Goal: Task Accomplishment & Management: Complete application form

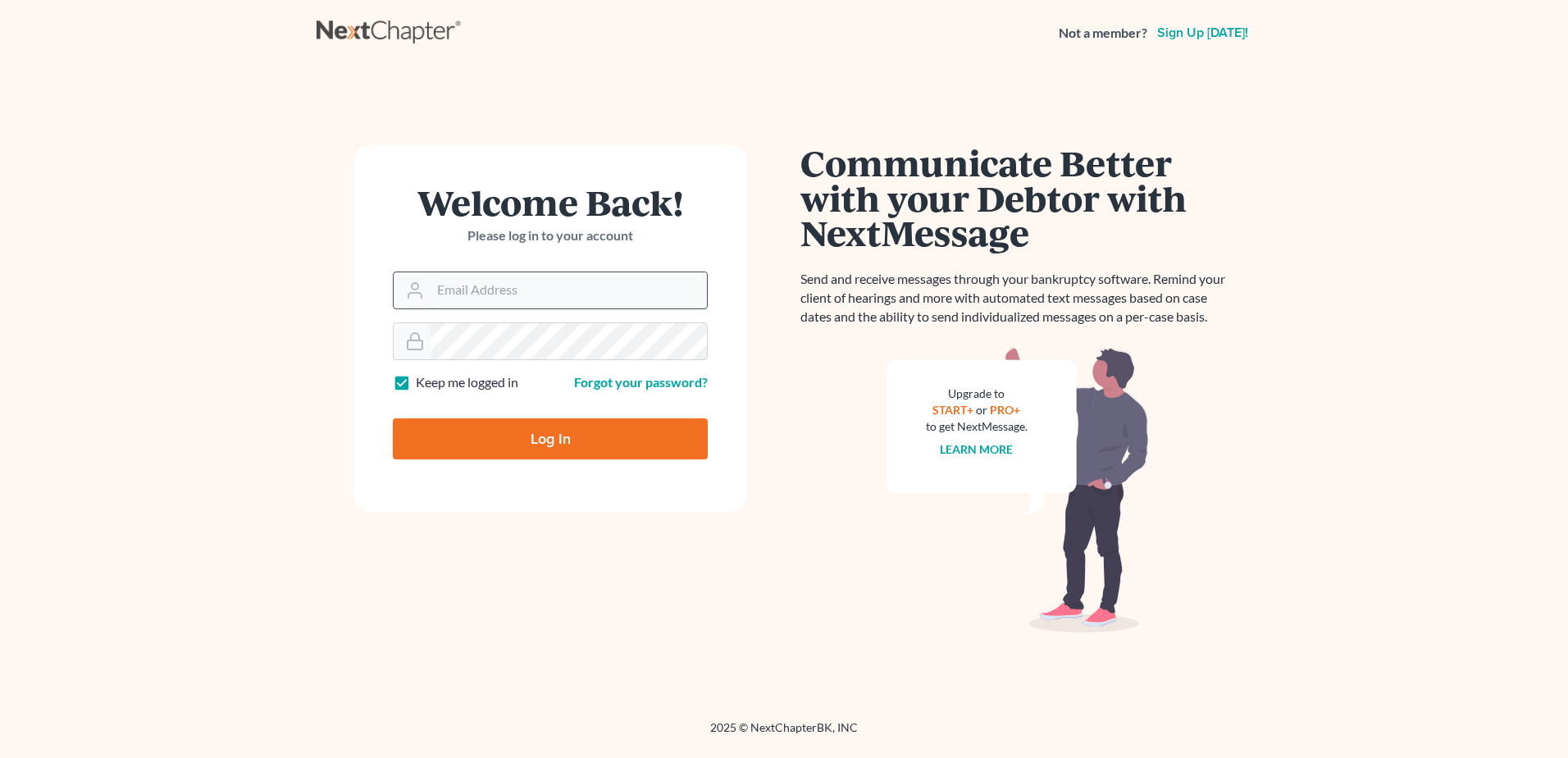
click at [517, 290] on input "Email Address" at bounding box center [568, 290] width 276 height 36
type input "[EMAIL_ADDRESS][DOMAIN_NAME]"
click at [393, 418] on input "Log In" at bounding box center [550, 439] width 315 height 41
type input "Thinking..."
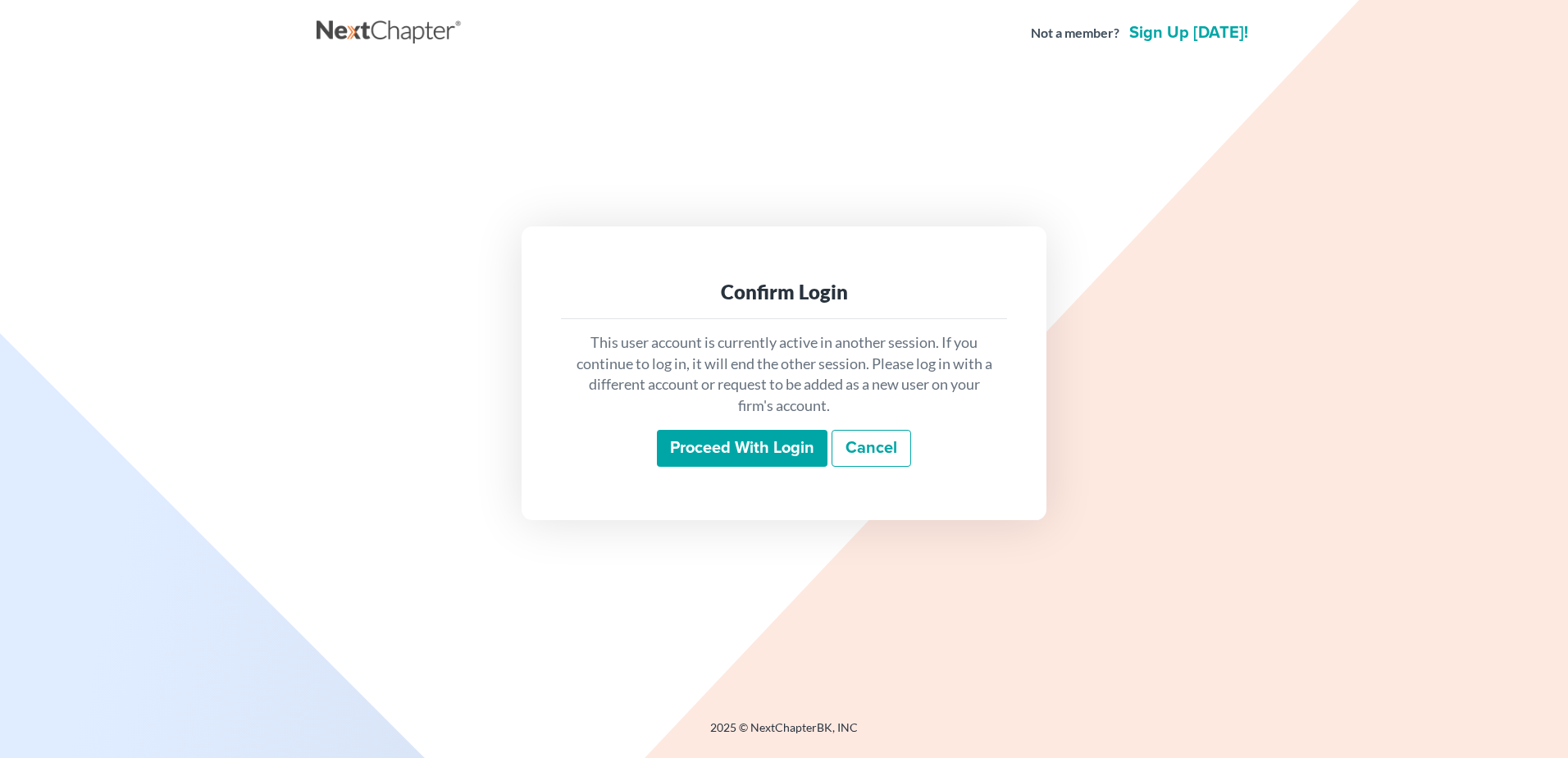
click at [730, 442] on input "Proceed with login" at bounding box center [742, 448] width 171 height 38
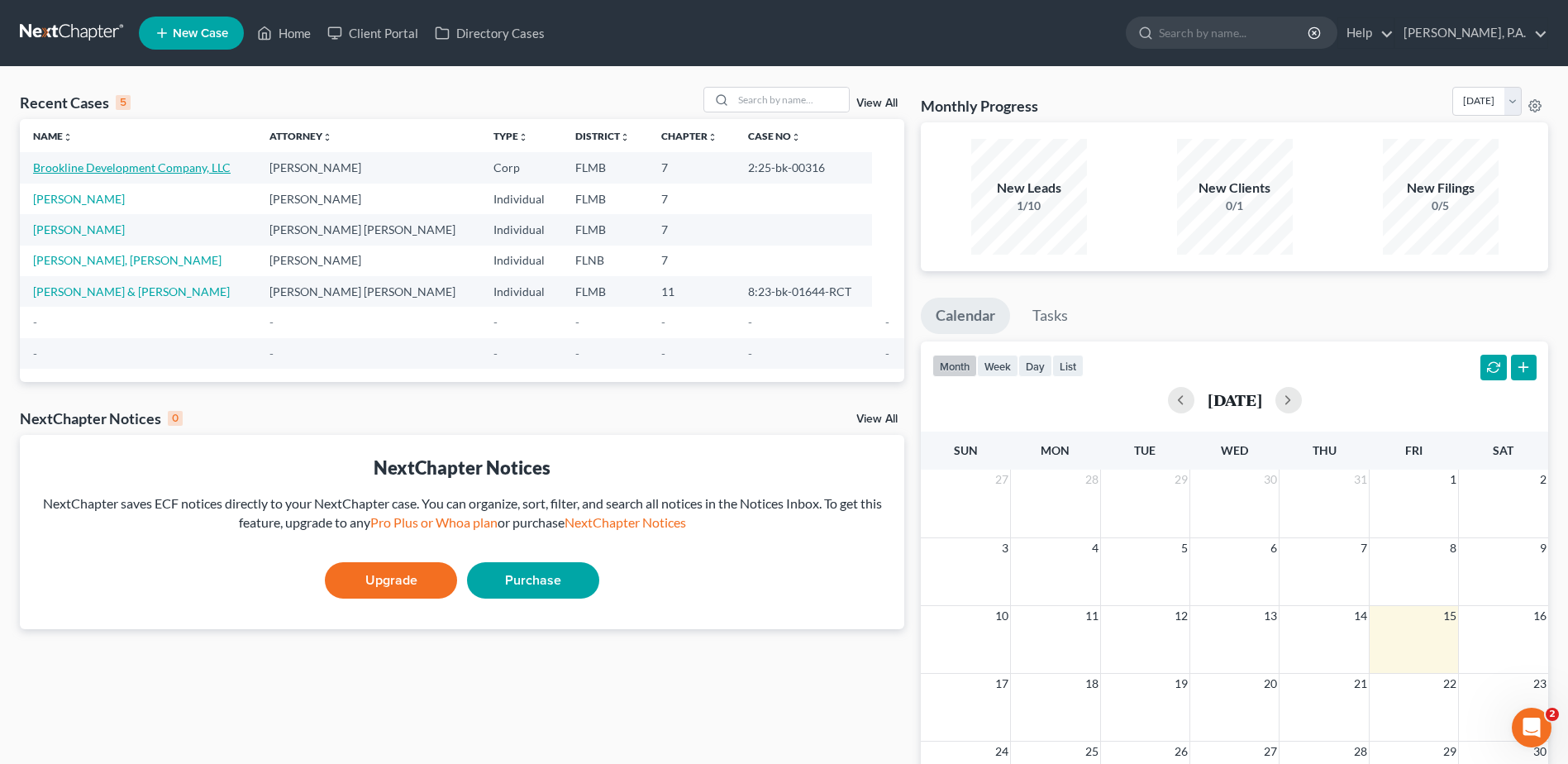
click at [127, 169] on link "Brookline Development Company, LLC" at bounding box center [132, 167] width 198 height 14
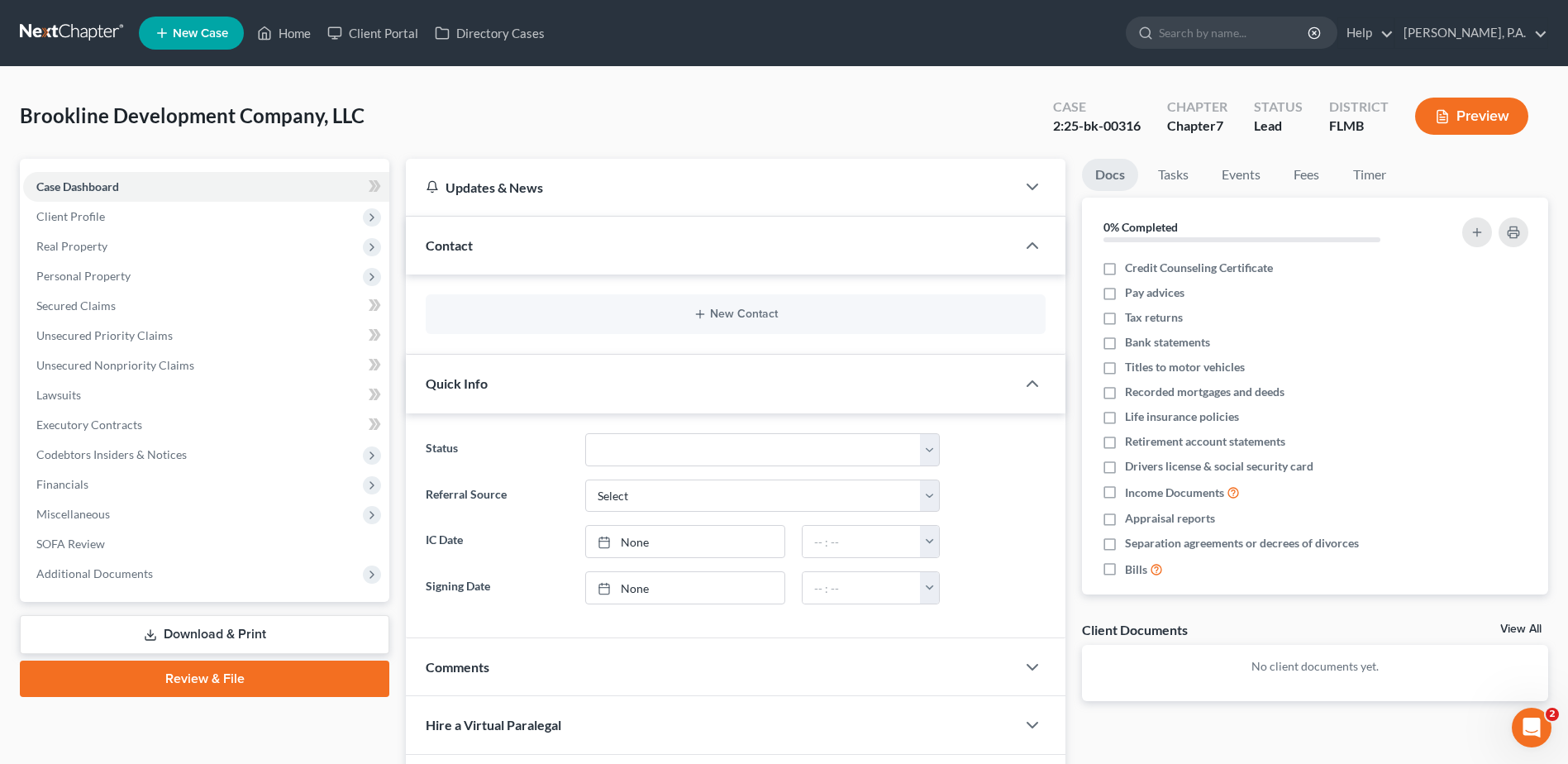
click at [201, 632] on link "Download & Print" at bounding box center [204, 635] width 369 height 39
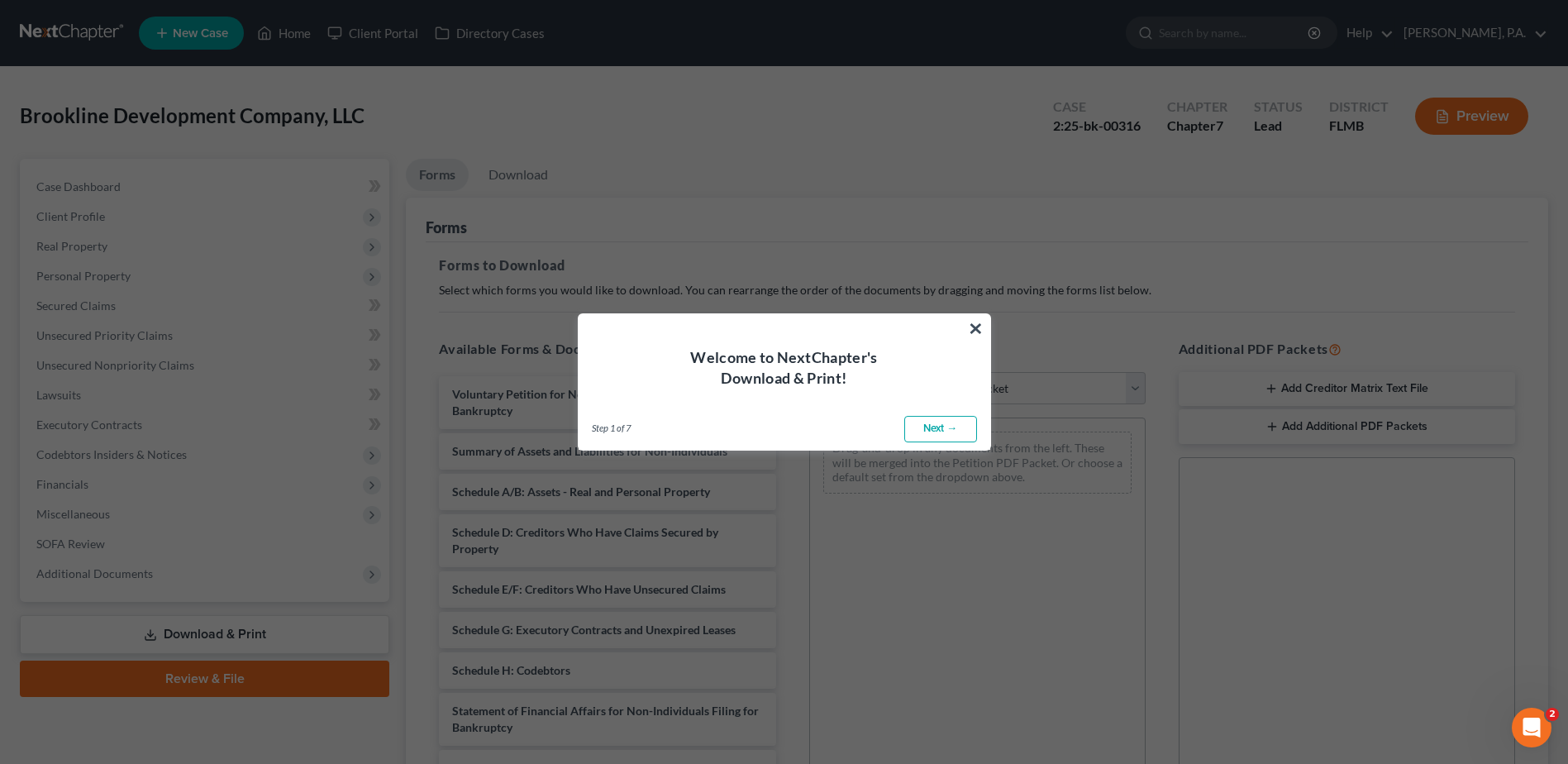
click at [944, 431] on link "Next →" at bounding box center [940, 430] width 72 height 27
select select "0"
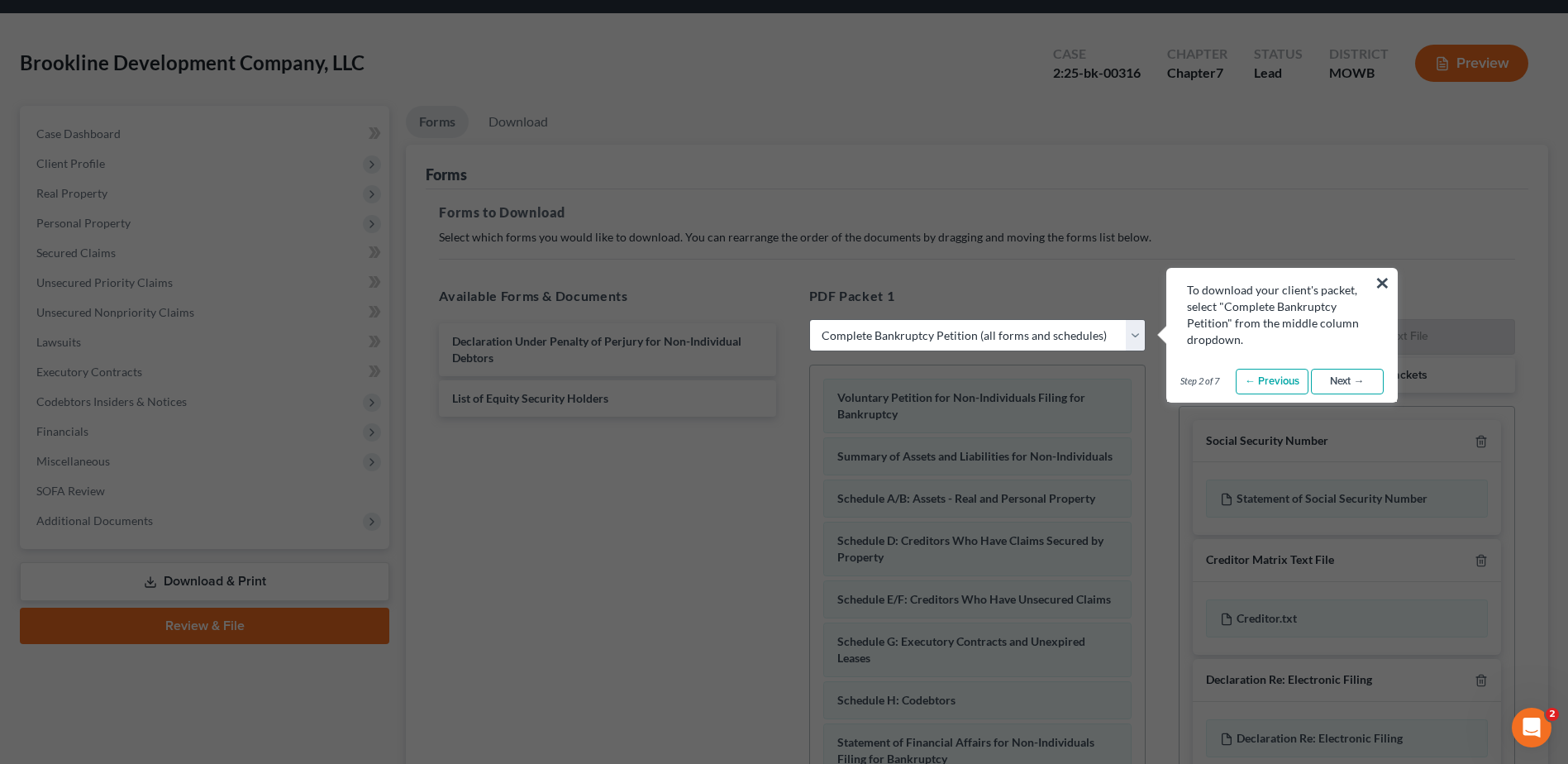
scroll to position [83, 0]
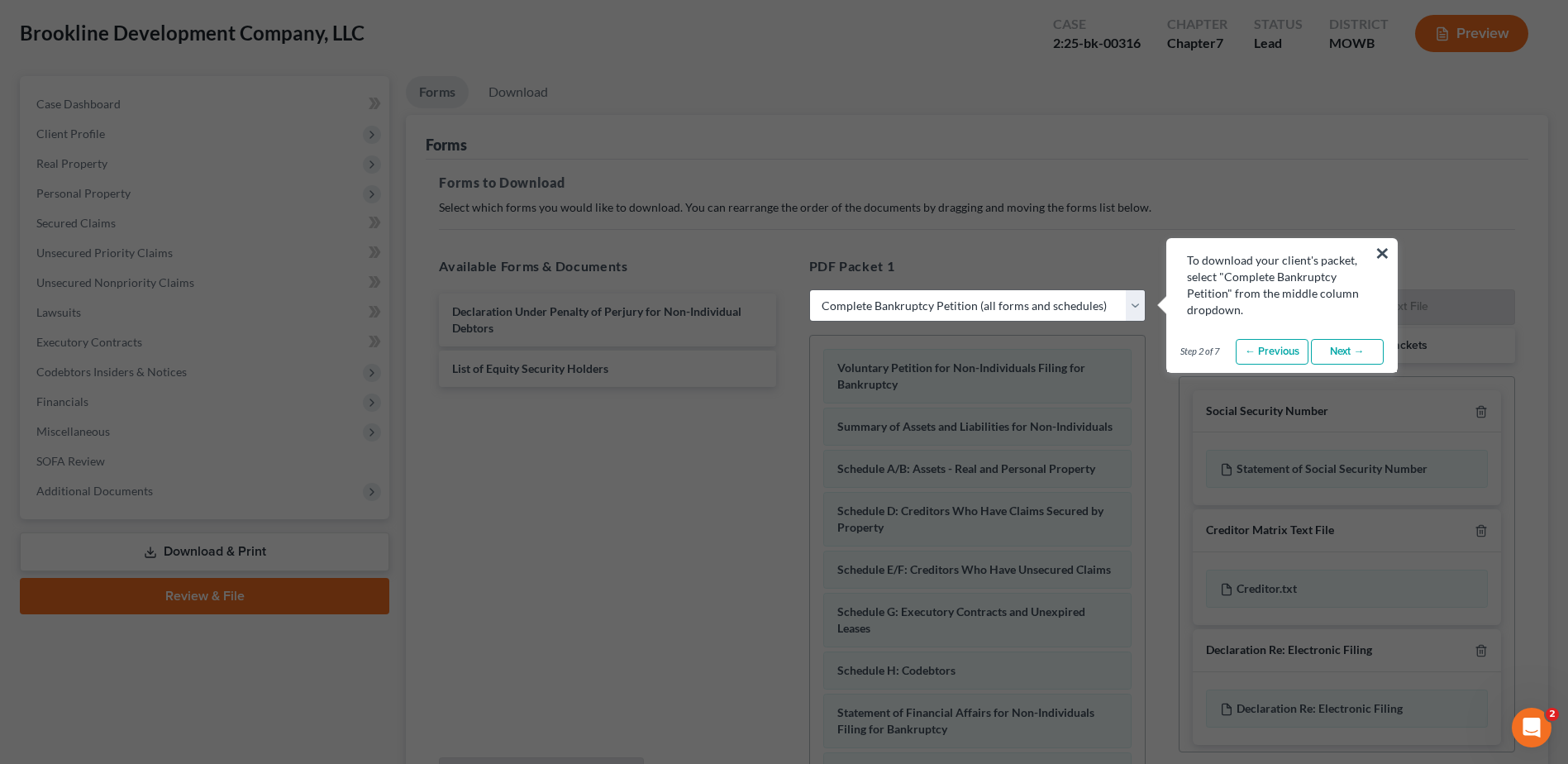
click at [1355, 345] on link "Next →" at bounding box center [1348, 353] width 72 height 27
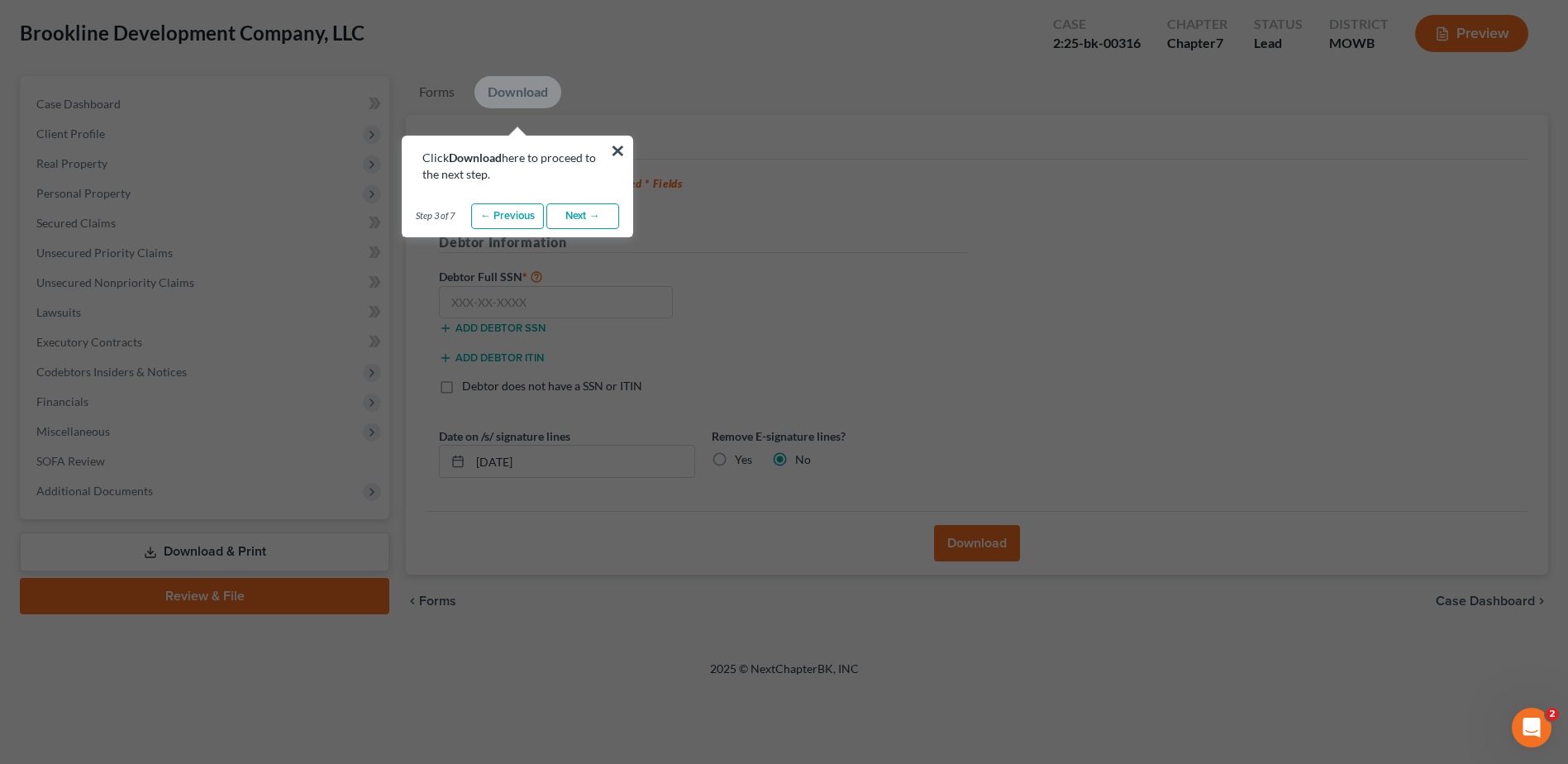
click at [576, 211] on link "Next →" at bounding box center [582, 217] width 72 height 27
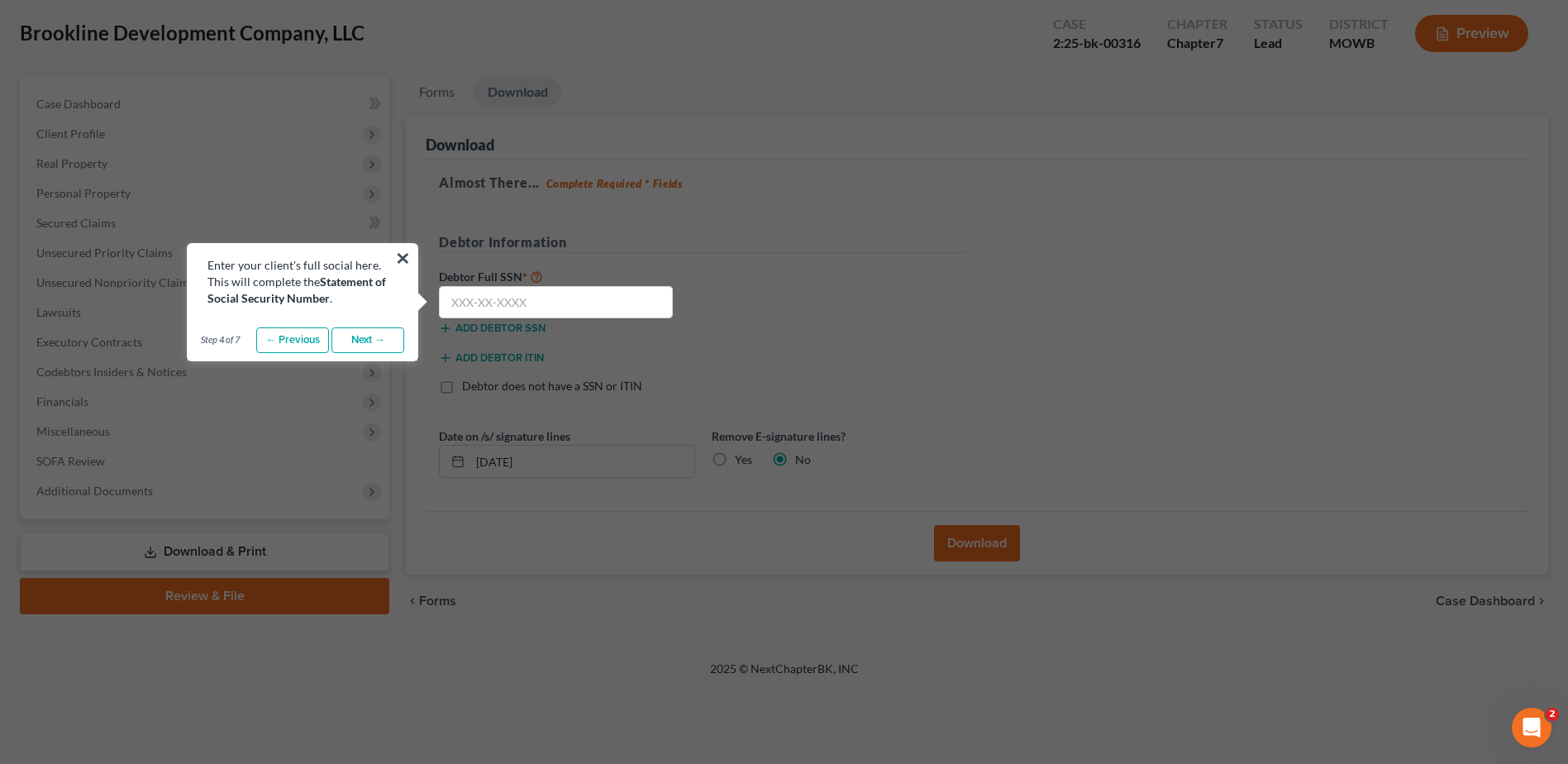
click at [368, 343] on link "Next →" at bounding box center [368, 340] width 72 height 27
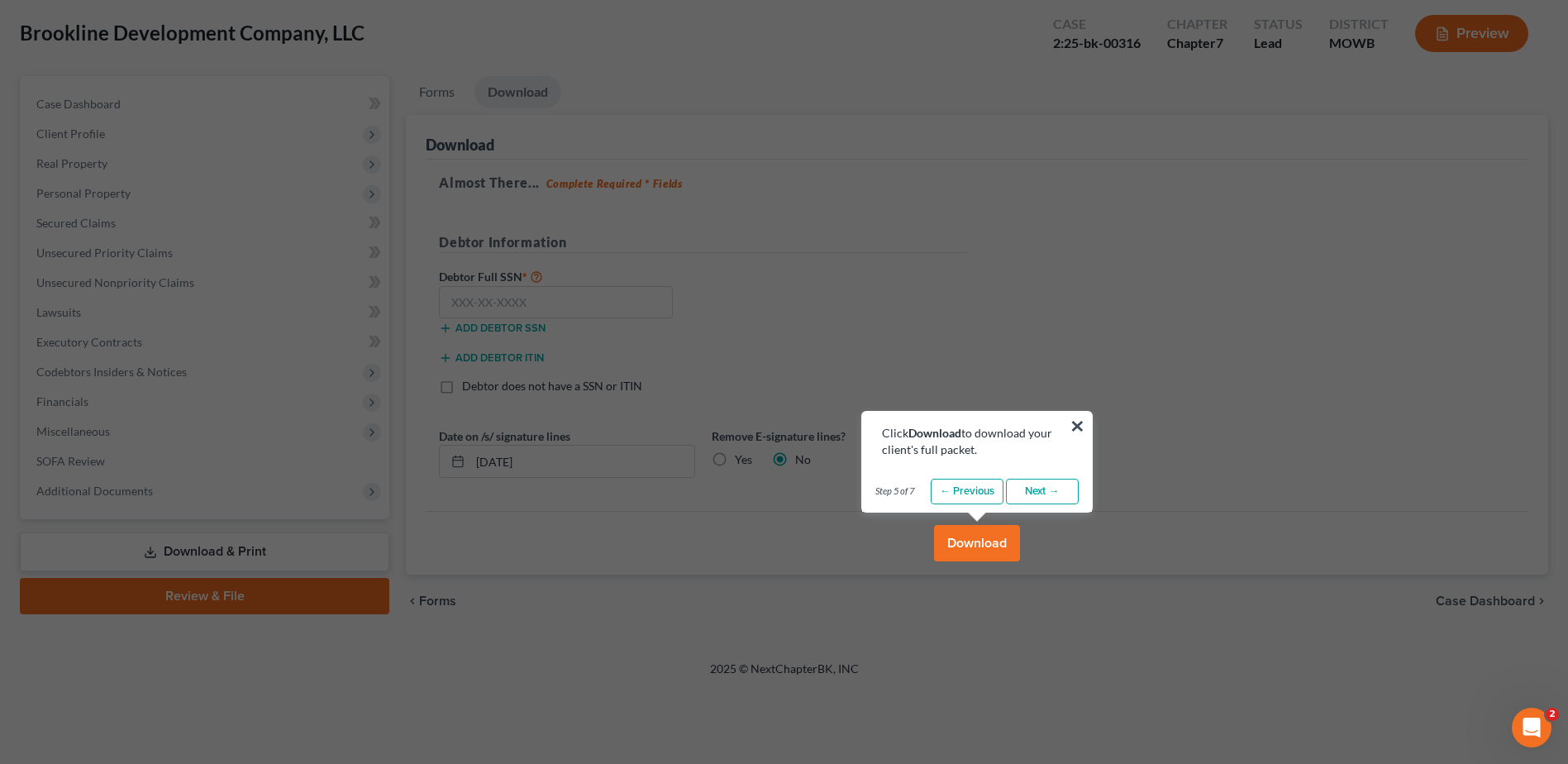
click at [1030, 495] on link "Next →" at bounding box center [1042, 493] width 72 height 27
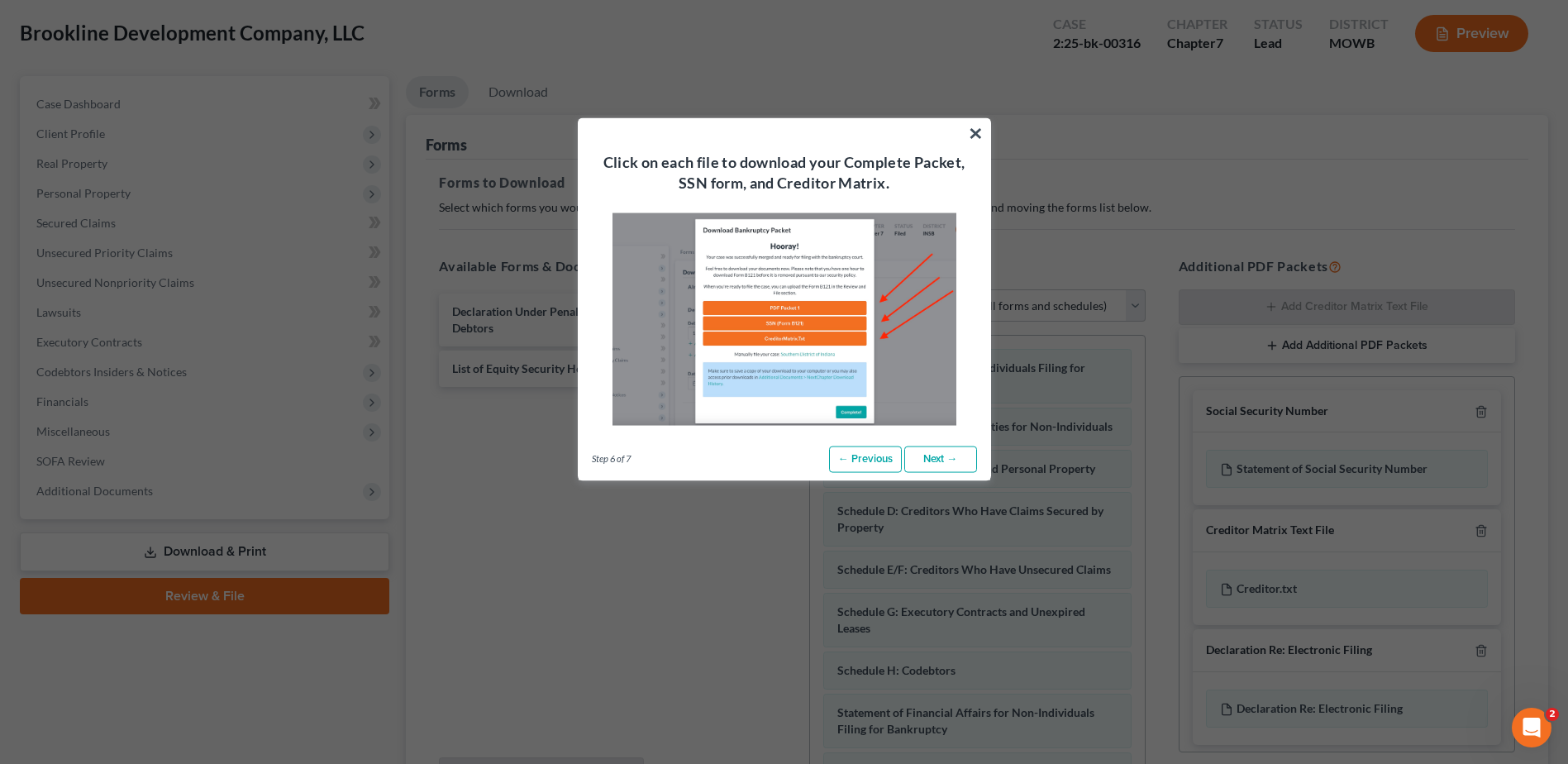
click at [926, 461] on link "Next →" at bounding box center [940, 460] width 72 height 27
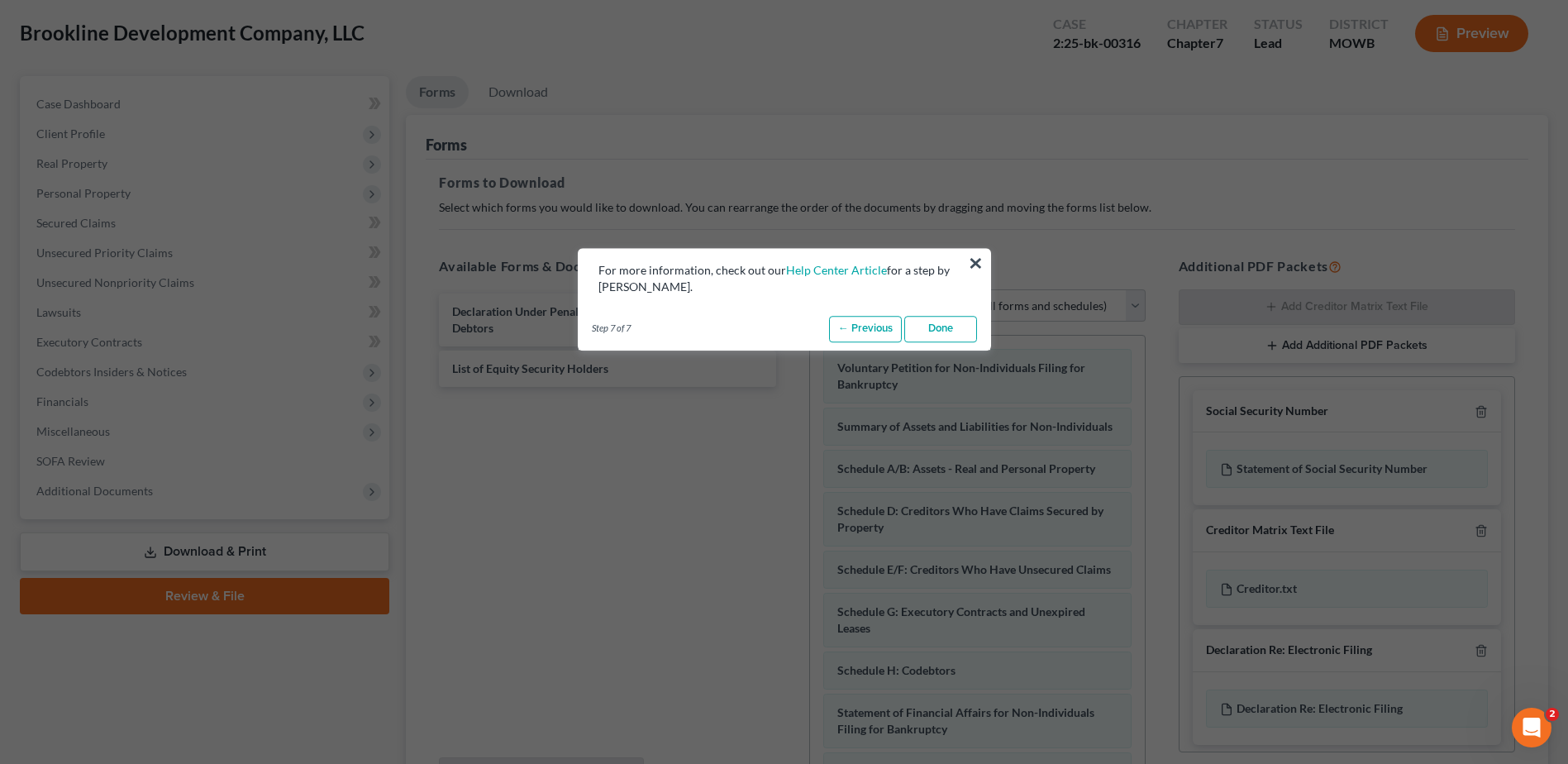
click at [953, 332] on link "Done" at bounding box center [940, 329] width 72 height 27
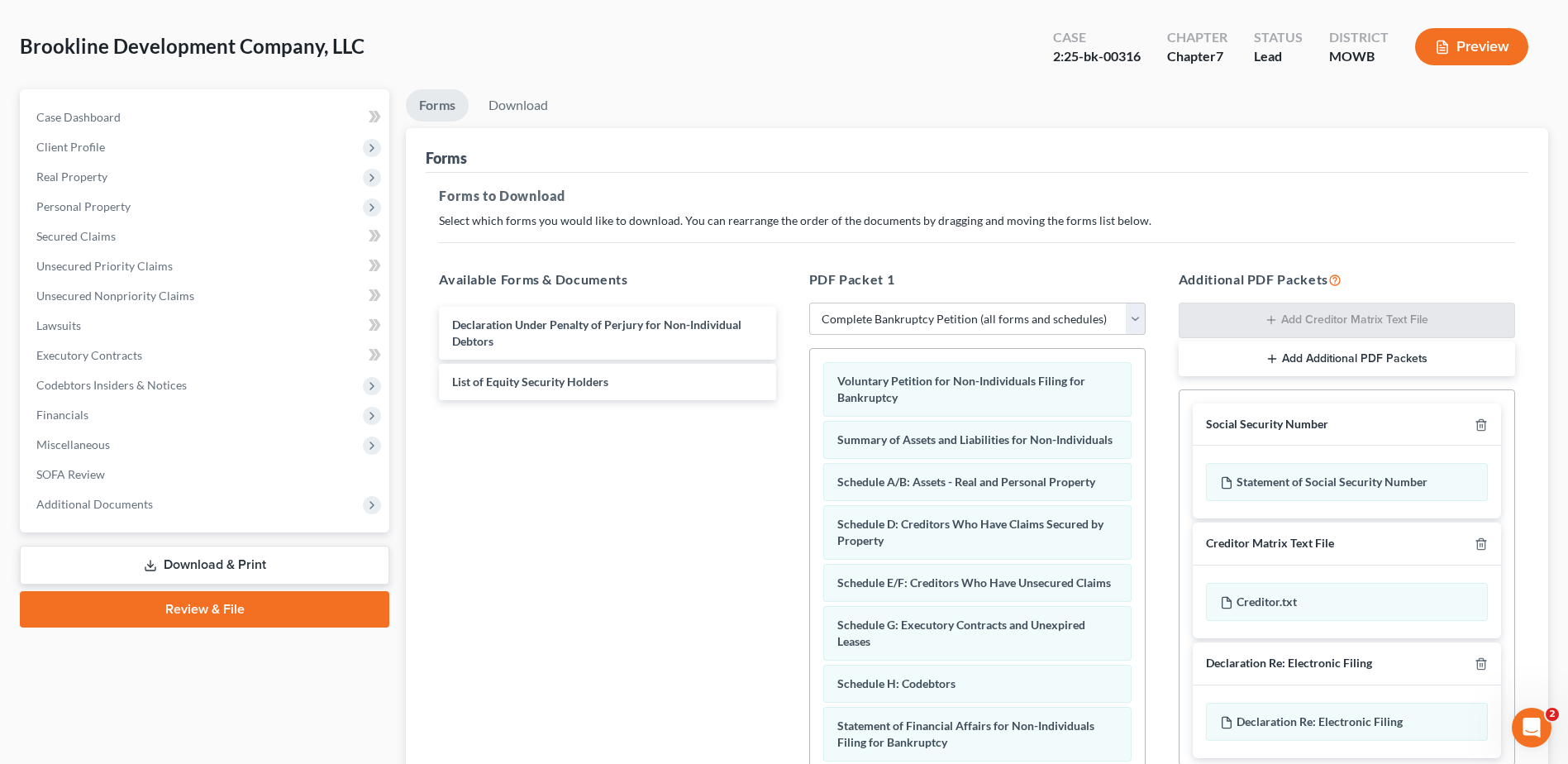
scroll to position [248, 0]
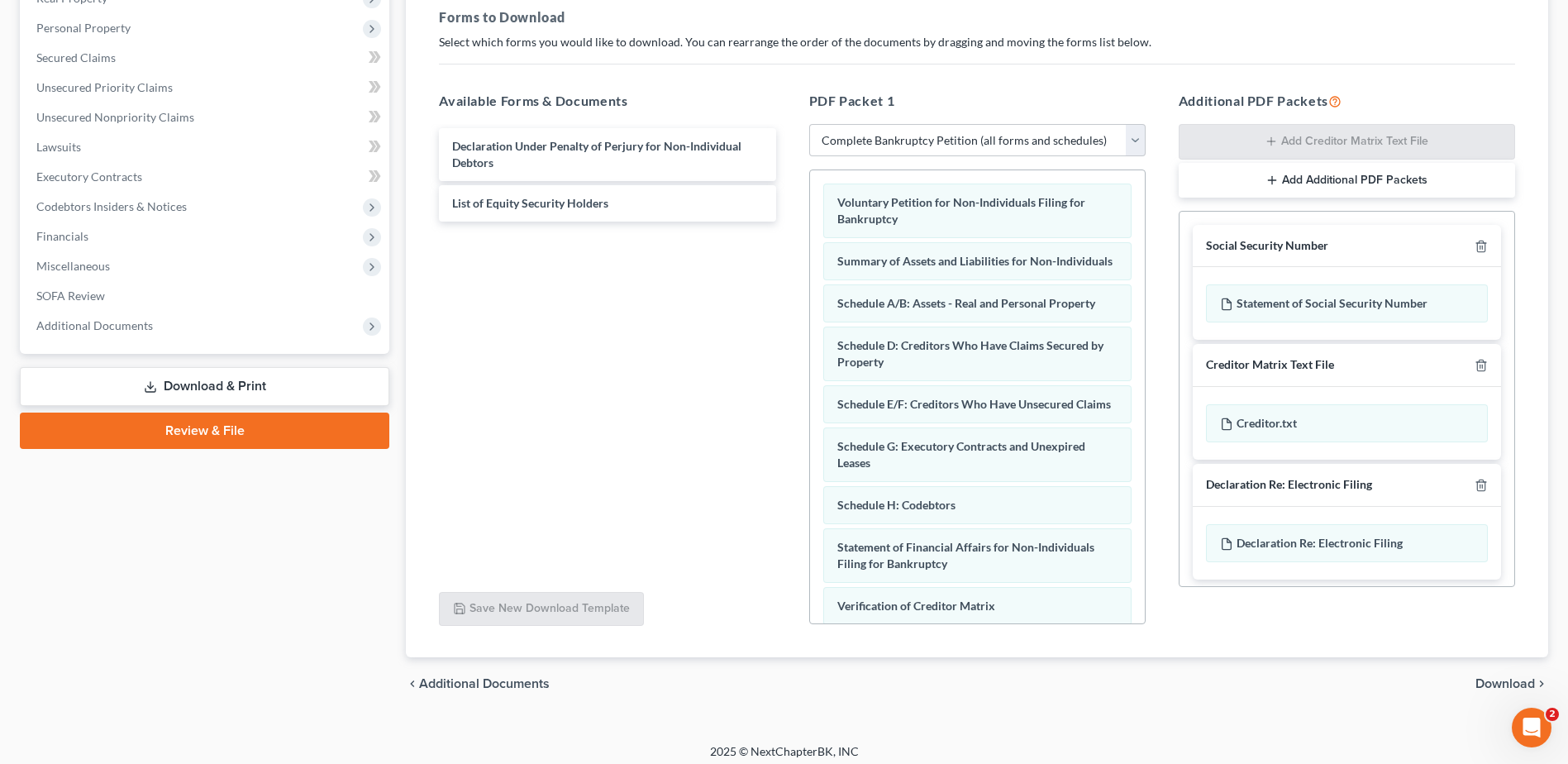
click at [1492, 680] on span "Download" at bounding box center [1505, 684] width 59 height 13
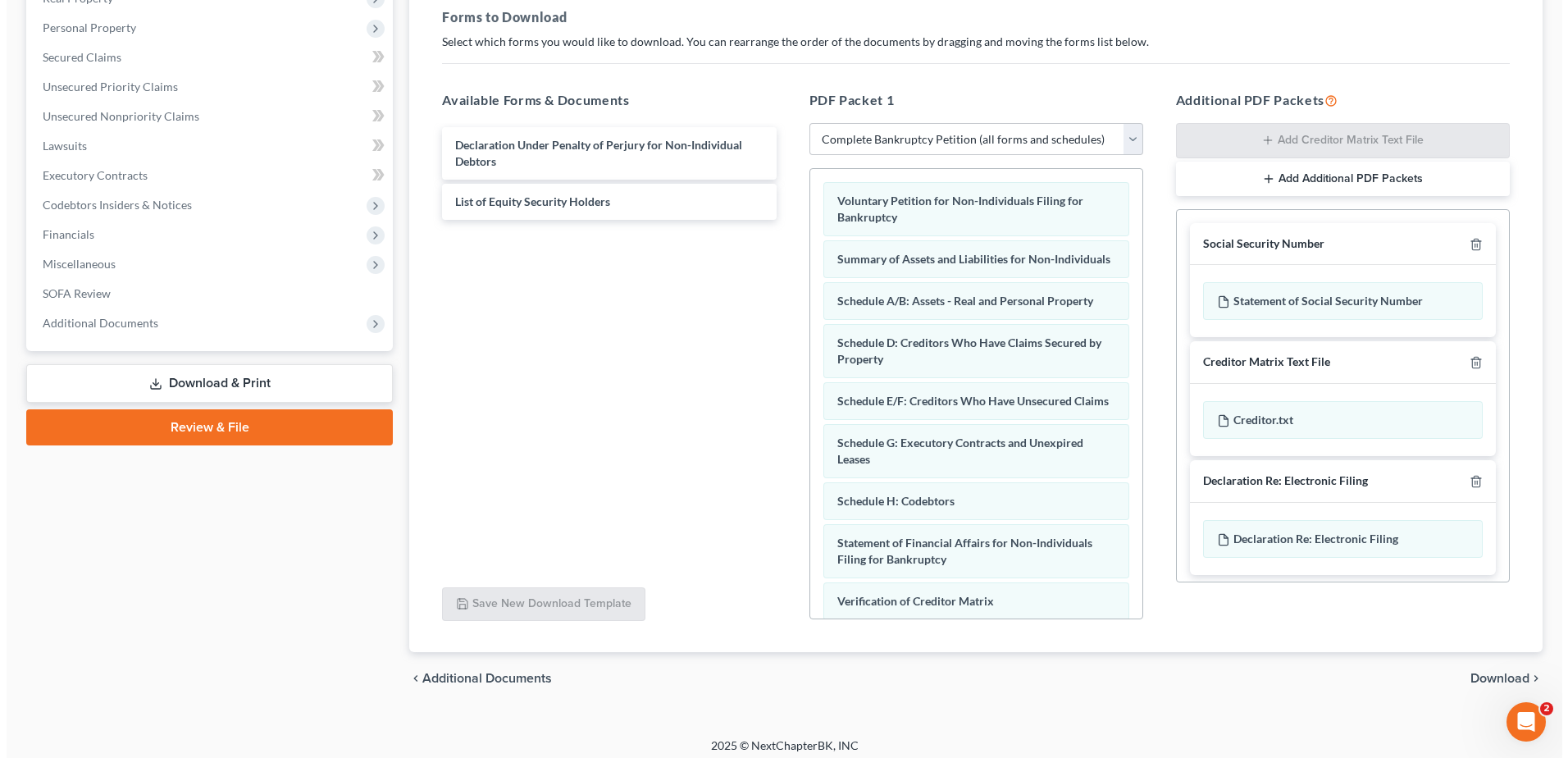
scroll to position [9, 0]
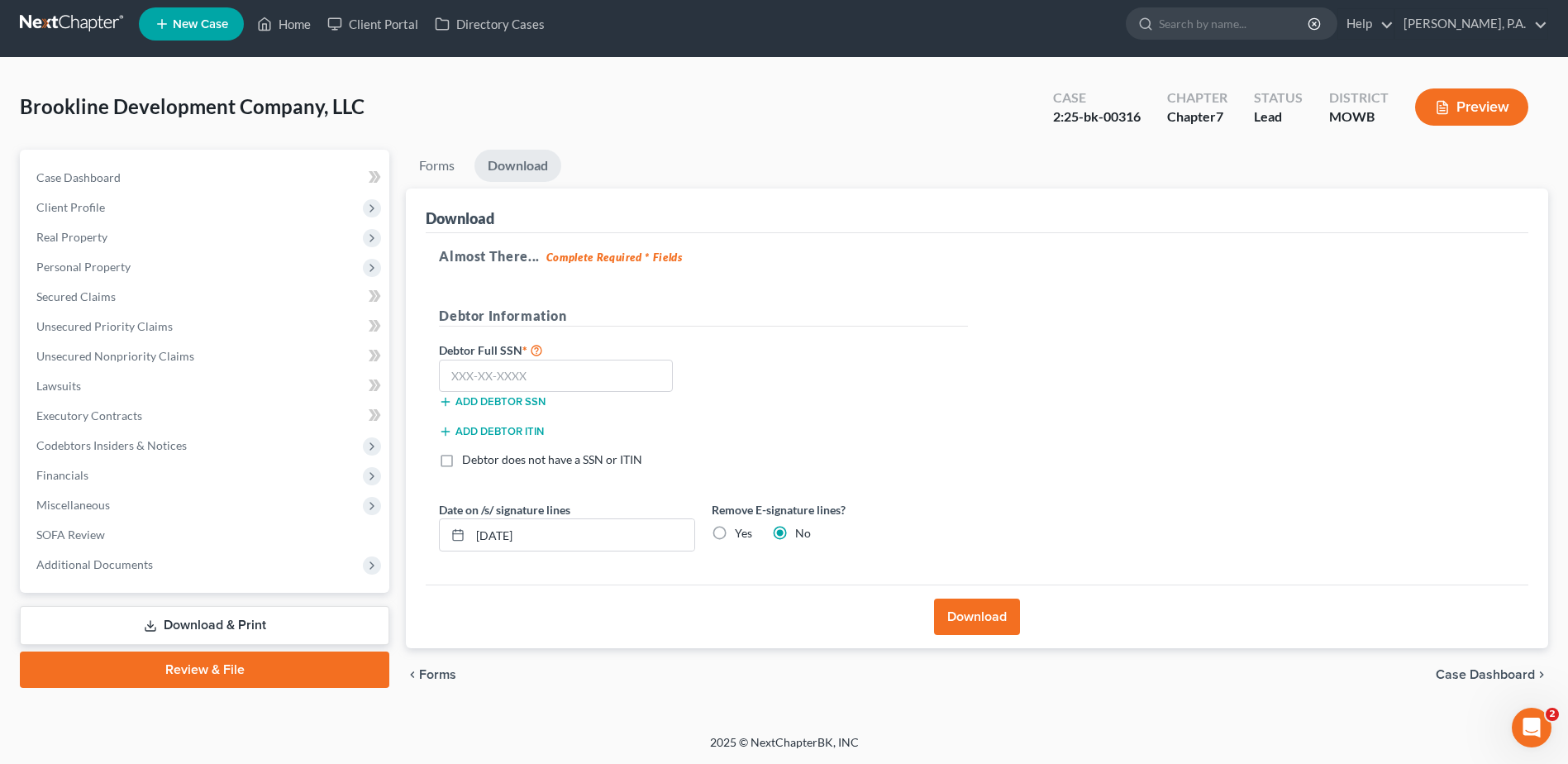
click at [505, 433] on button "Add debtor ITIN" at bounding box center [491, 432] width 105 height 13
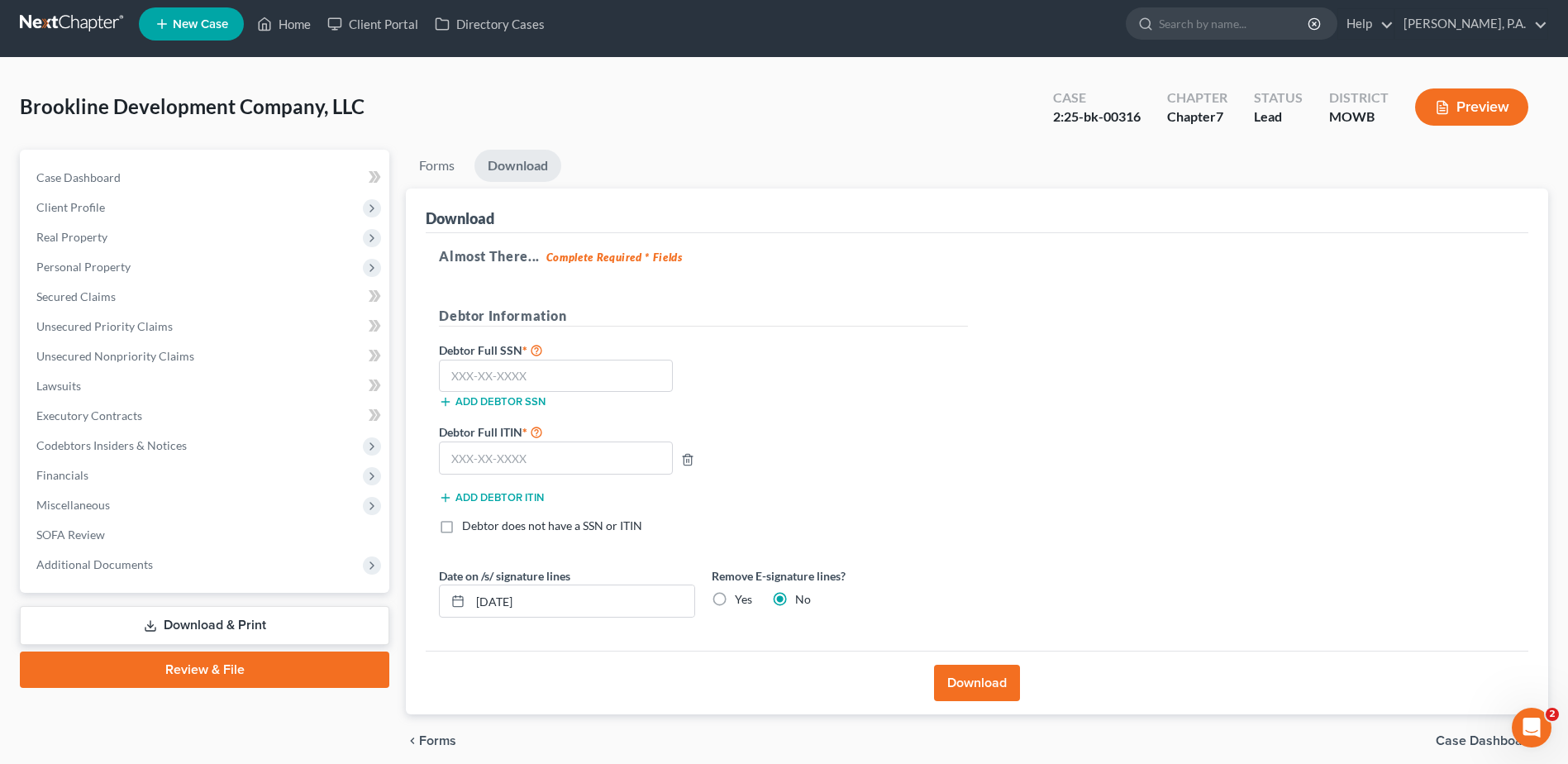
click at [462, 525] on label "Debtor does not have a SSN or ITIN" at bounding box center [552, 526] width 180 height 17
click at [468, 525] on input "Debtor does not have a SSN or ITIN" at bounding box center [474, 523] width 11 height 11
checkbox input "true"
click at [970, 679] on button "Download" at bounding box center [977, 683] width 86 height 36
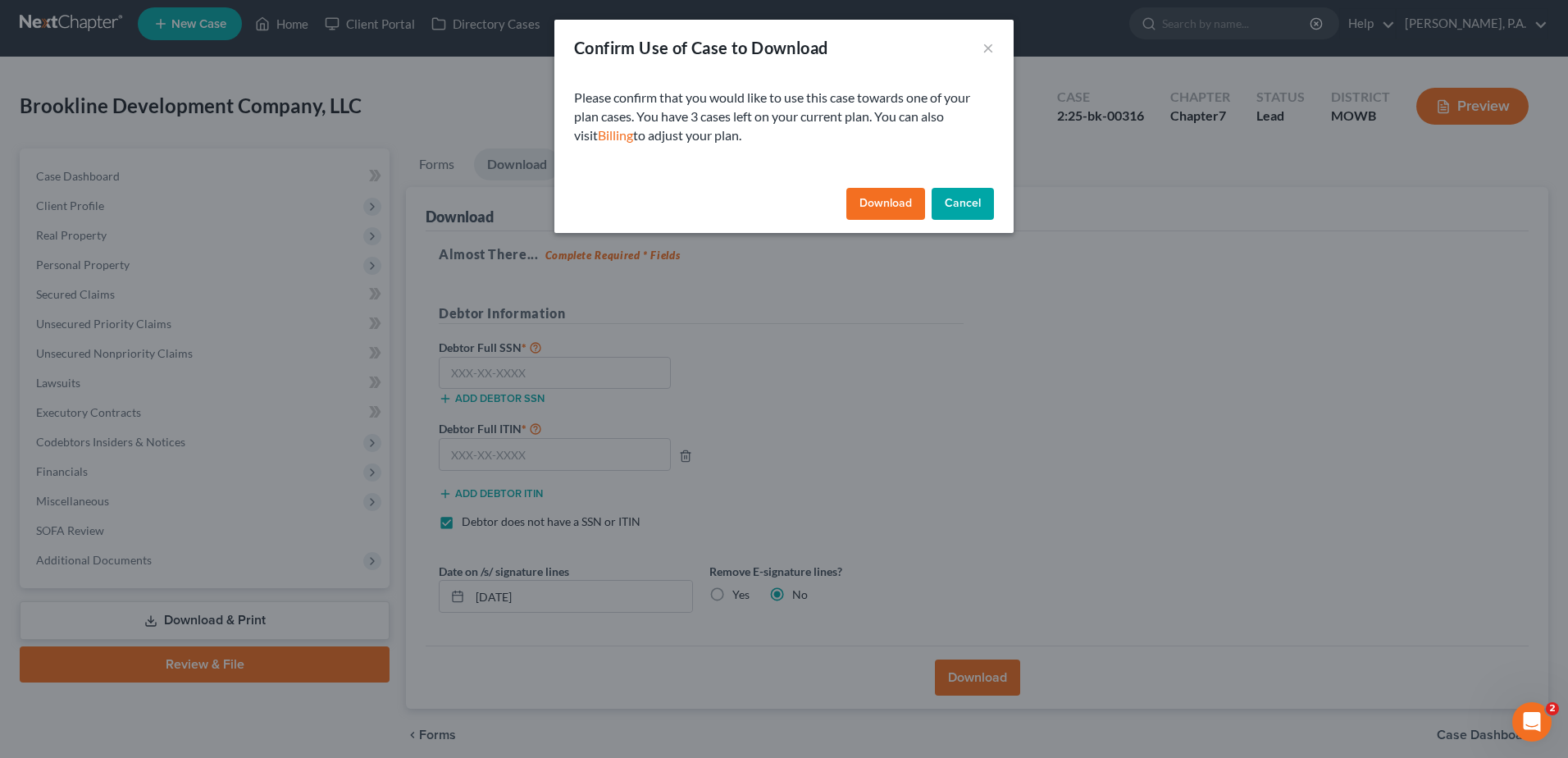
click at [968, 203] on button "Cancel" at bounding box center [963, 204] width 62 height 32
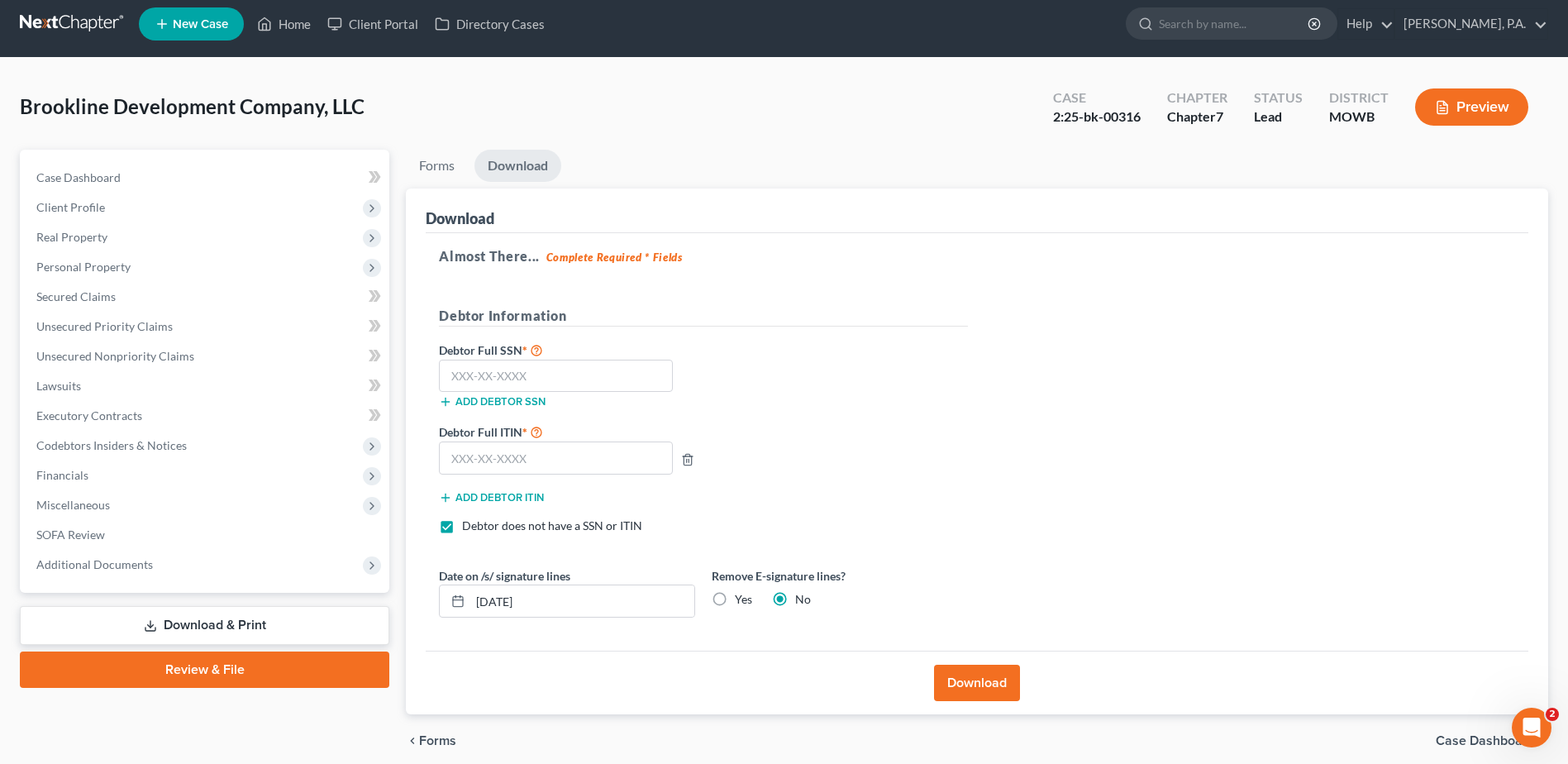
click at [1472, 96] on button "Preview" at bounding box center [1472, 107] width 113 height 37
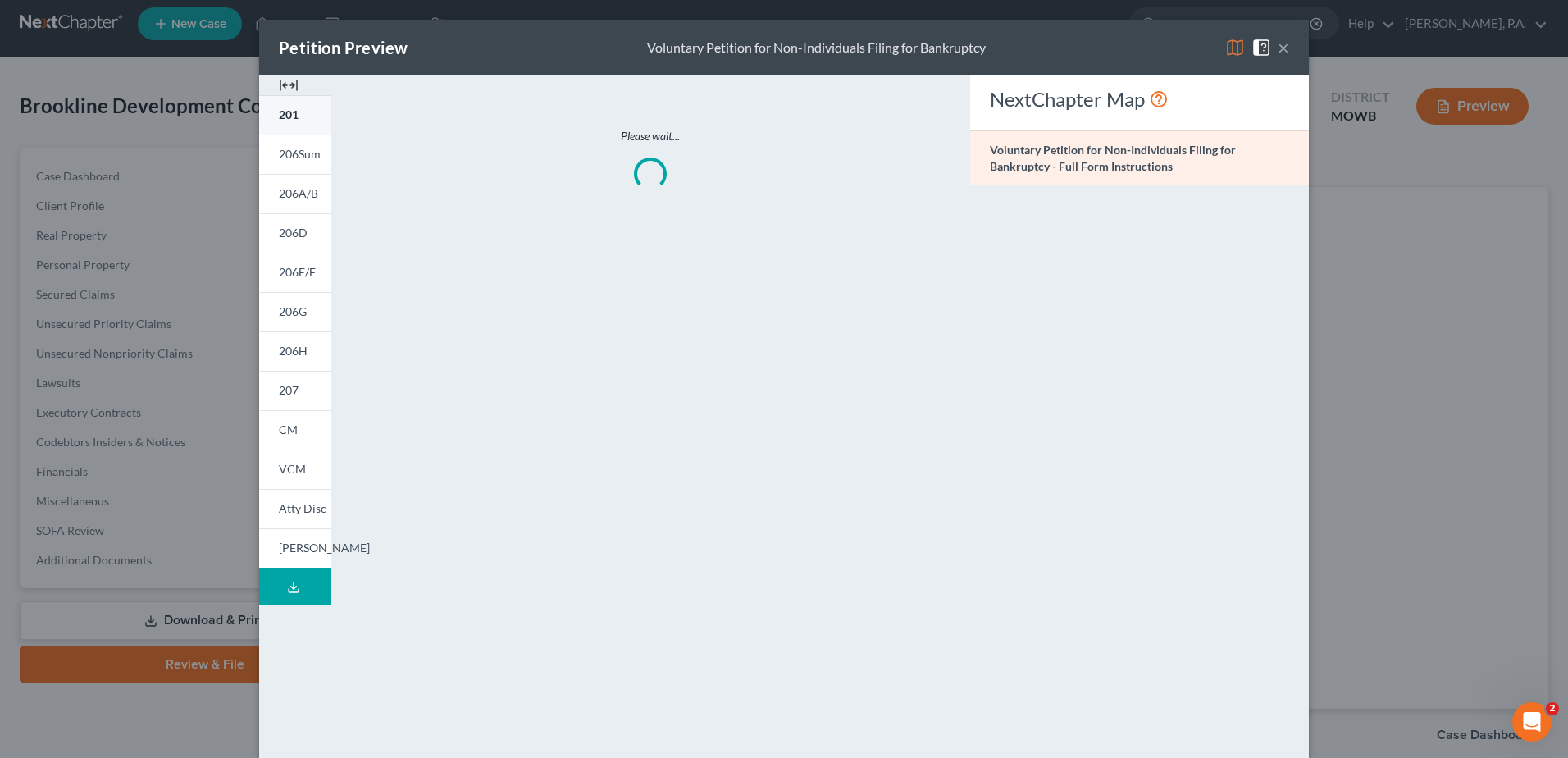
click at [285, 118] on span "201" at bounding box center [289, 115] width 19 height 14
click at [295, 120] on link "201" at bounding box center [296, 115] width 72 height 39
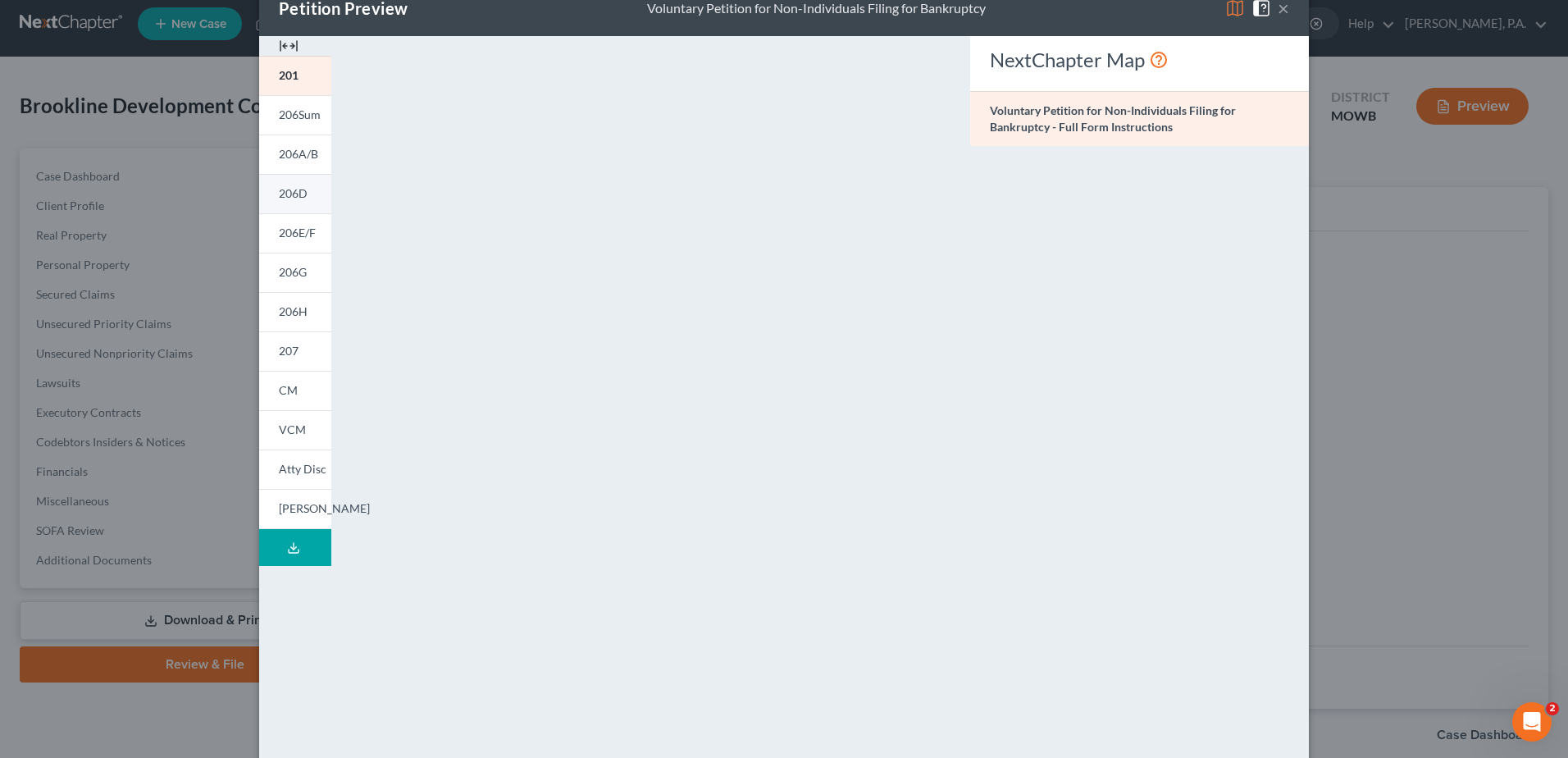
scroll to position [0, 0]
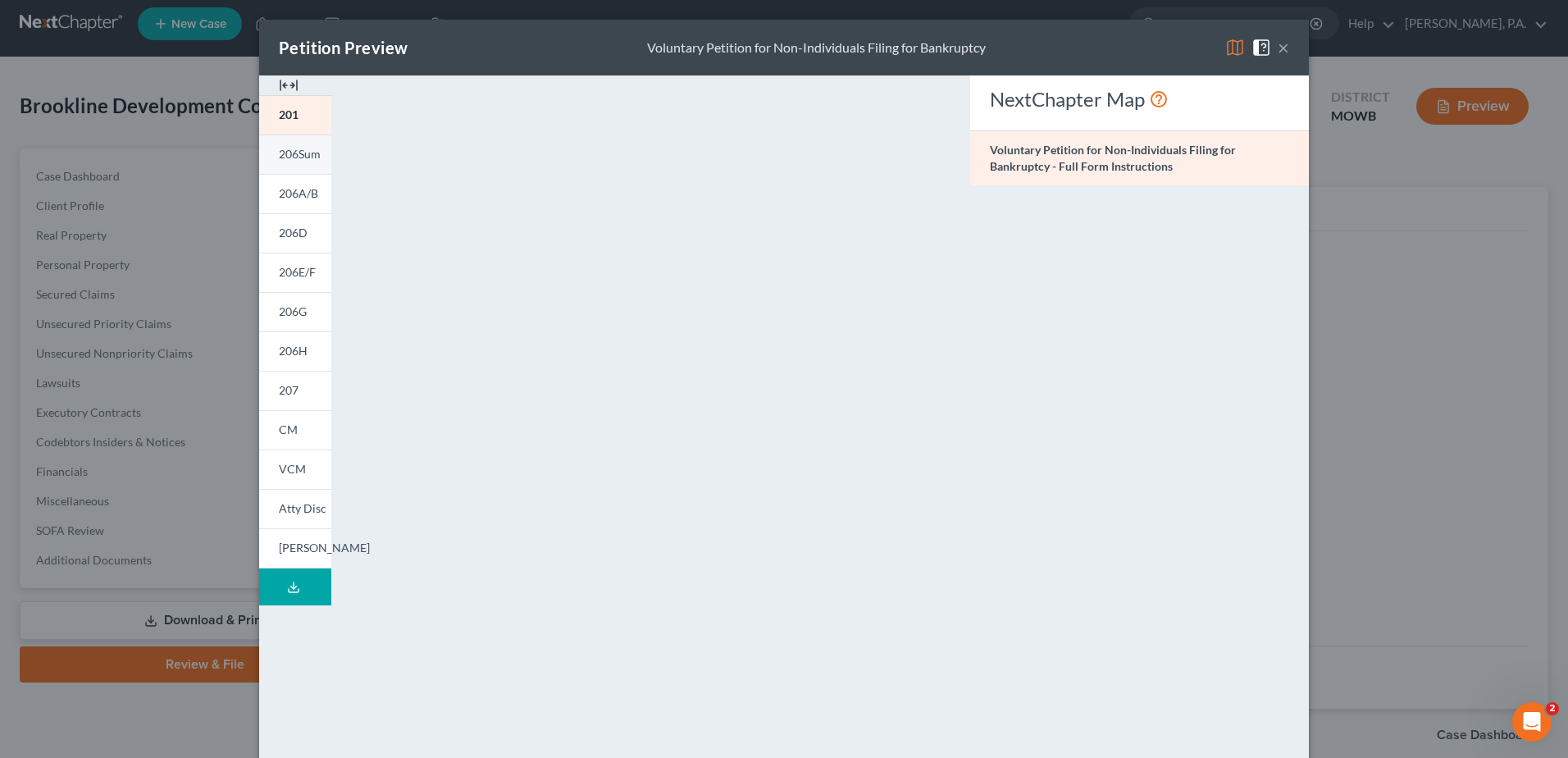
click at [294, 154] on span "206Sum" at bounding box center [300, 154] width 42 height 14
click at [303, 202] on link "206A/B" at bounding box center [296, 193] width 72 height 39
click at [303, 232] on link "206D" at bounding box center [296, 232] width 72 height 39
click at [299, 271] on span "206E/F" at bounding box center [297, 272] width 37 height 14
click at [296, 310] on span "206G" at bounding box center [293, 311] width 28 height 14
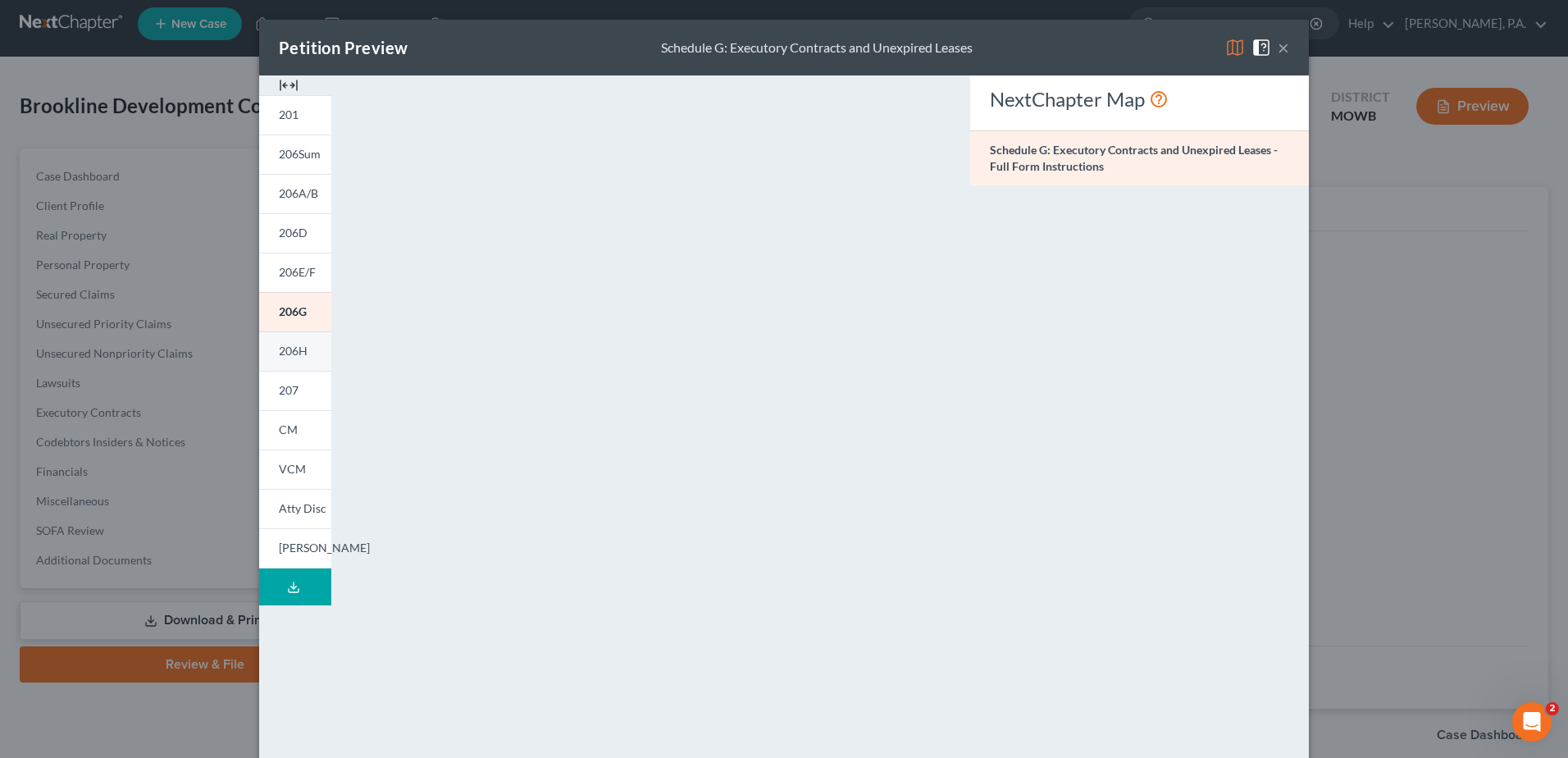
click at [296, 352] on span "206H" at bounding box center [293, 351] width 29 height 14
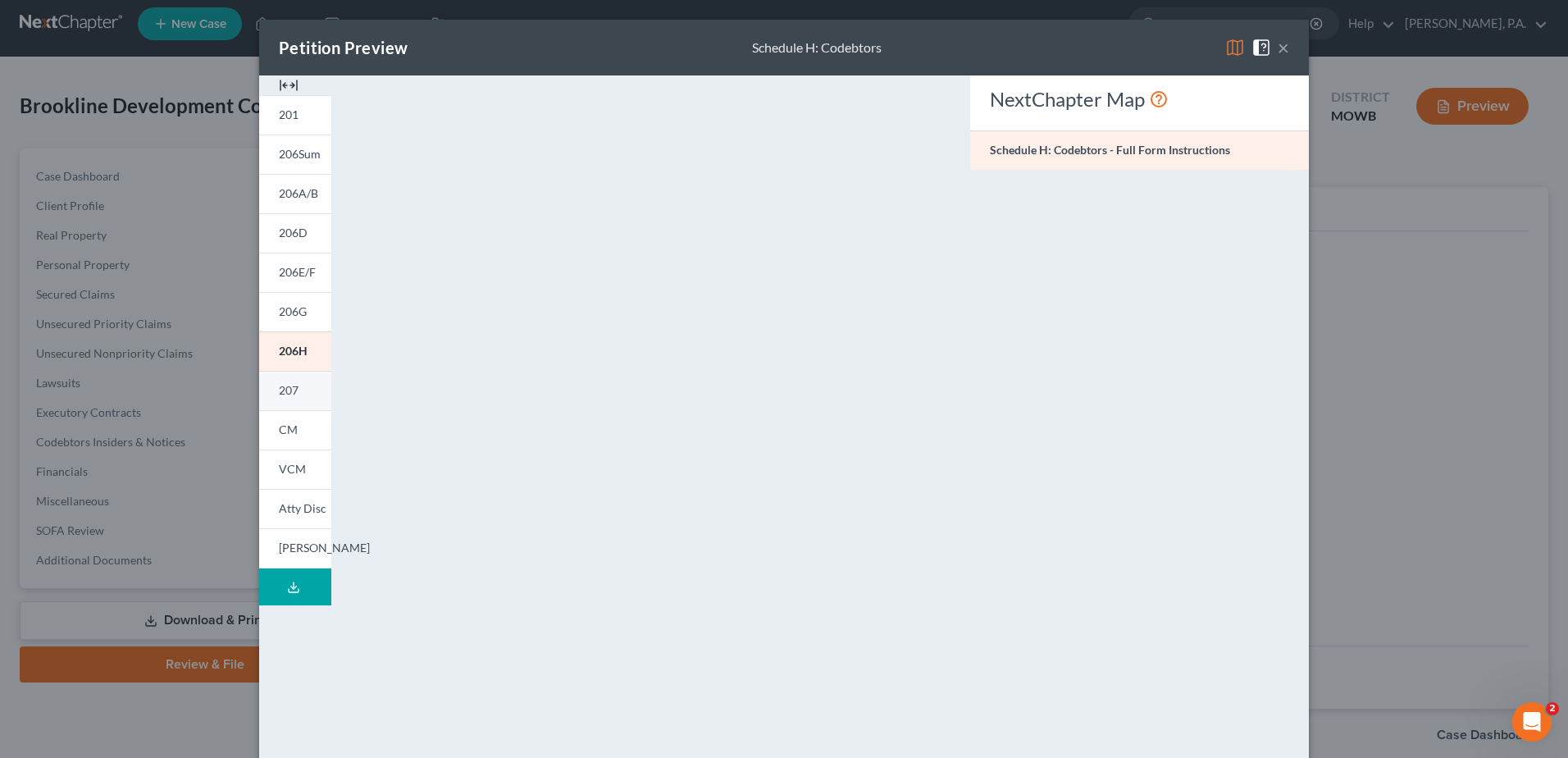
click at [282, 394] on span "207" at bounding box center [289, 390] width 19 height 14
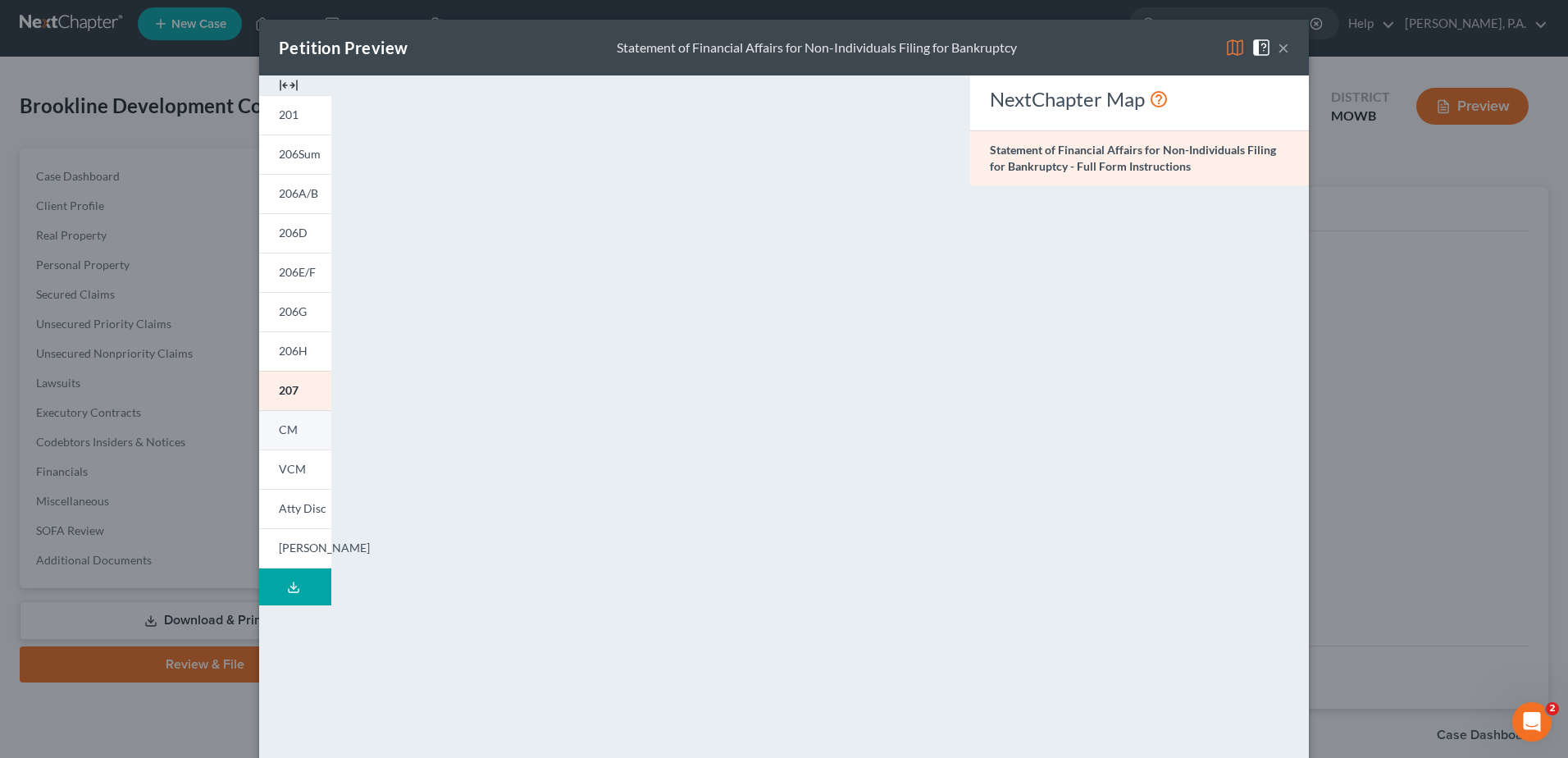
click at [272, 438] on link "CM" at bounding box center [296, 430] width 72 height 39
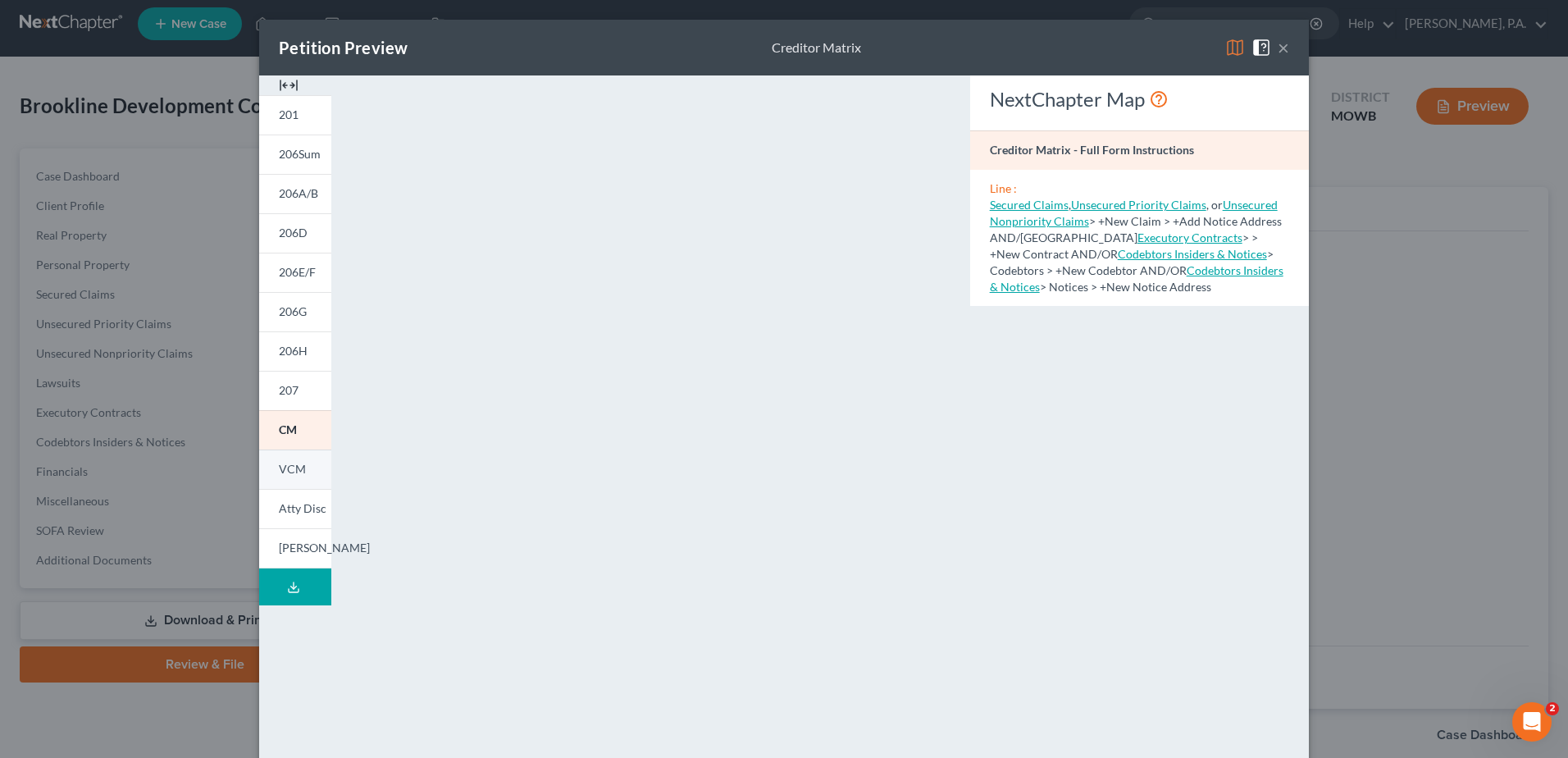
click at [271, 472] on link "VCM" at bounding box center [296, 469] width 72 height 39
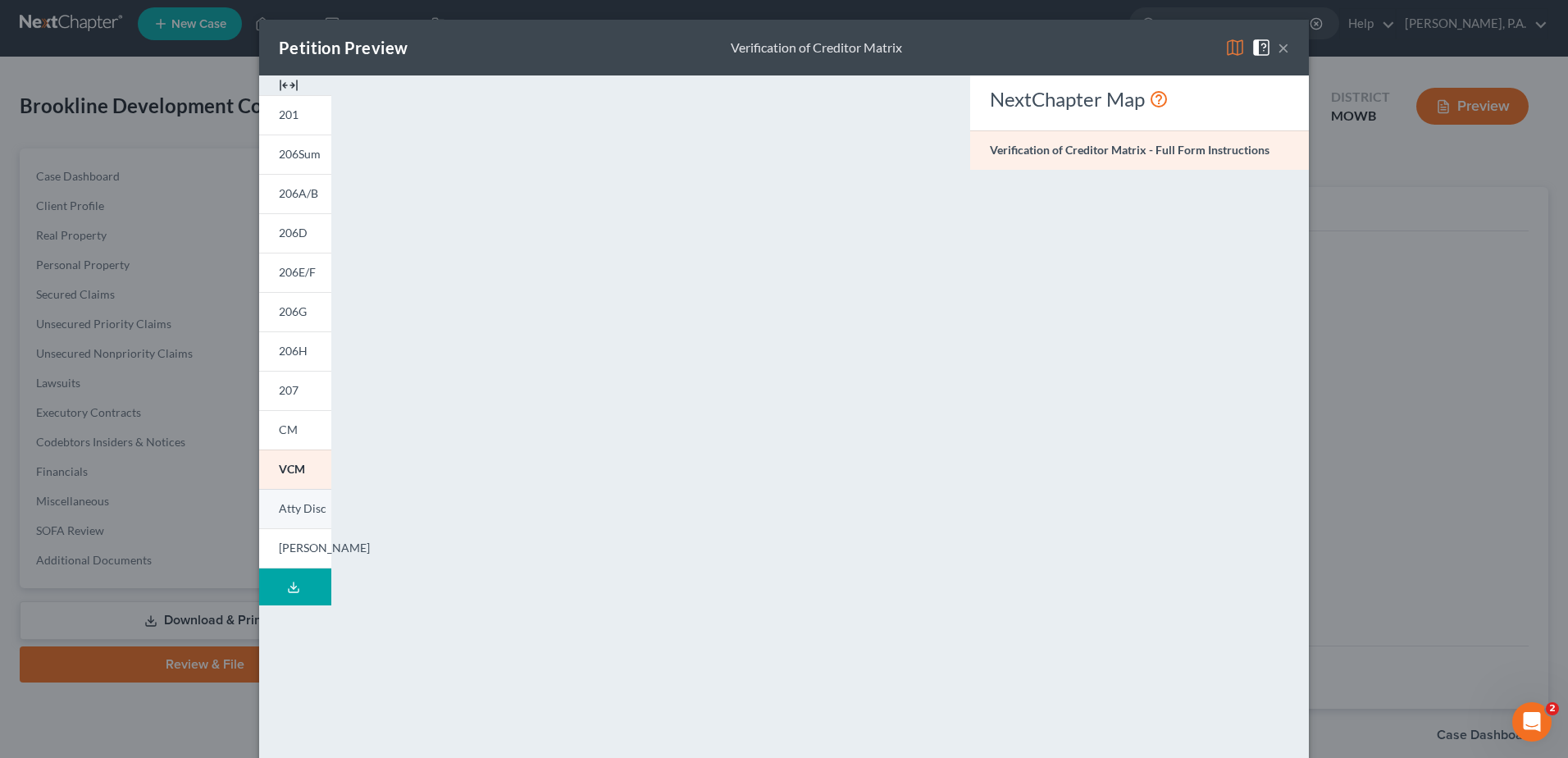
click at [291, 512] on span "Atty Disc" at bounding box center [303, 509] width 47 height 14
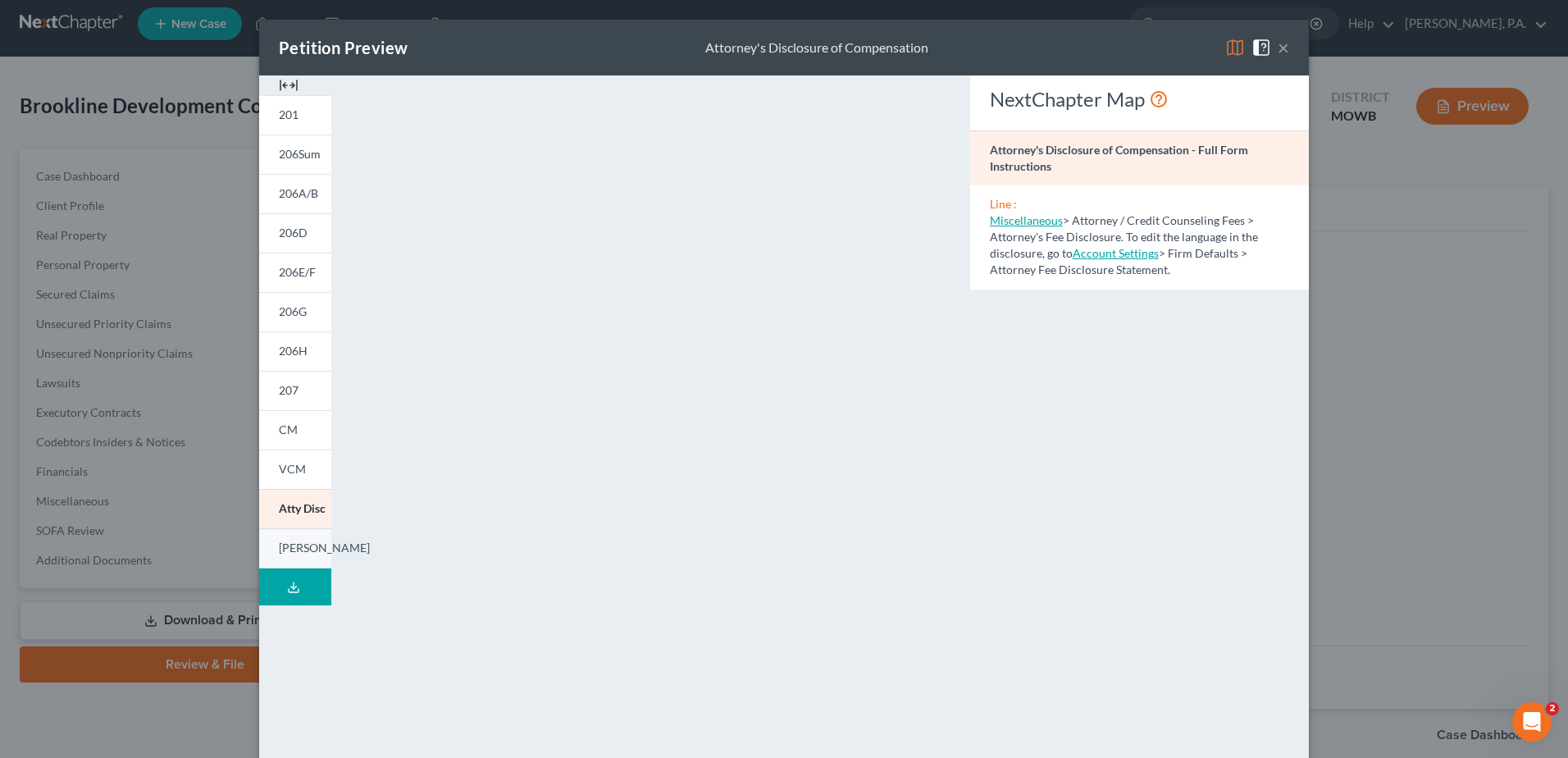
click at [284, 548] on span "LESH" at bounding box center [324, 547] width 91 height 14
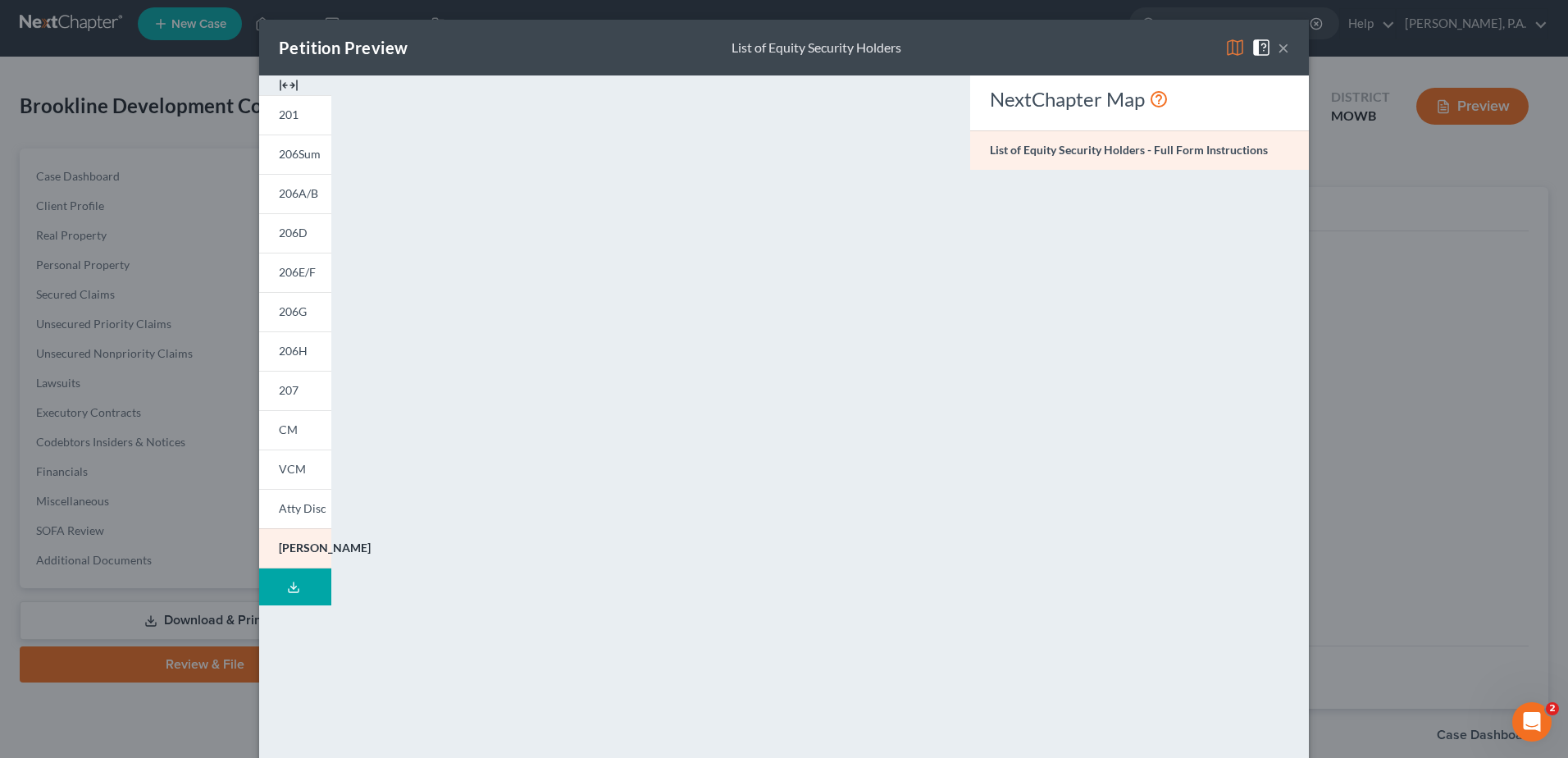
click at [1278, 50] on button "×" at bounding box center [1283, 47] width 11 height 19
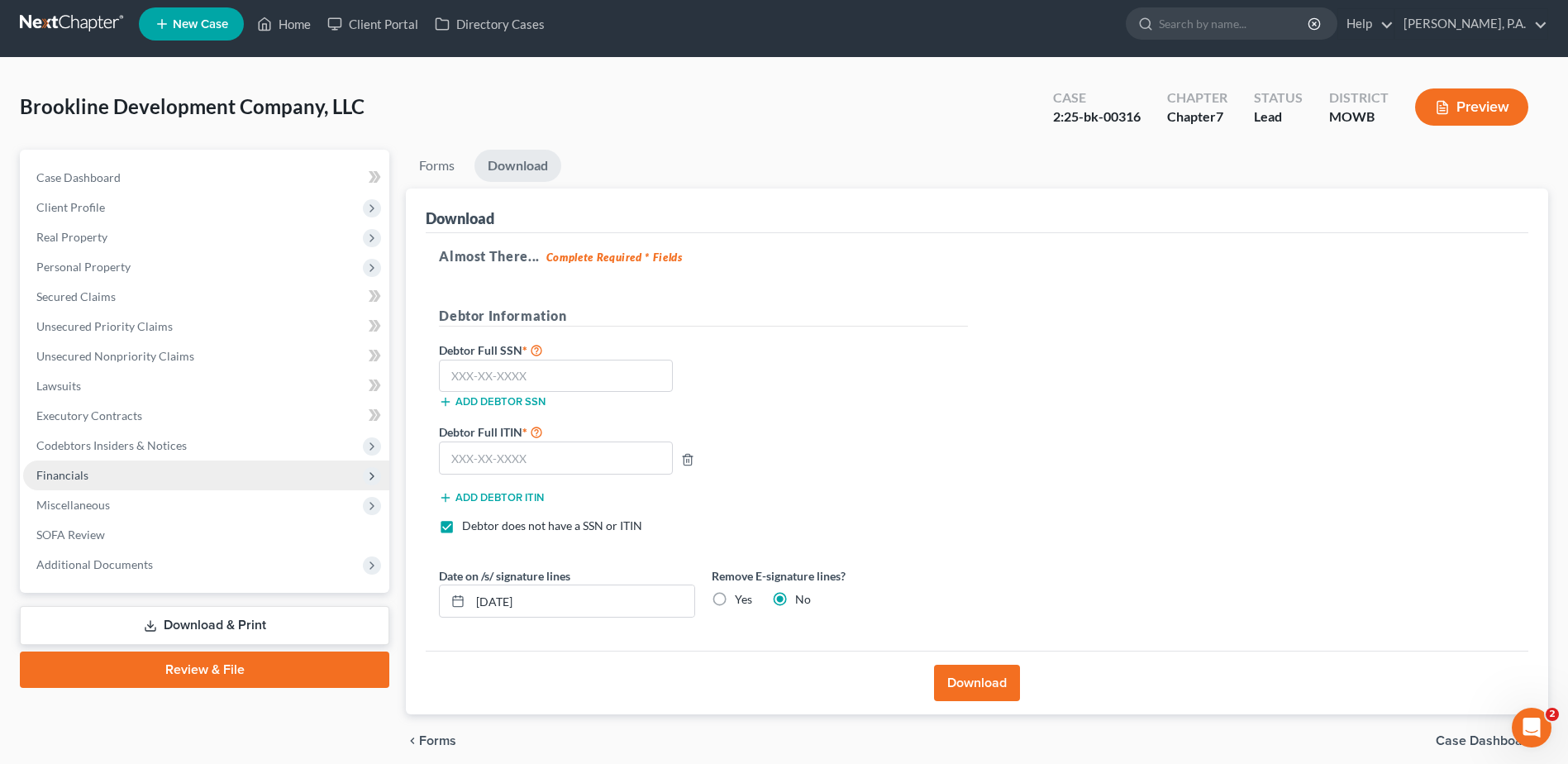
click at [125, 474] on span "Financials" at bounding box center [206, 476] width 366 height 30
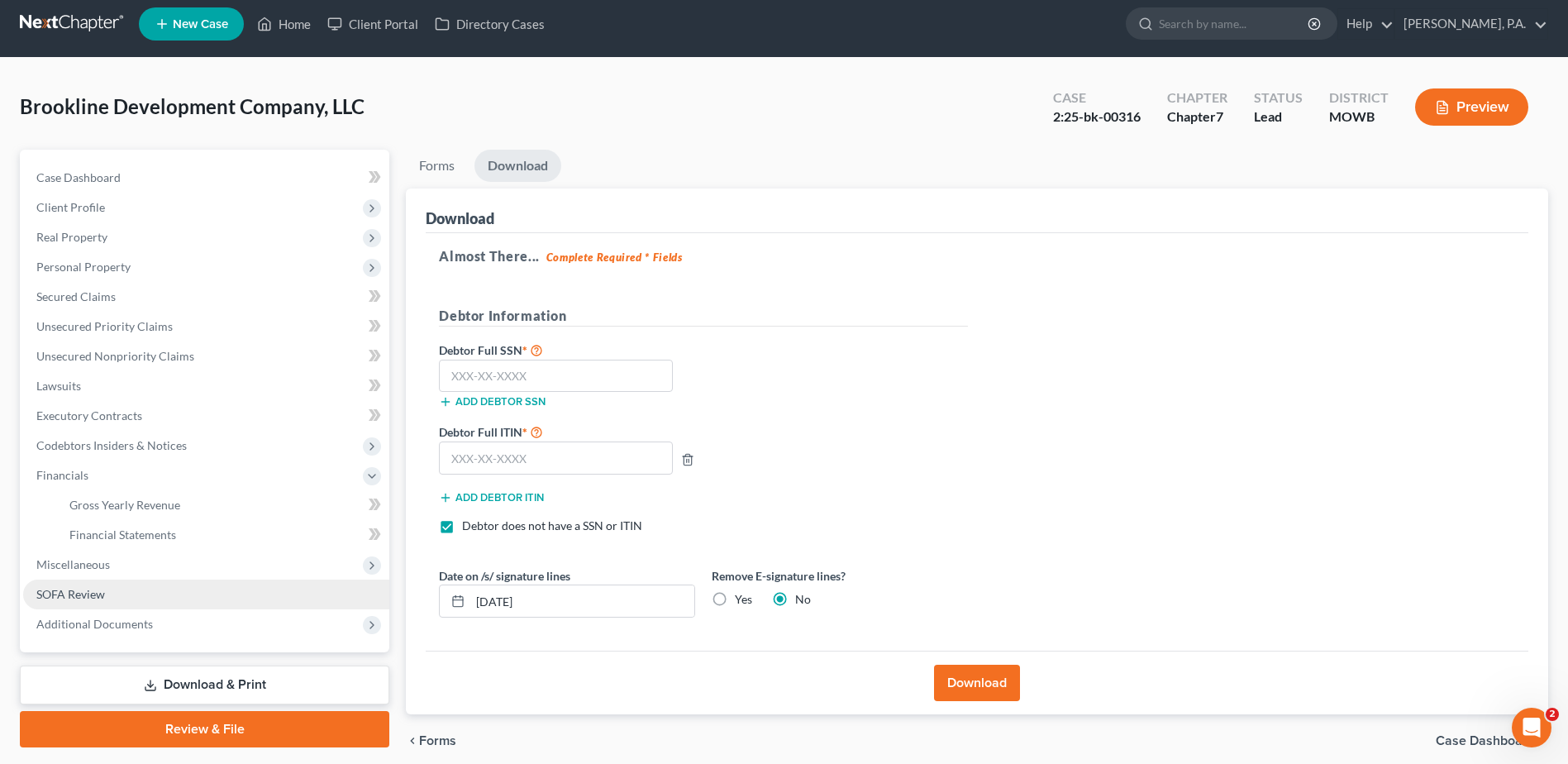
click at [88, 591] on span "SOFA Review" at bounding box center [71, 594] width 69 height 14
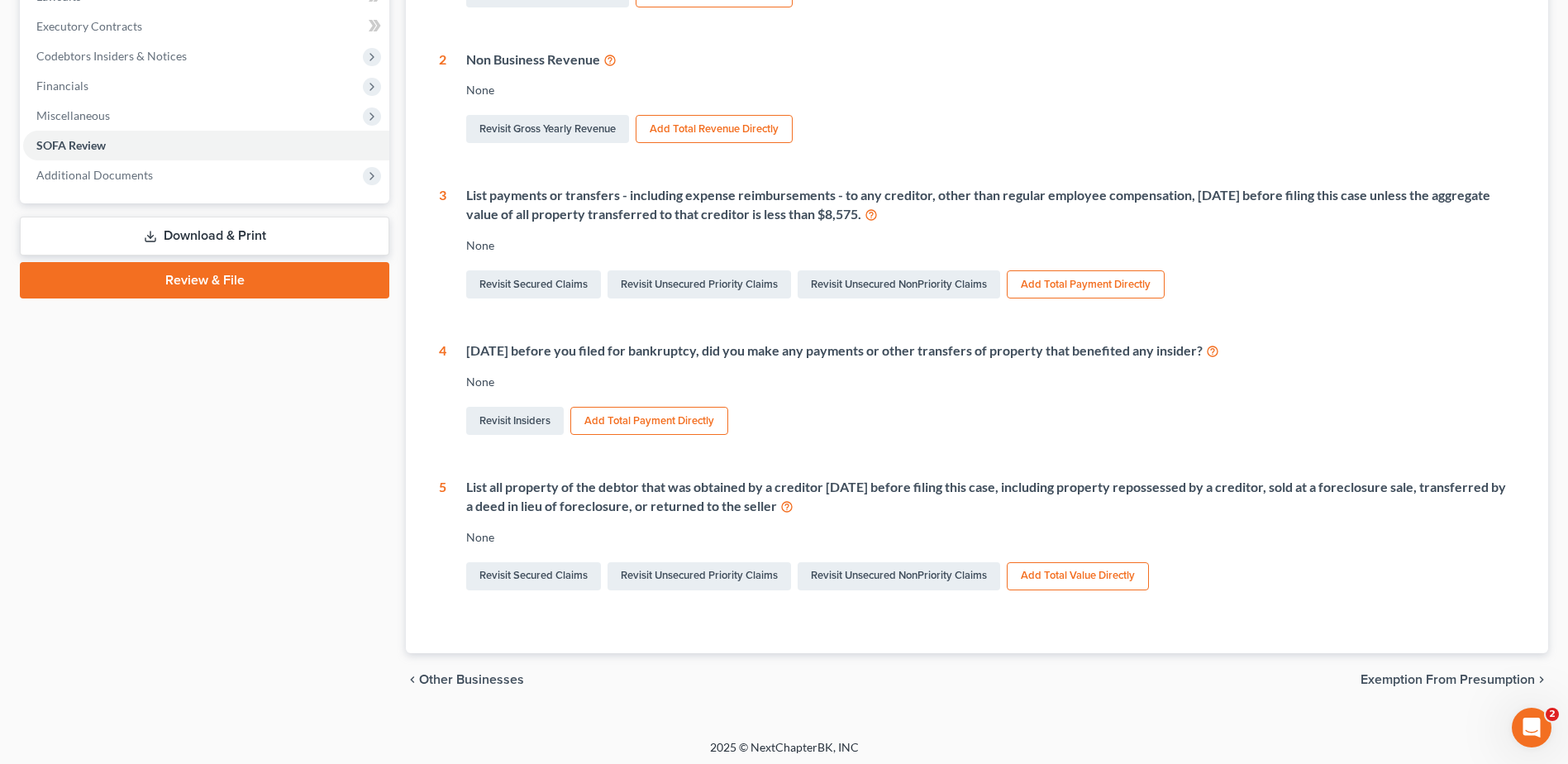
scroll to position [403, 0]
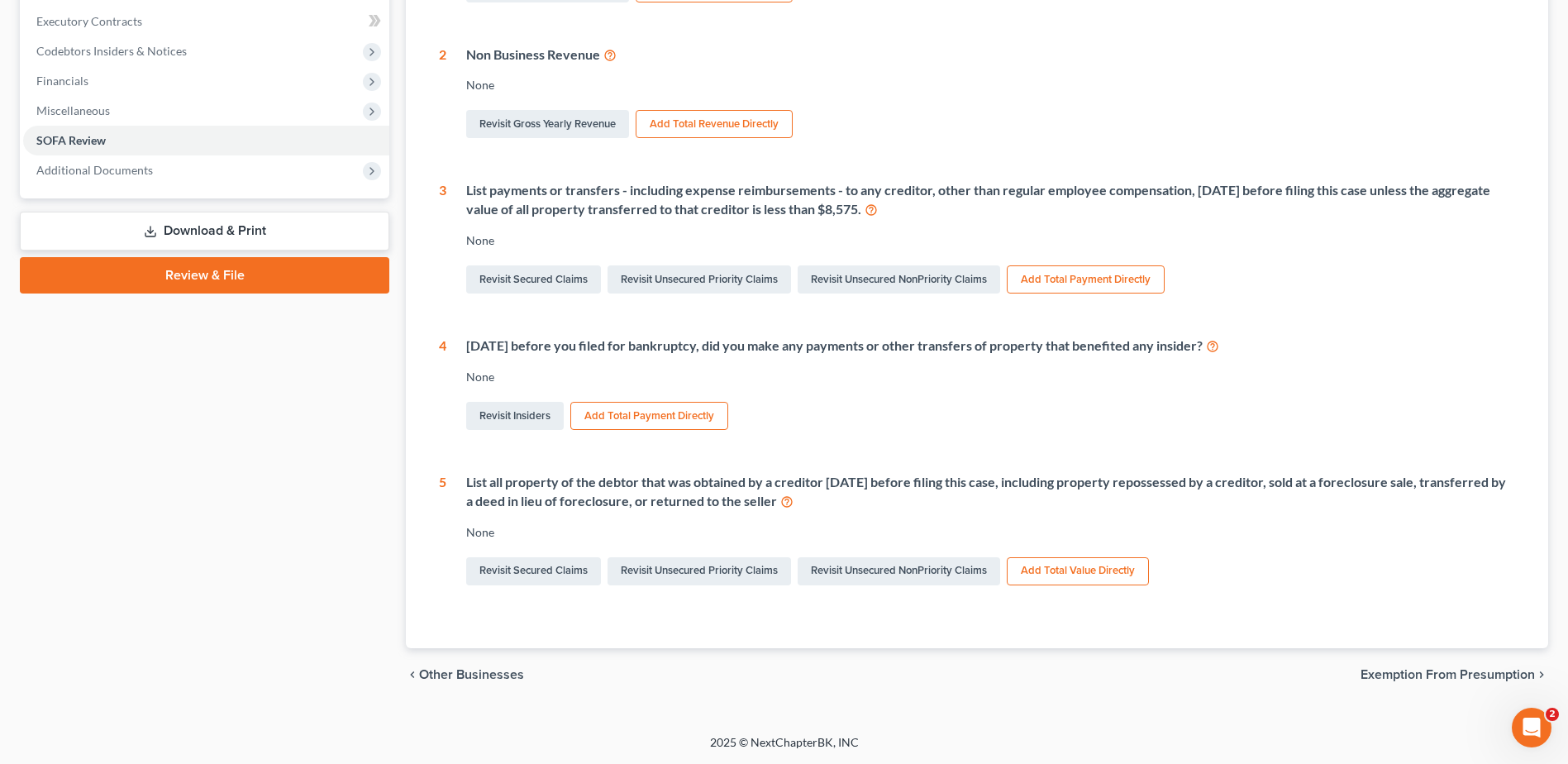
click at [568, 484] on div "List all property of the debtor that was obtained by a creditor within 1 year b…" at bounding box center [991, 492] width 1049 height 38
click at [794, 505] on icon at bounding box center [787, 500] width 13 height 16
drag, startPoint x: 669, startPoint y: 544, endPoint x: 658, endPoint y: 531, distance: 17.0
click at [672, 544] on div "List all property of the debtor that was obtained by a creditor within 1 year b…" at bounding box center [980, 531] width 1069 height 116
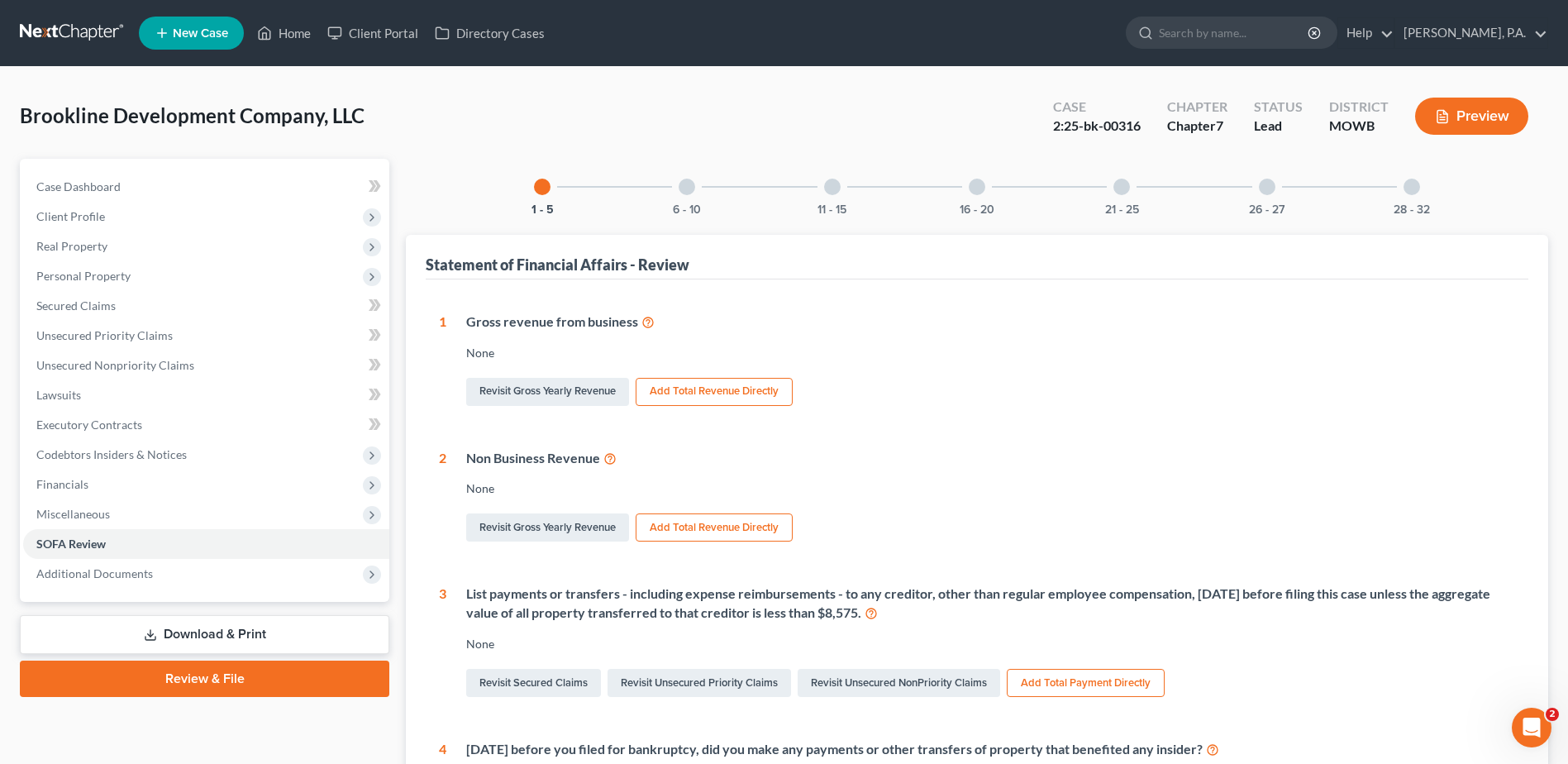
click at [689, 187] on div at bounding box center [687, 187] width 17 height 17
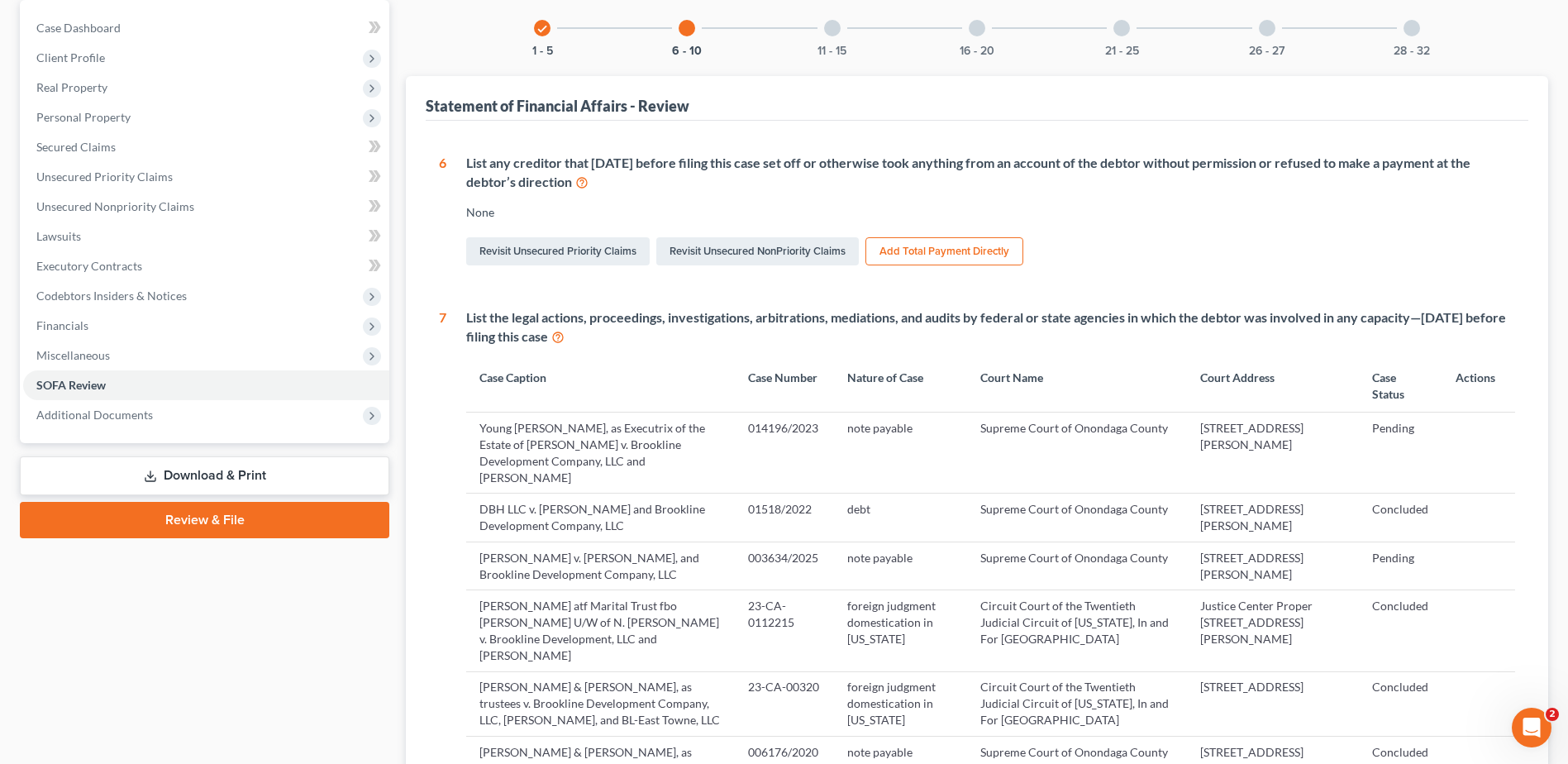
scroll to position [248, 0]
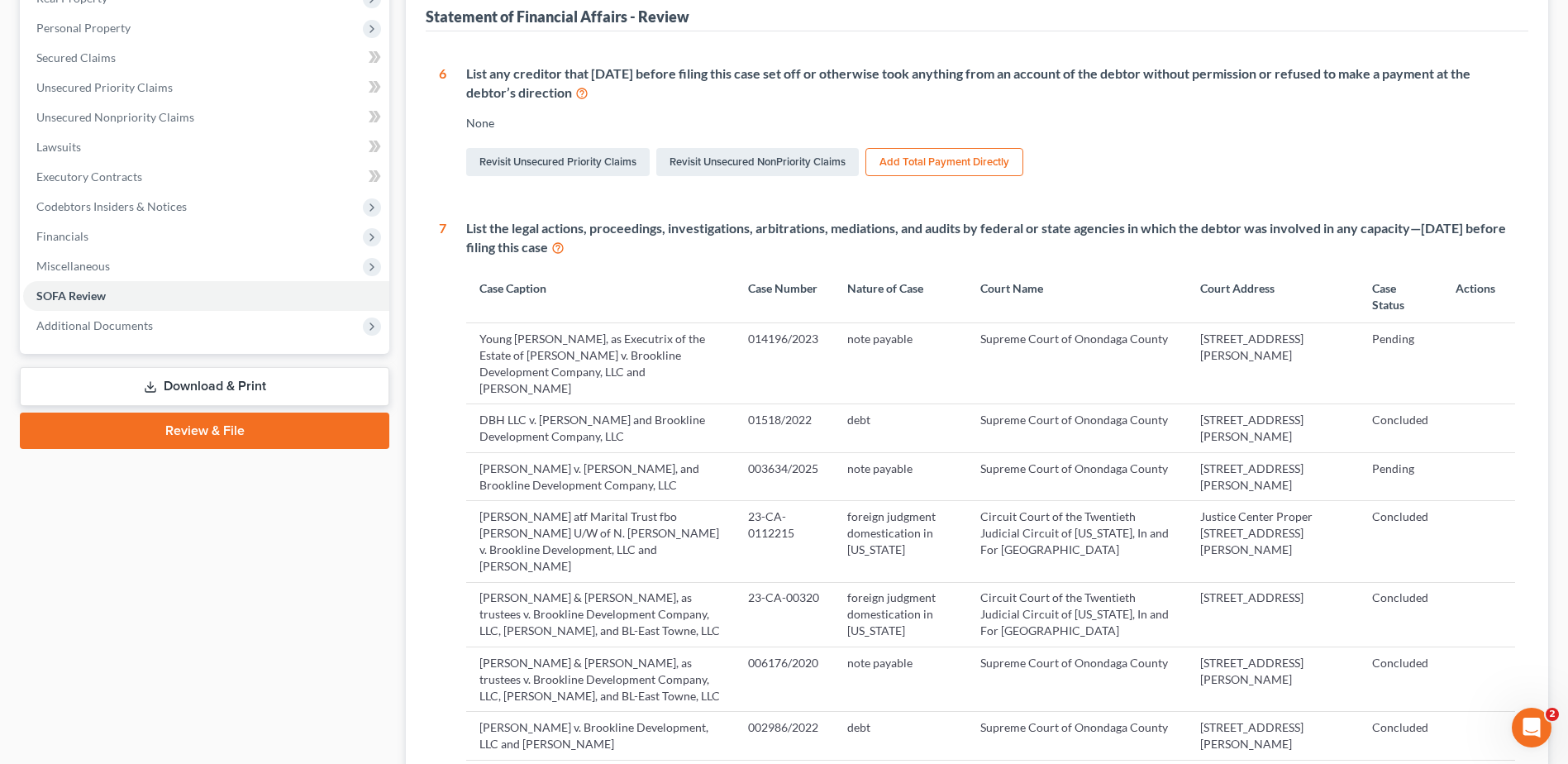
click at [659, 365] on td "Young A. Kim, as Executrix of the Estate of Carmen A. Giamartino v. Brookline D…" at bounding box center [600, 364] width 268 height 81
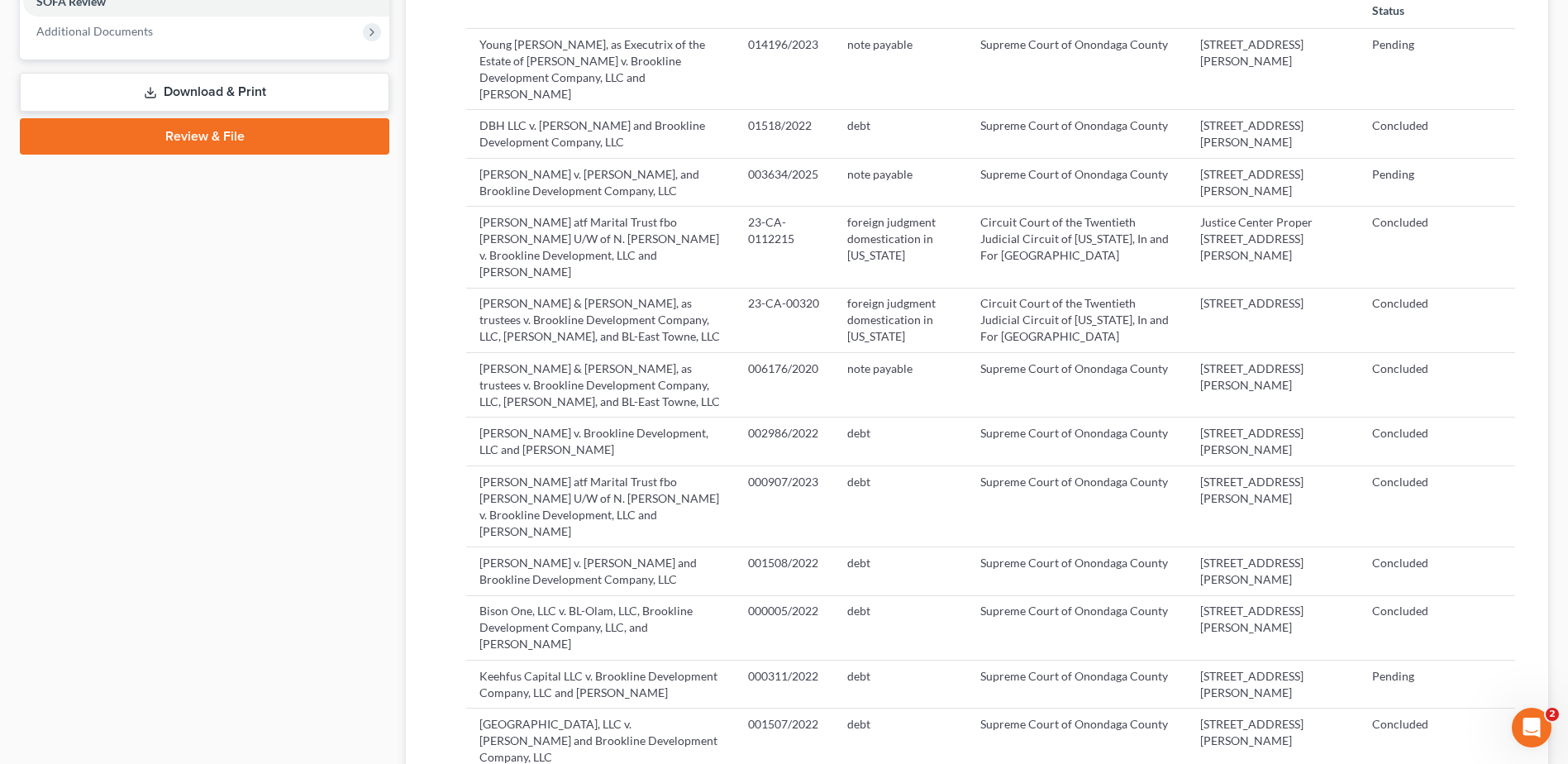
scroll to position [0, 0]
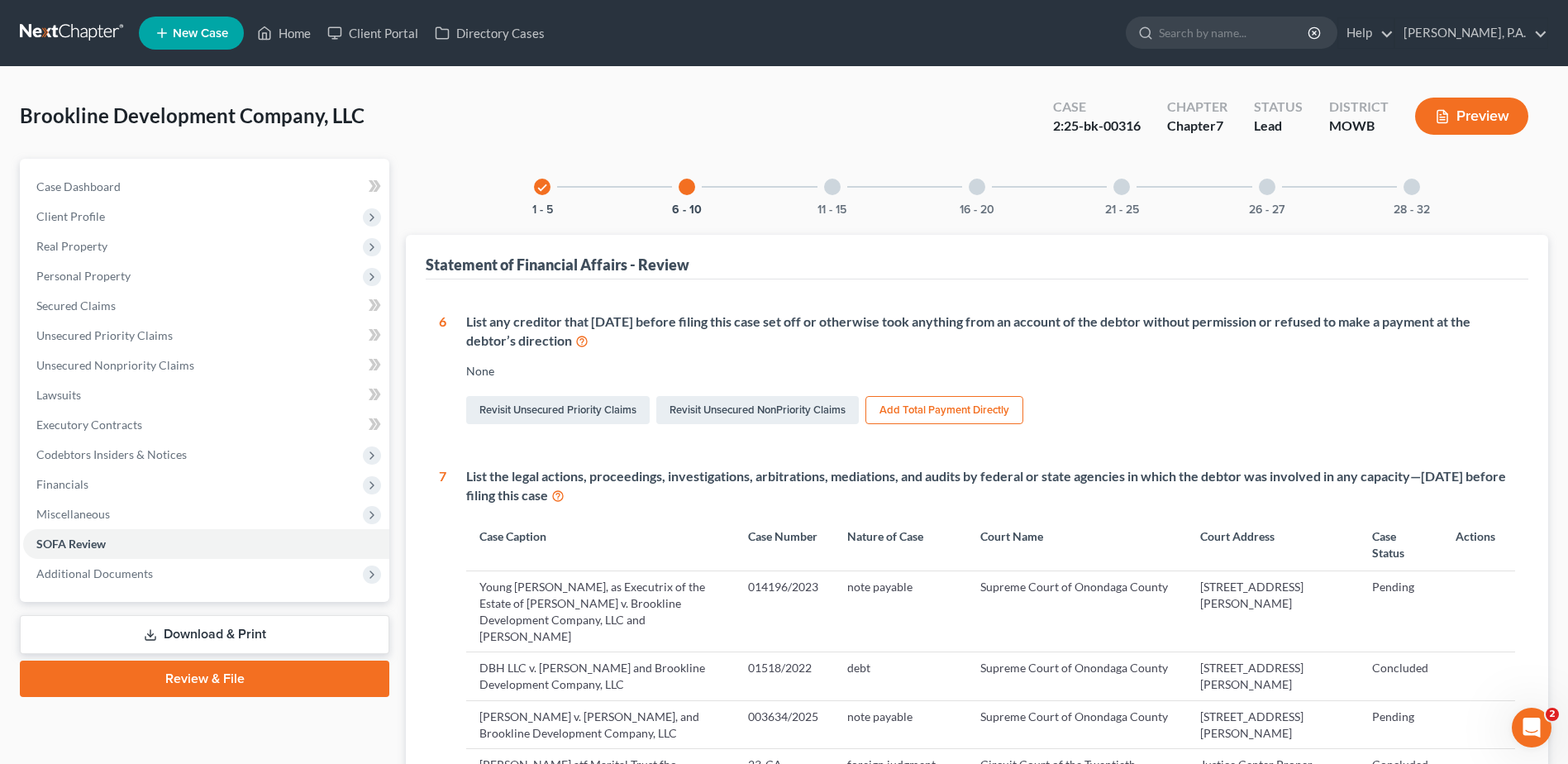
click at [828, 190] on div at bounding box center [833, 187] width 17 height 17
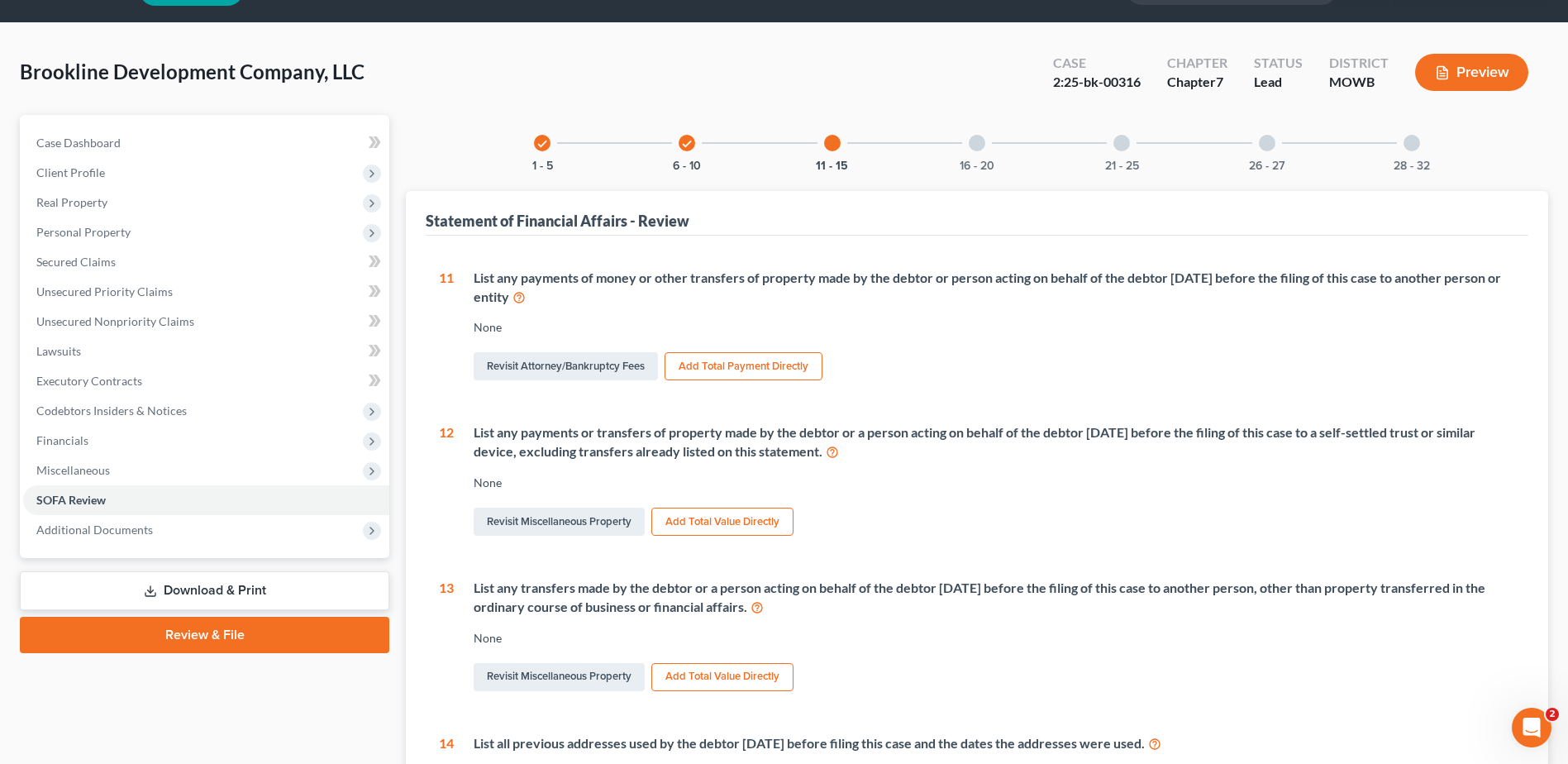
scroll to position [83, 0]
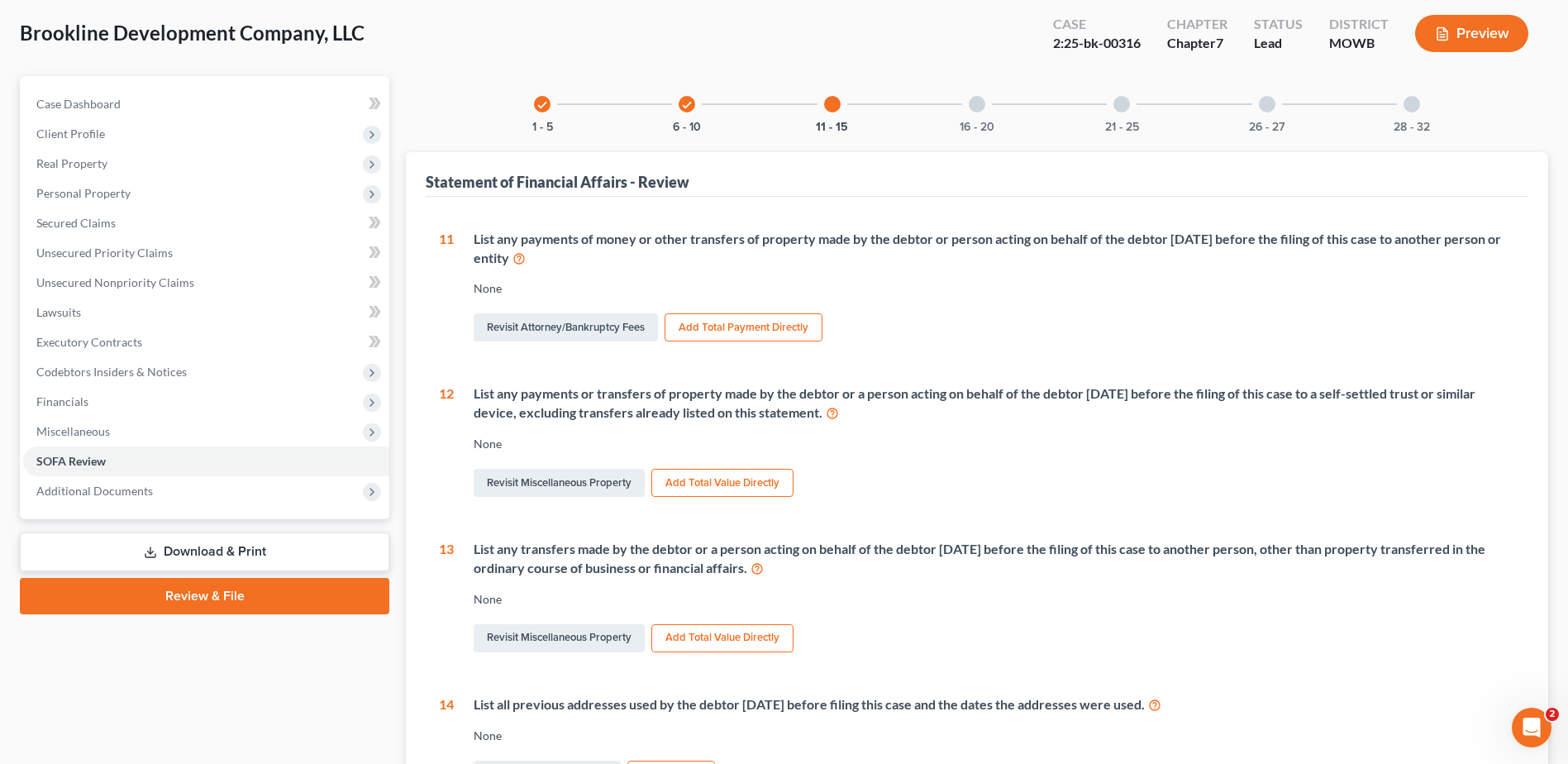
click at [556, 414] on div "List any payments or transfers of property made by the debtor or a person actin…" at bounding box center [994, 403] width 1042 height 38
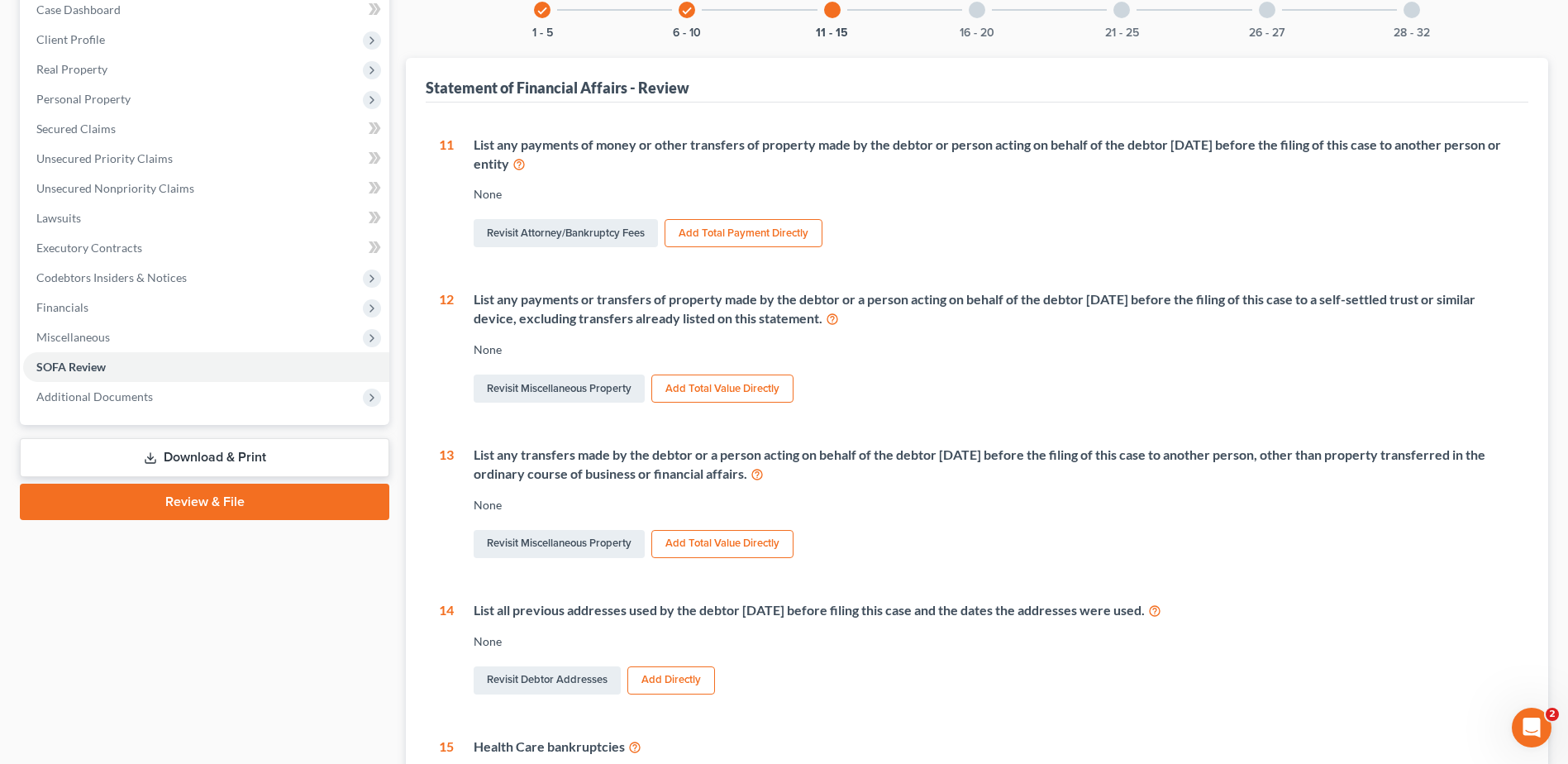
scroll to position [165, 0]
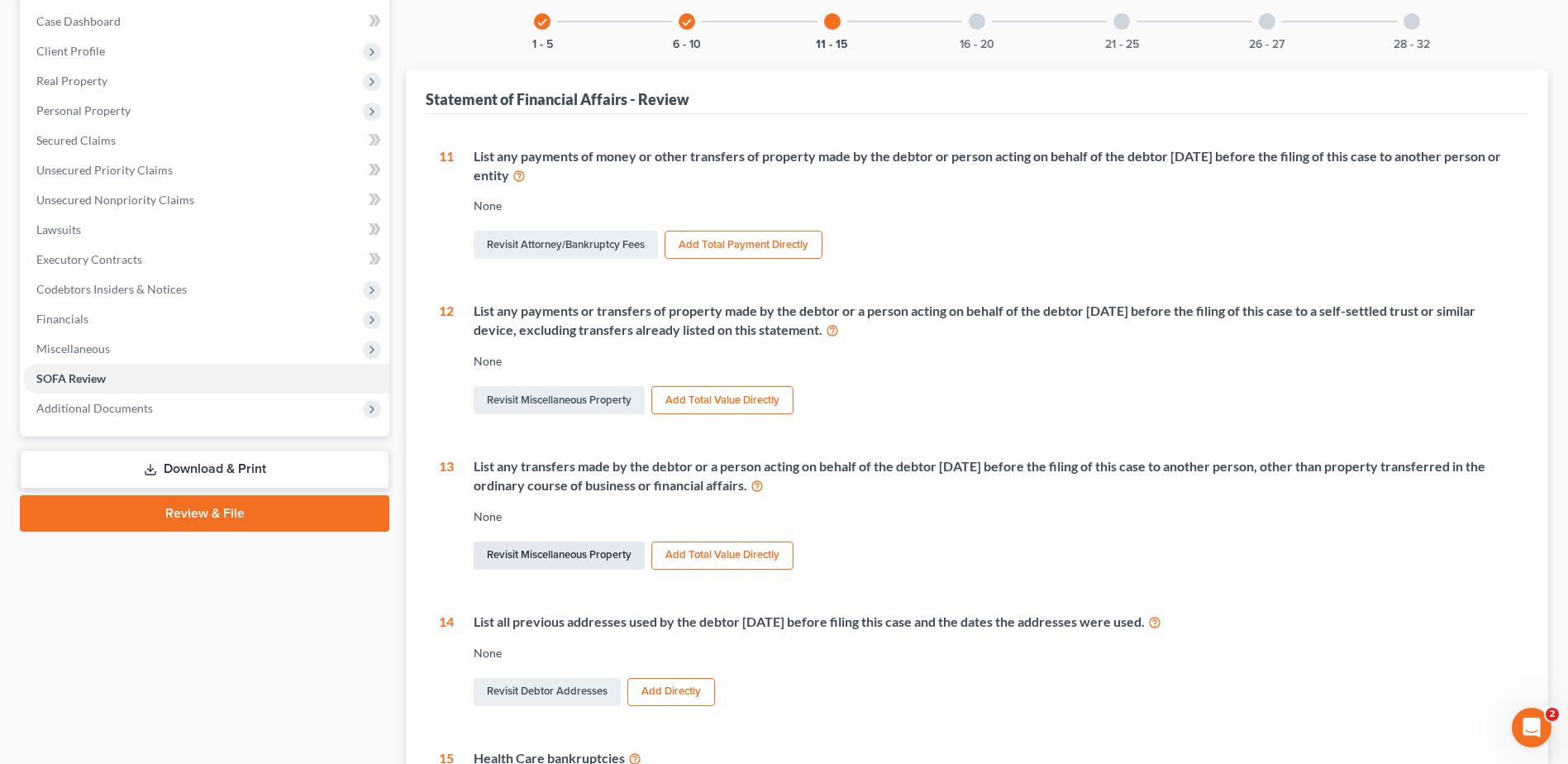
click at [582, 555] on link "Revisit Miscellaneous Property" at bounding box center [559, 556] width 171 height 28
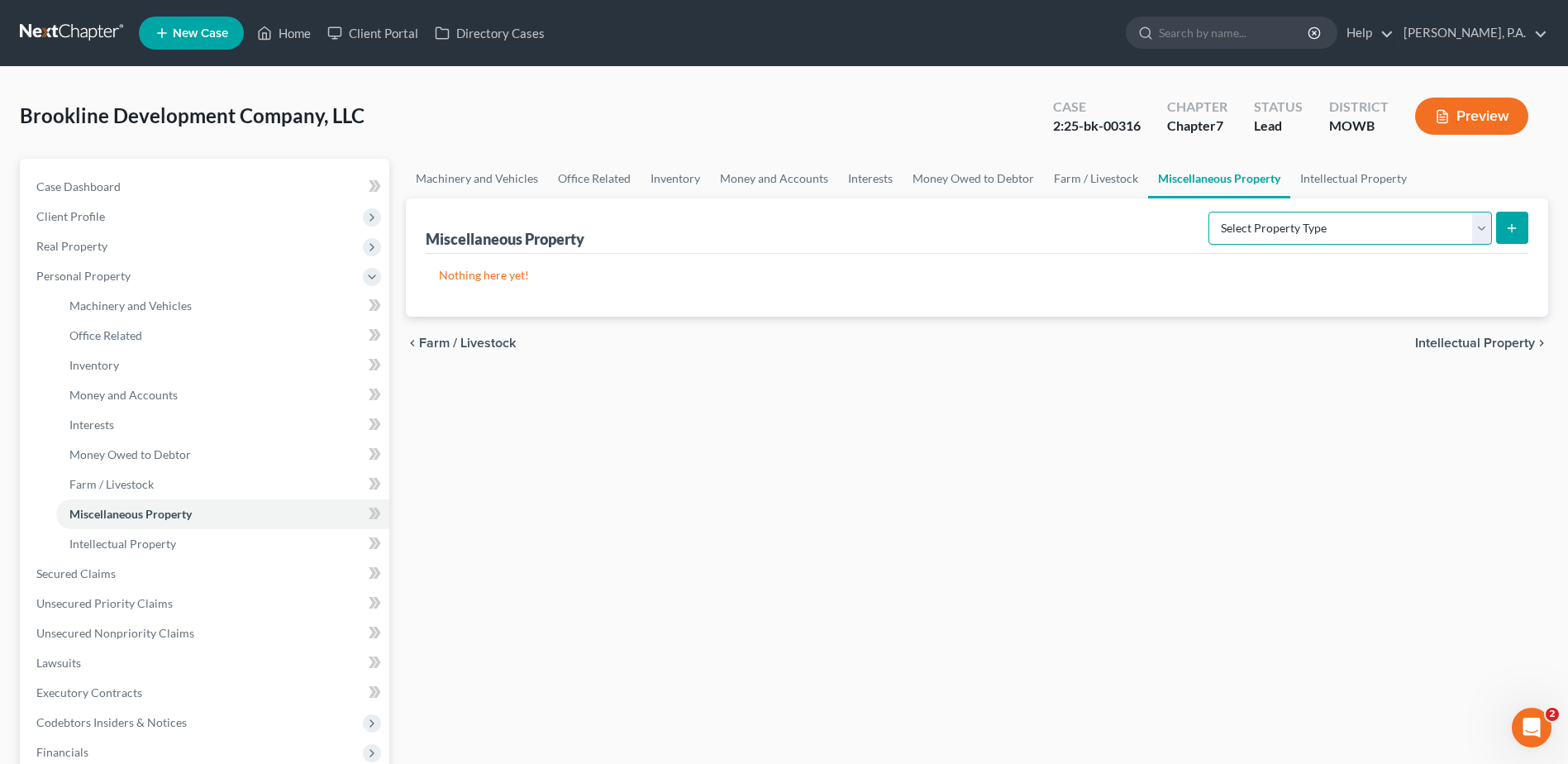
click at [1256, 236] on select "Select Property Type Assigned for Creditor Benefit Within 120 Days (SOFA: 8) As…" at bounding box center [1351, 227] width 284 height 33
select select "transferred"
click at [1209, 211] on select "Select Property Type Assigned for Creditor Benefit Within 120 Days (SOFA: 8) As…" at bounding box center [1351, 227] width 284 height 33
click at [1215, 236] on select "Select Property Type Assigned for Creditor Benefit Within 120 Days (SOFA: 8) As…" at bounding box center [1351, 227] width 284 height 33
click at [965, 261] on div "Nothing here yet! Type Total Value Description Amended" at bounding box center [978, 285] width 1103 height 63
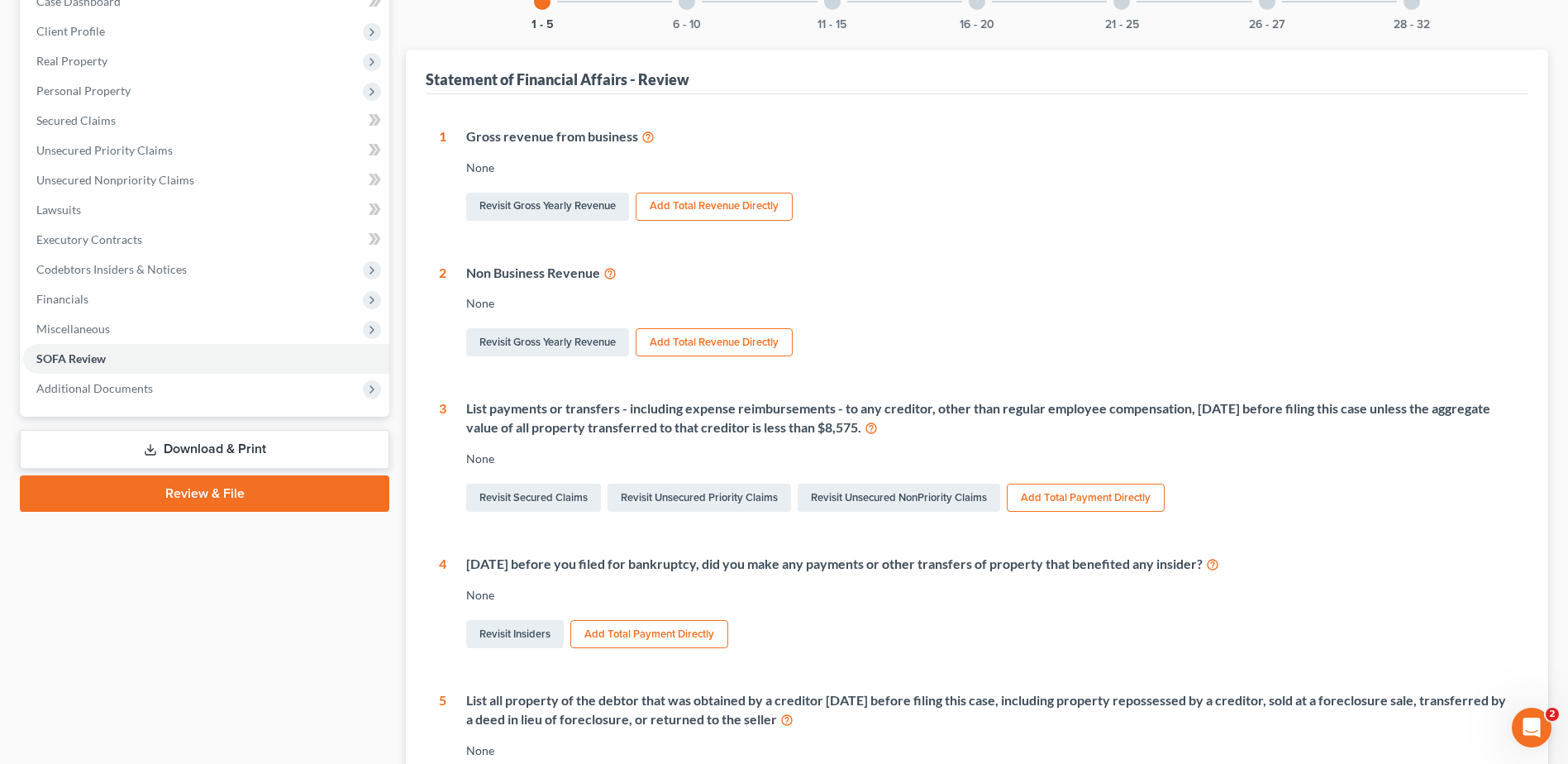
scroll to position [73, 0]
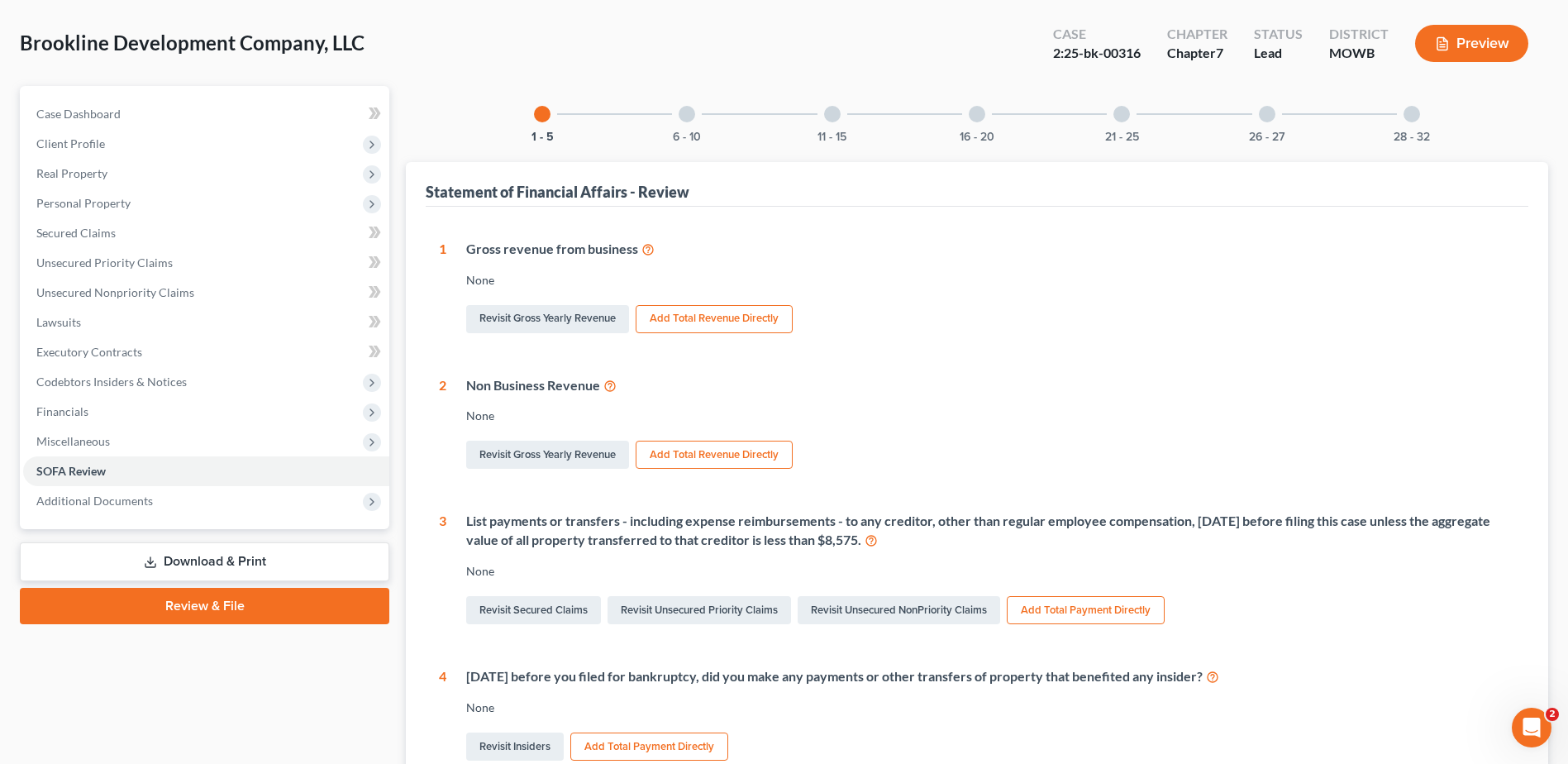
click at [686, 110] on div at bounding box center [687, 114] width 17 height 17
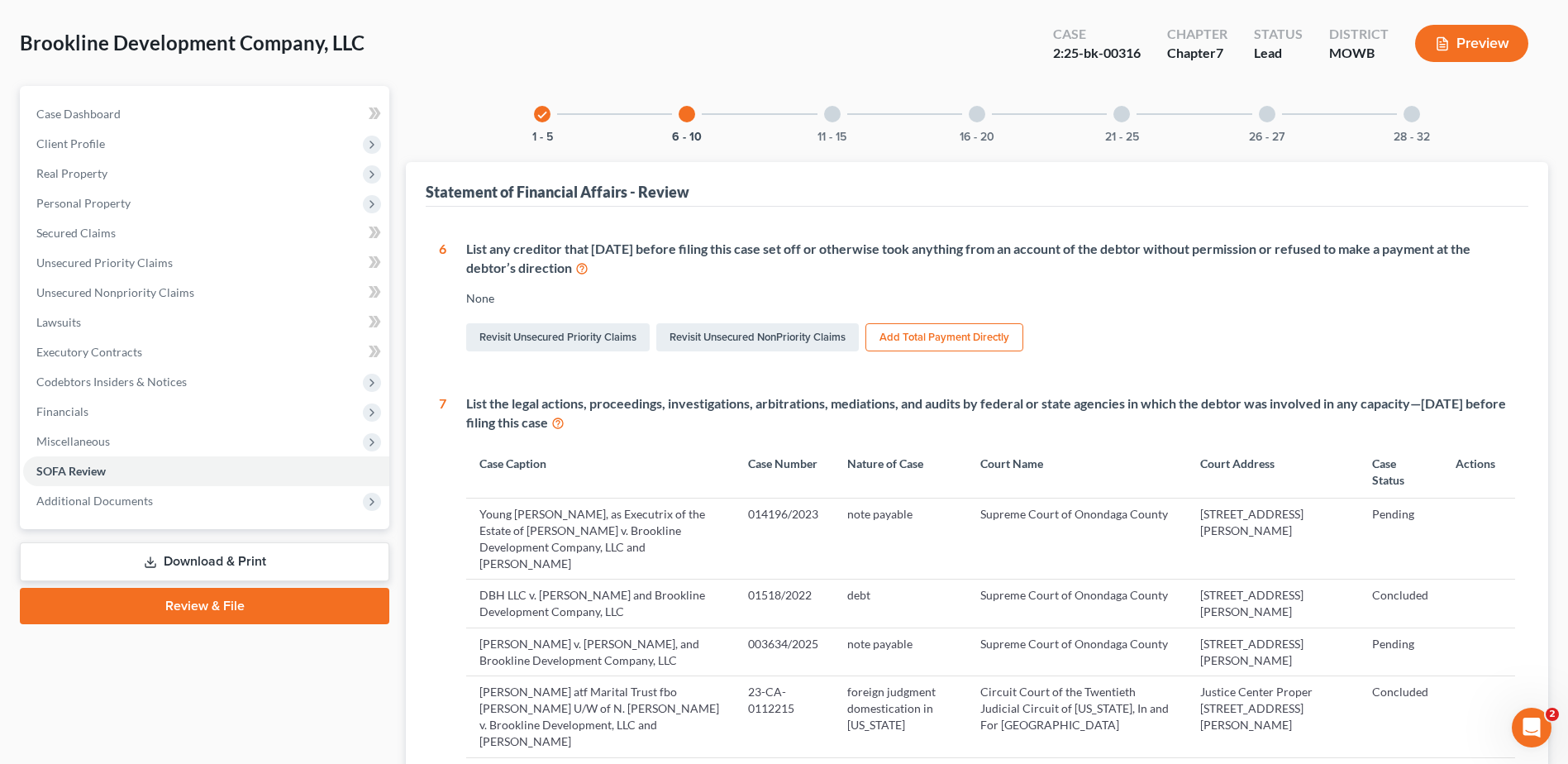
click at [838, 114] on div at bounding box center [833, 114] width 17 height 17
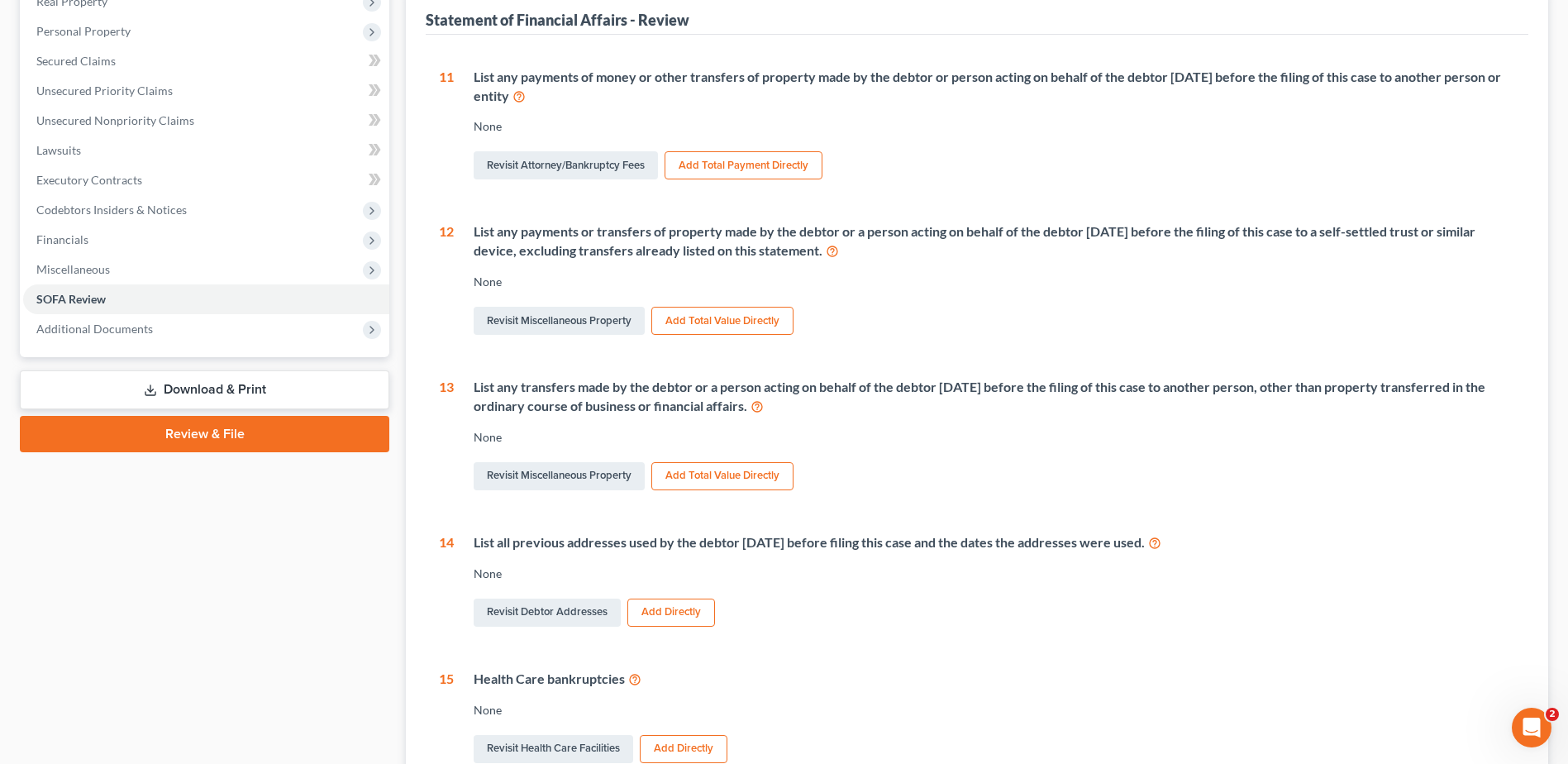
scroll to position [0, 0]
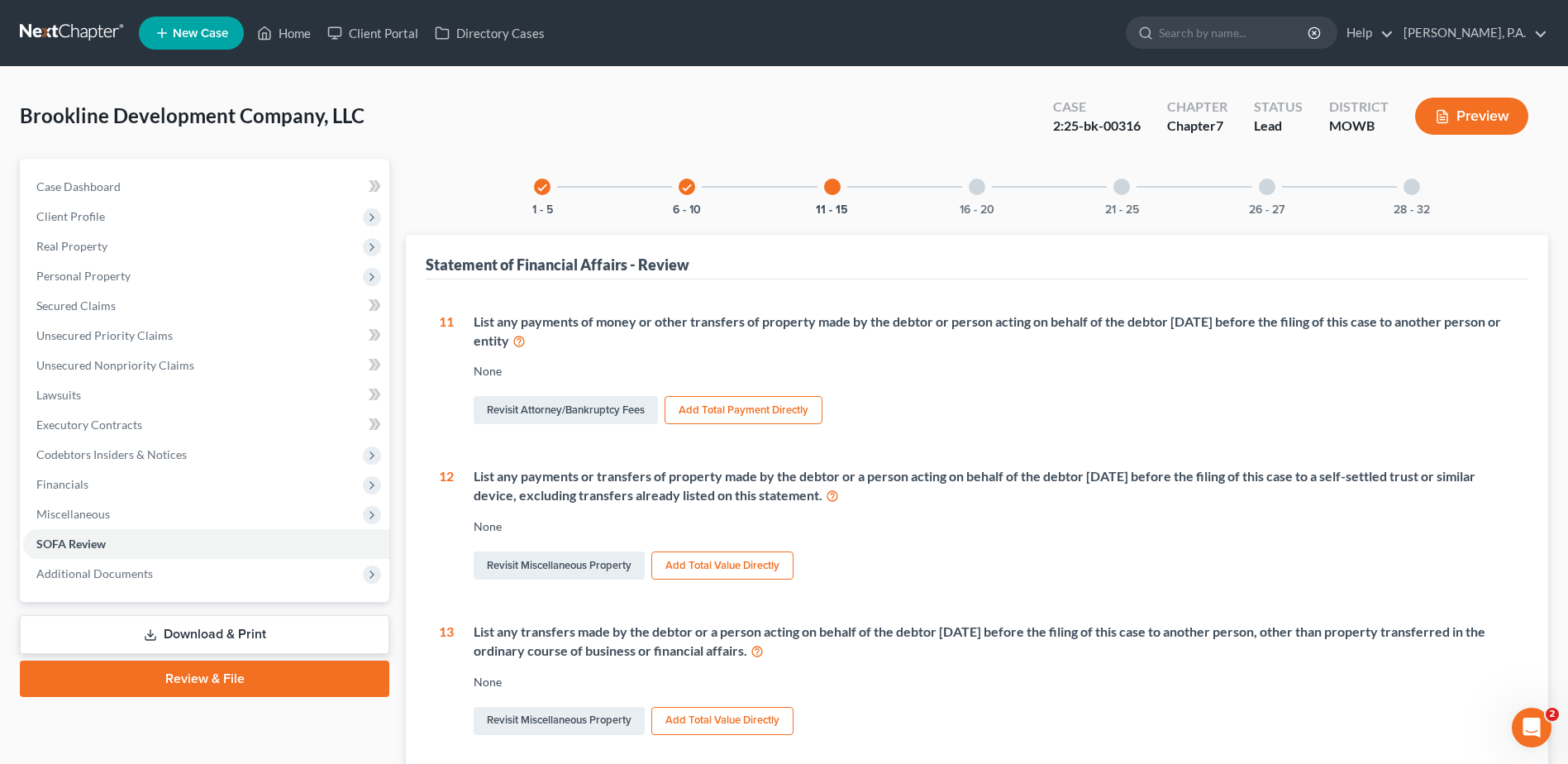
click at [981, 190] on div at bounding box center [977, 187] width 17 height 17
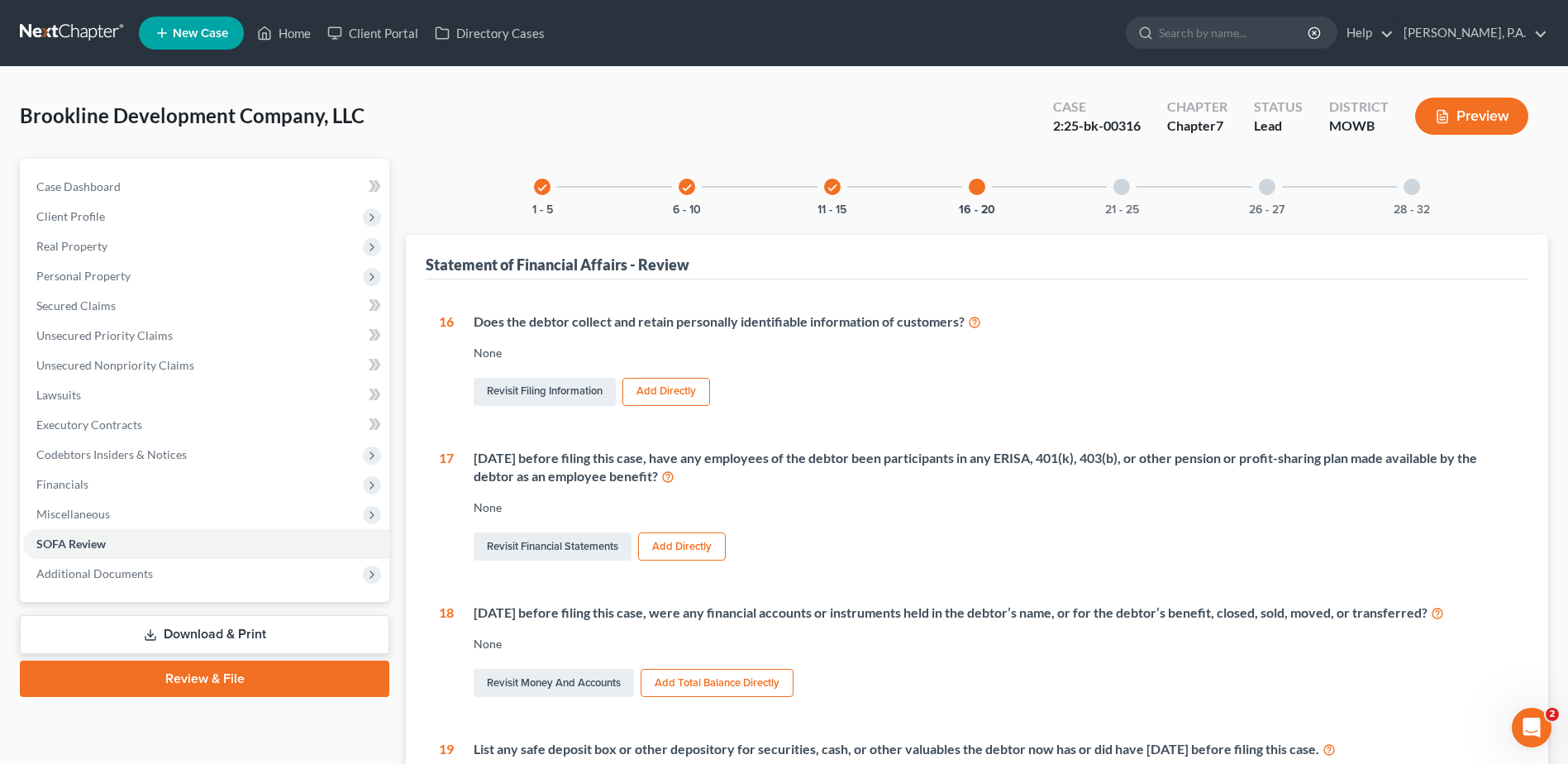
click at [1128, 189] on div at bounding box center [1122, 187] width 17 height 17
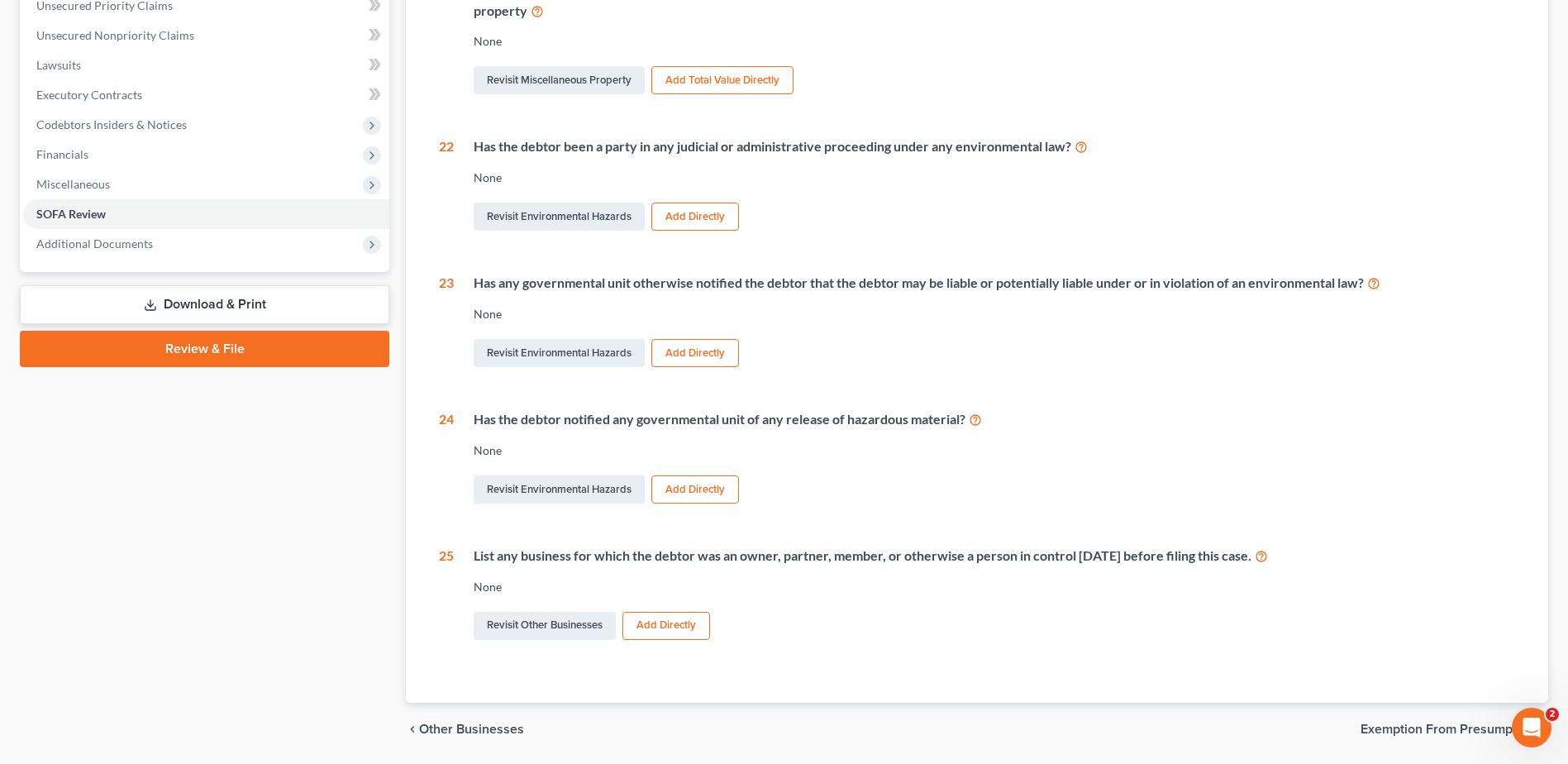
scroll to position [331, 0]
click at [568, 624] on link "Revisit Other Businesses" at bounding box center [544, 625] width 142 height 28
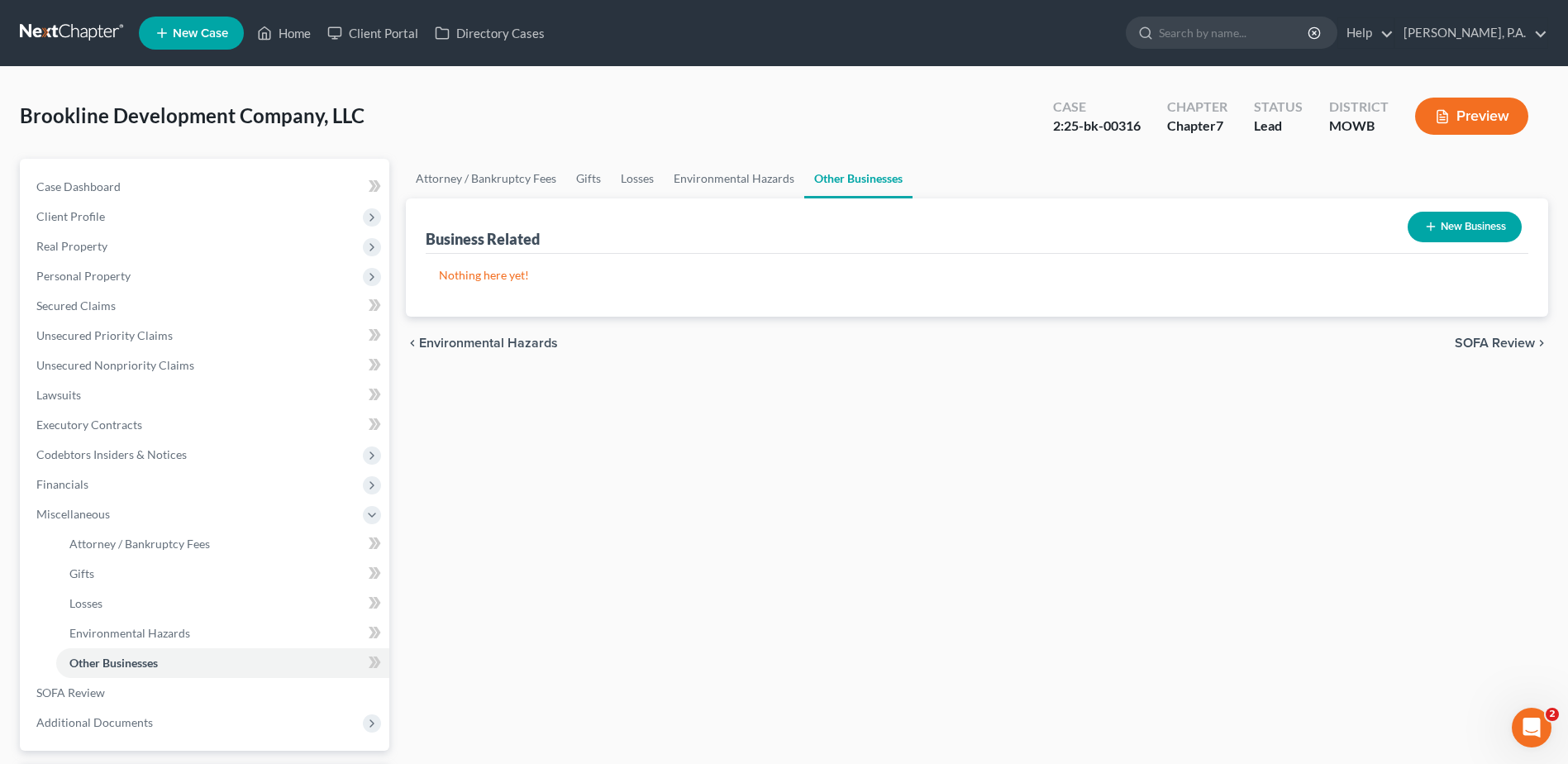
click at [1418, 220] on button "New Business" at bounding box center [1465, 226] width 114 height 31
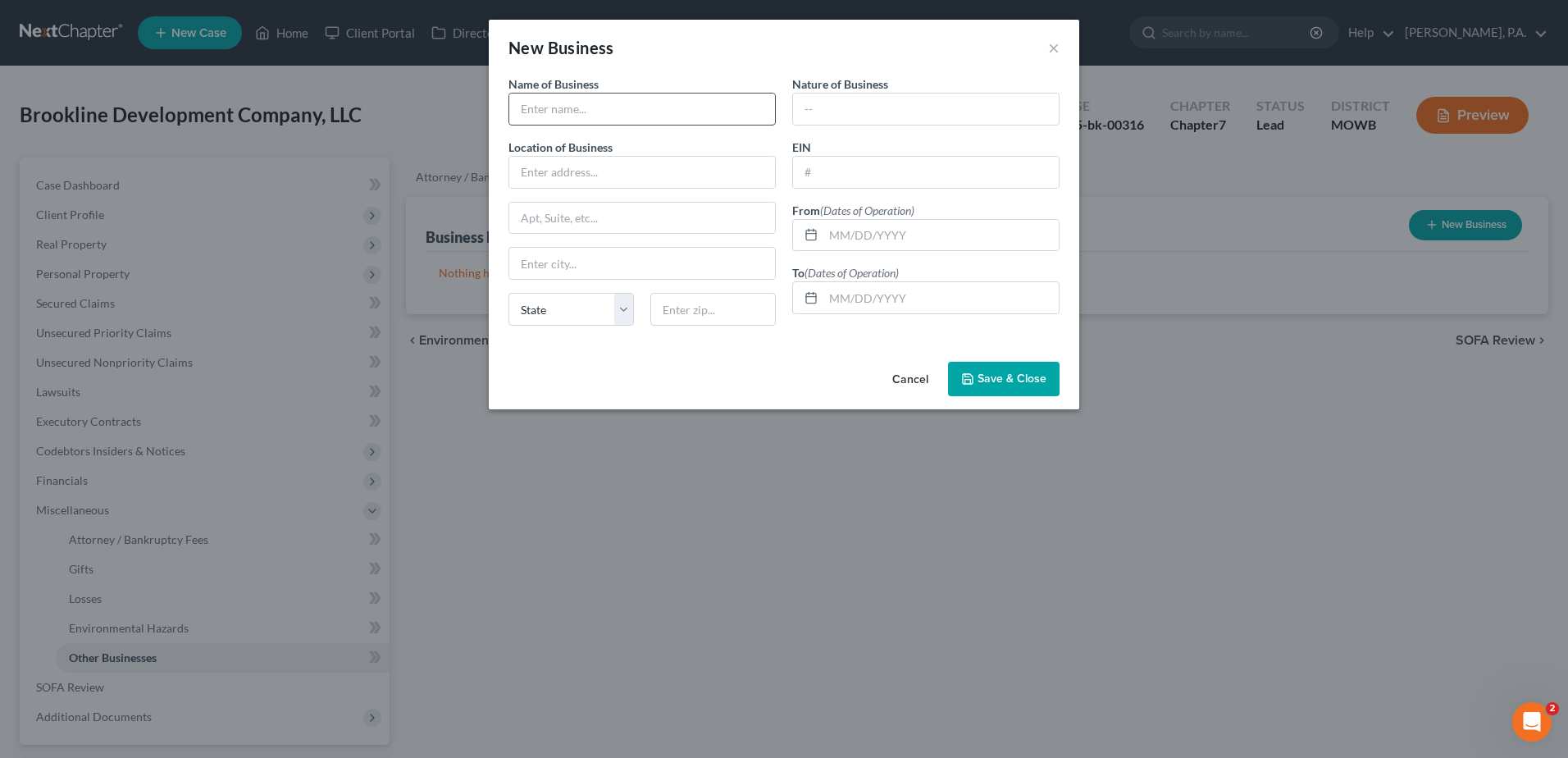
click at [665, 110] on input "text" at bounding box center [642, 110] width 266 height 32
type input "Brookline Pie Ulmerton, LLC"
click at [642, 168] on input "text" at bounding box center [642, 173] width 266 height 32
paste input "799 5TH AVE SOUTH NAPLES, FL 34102 Changed: 03/26/2024"
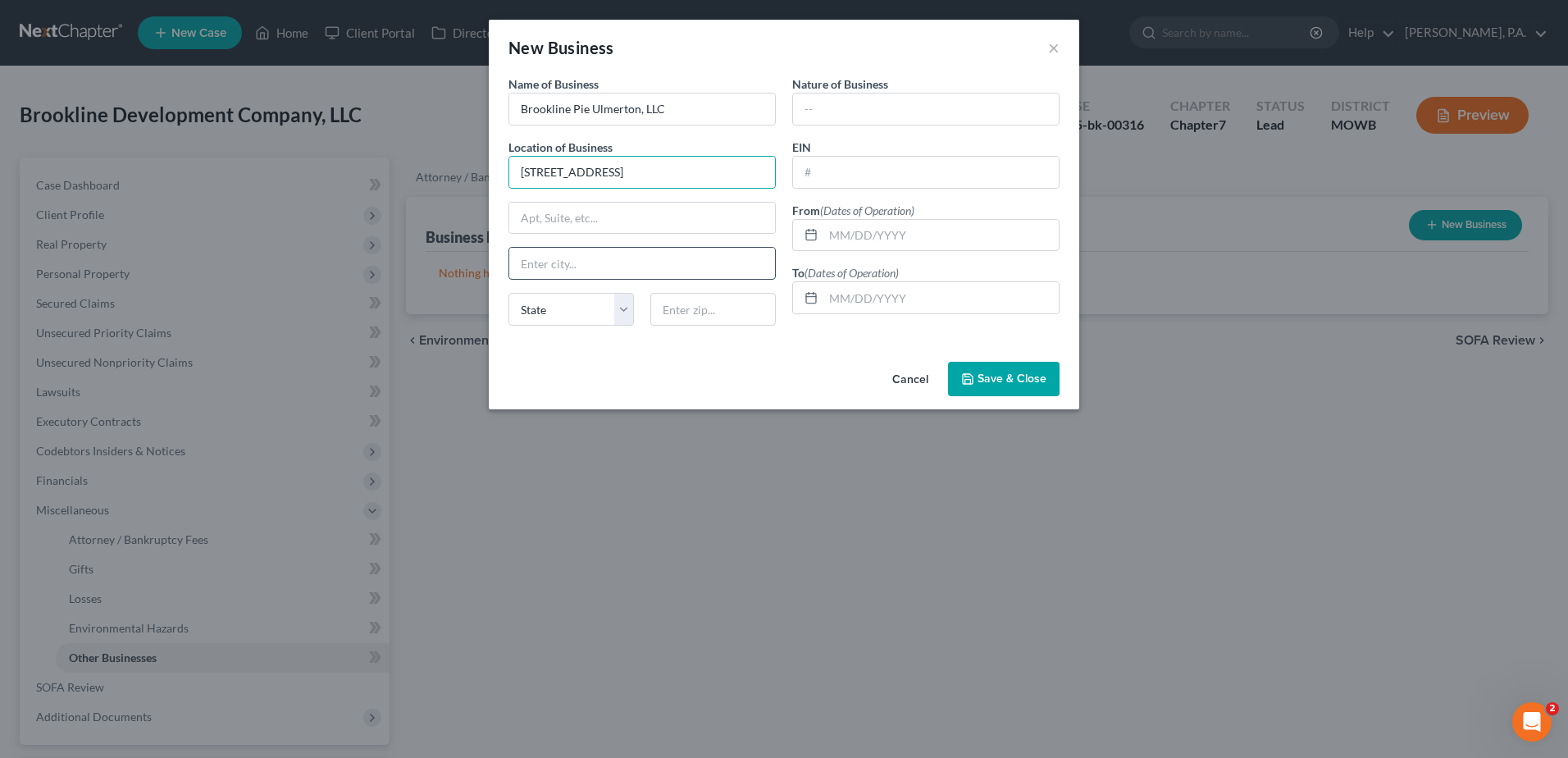
click at [570, 264] on input "text" at bounding box center [642, 263] width 266 height 32
click at [618, 181] on input "799 5TH AVE" at bounding box center [642, 173] width 266 height 32
type input "799 5th Avenue South"
type input "Naples"
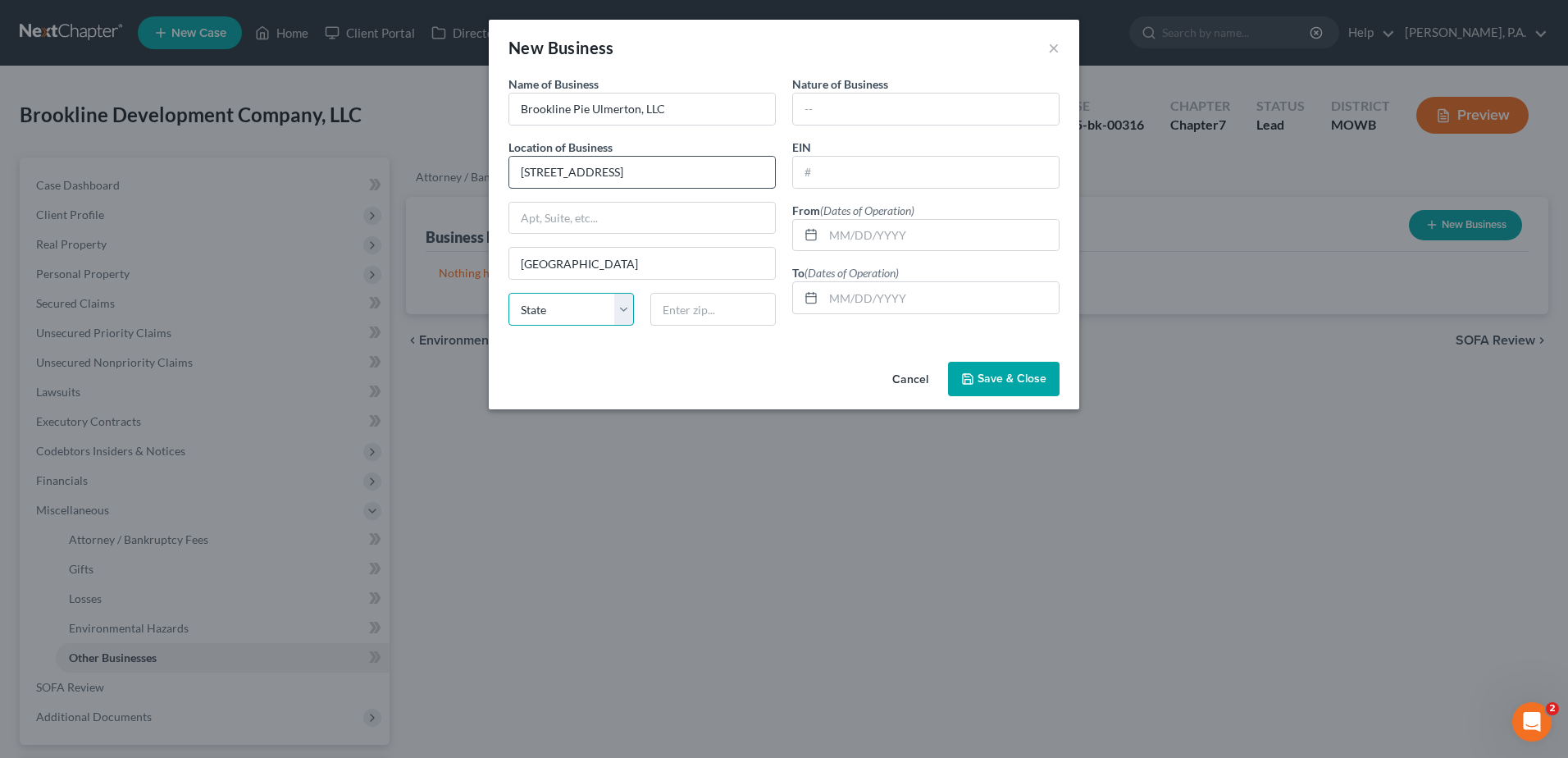
select select "9"
type input "34102"
click at [838, 104] on input "text" at bounding box center [926, 110] width 266 height 32
type input "L"
click at [816, 178] on input "text" at bounding box center [926, 173] width 266 height 32
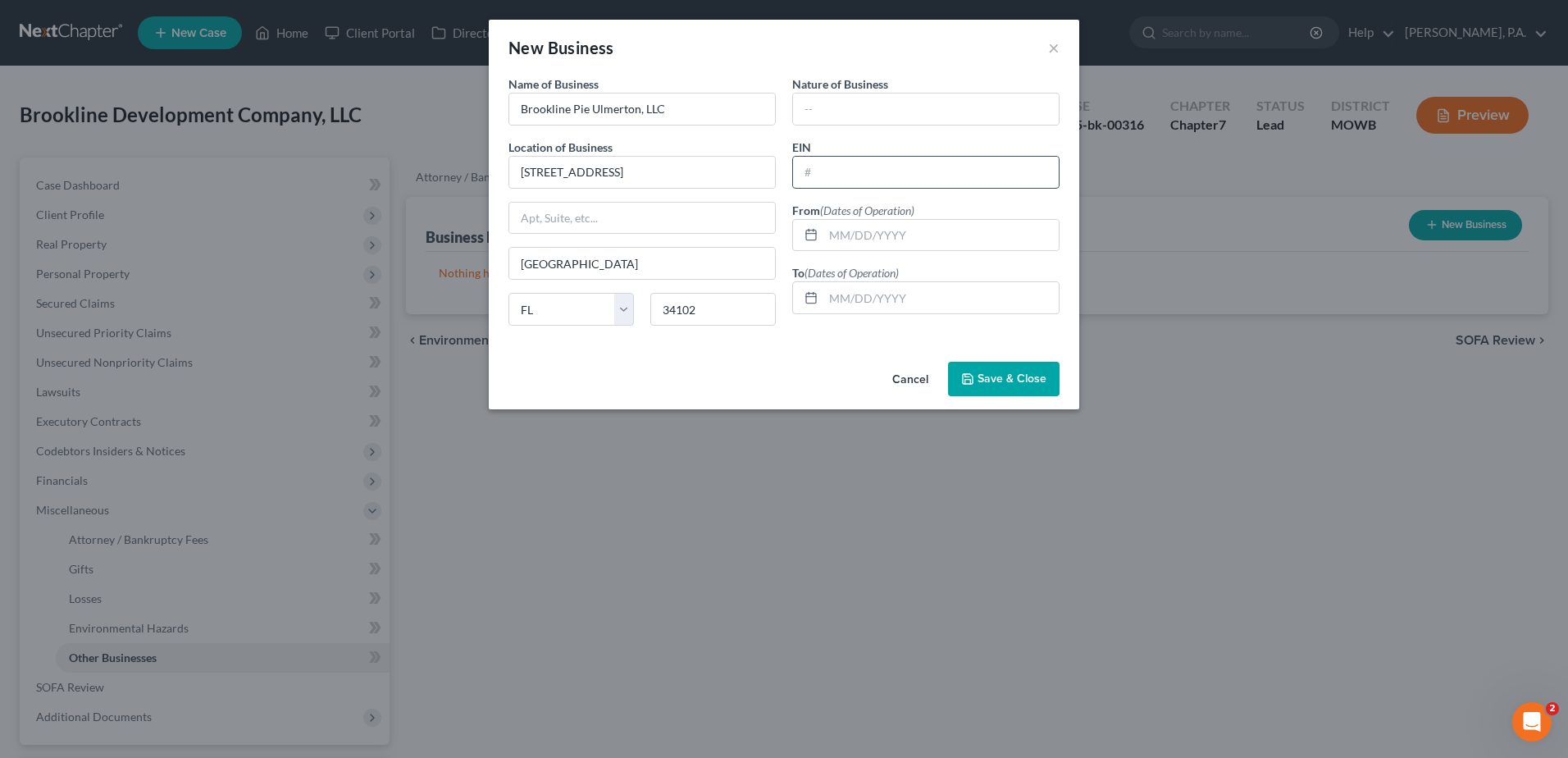
paste input "81-1623981"
type input "81-1623981"
click at [845, 241] on input "text" at bounding box center [941, 236] width 235 height 32
type input "09/11/2015"
click at [863, 301] on input "text" at bounding box center [941, 298] width 235 height 32
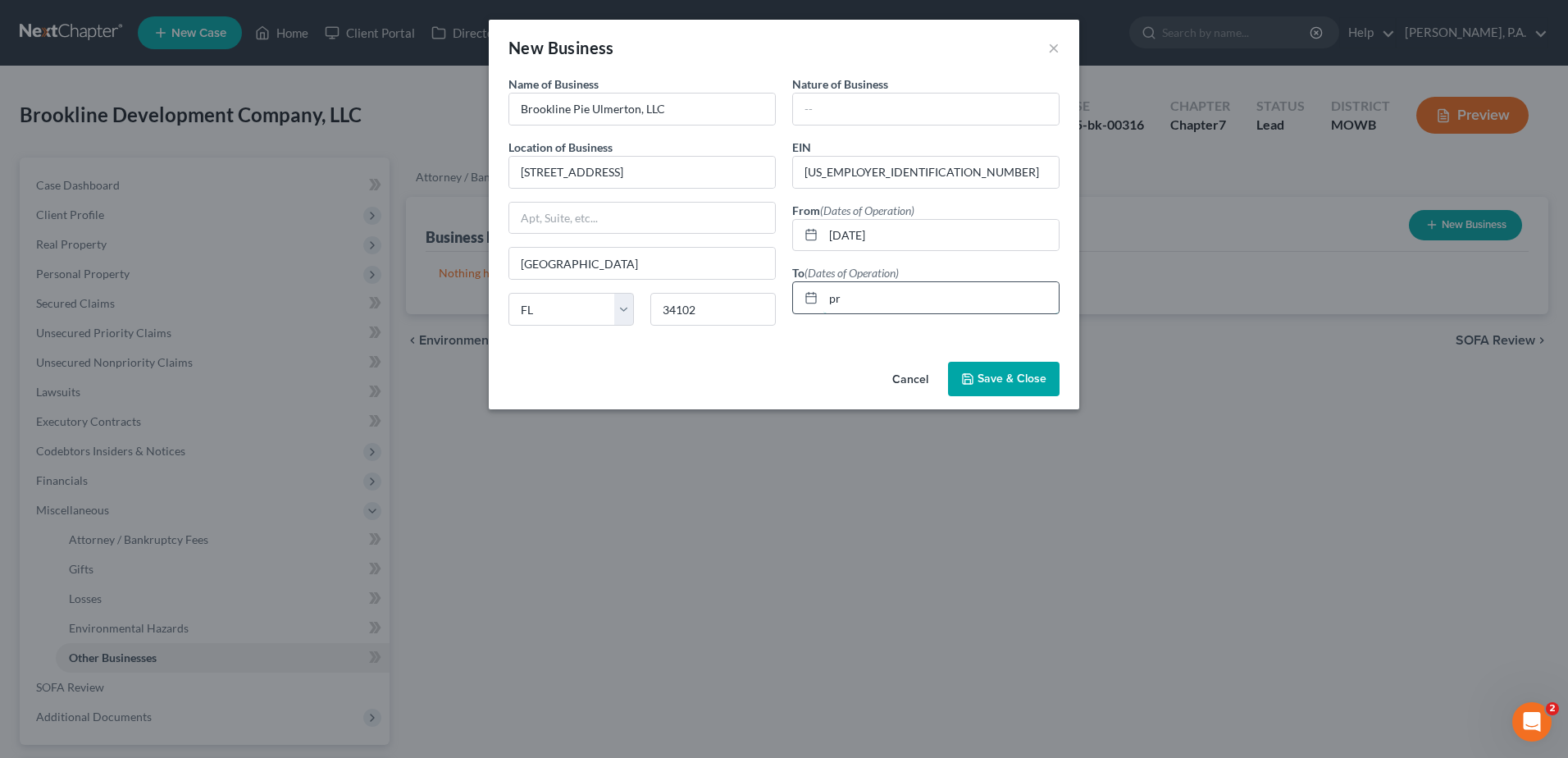
type input "p"
click at [1009, 379] on span "Save & Close" at bounding box center [1012, 379] width 69 height 14
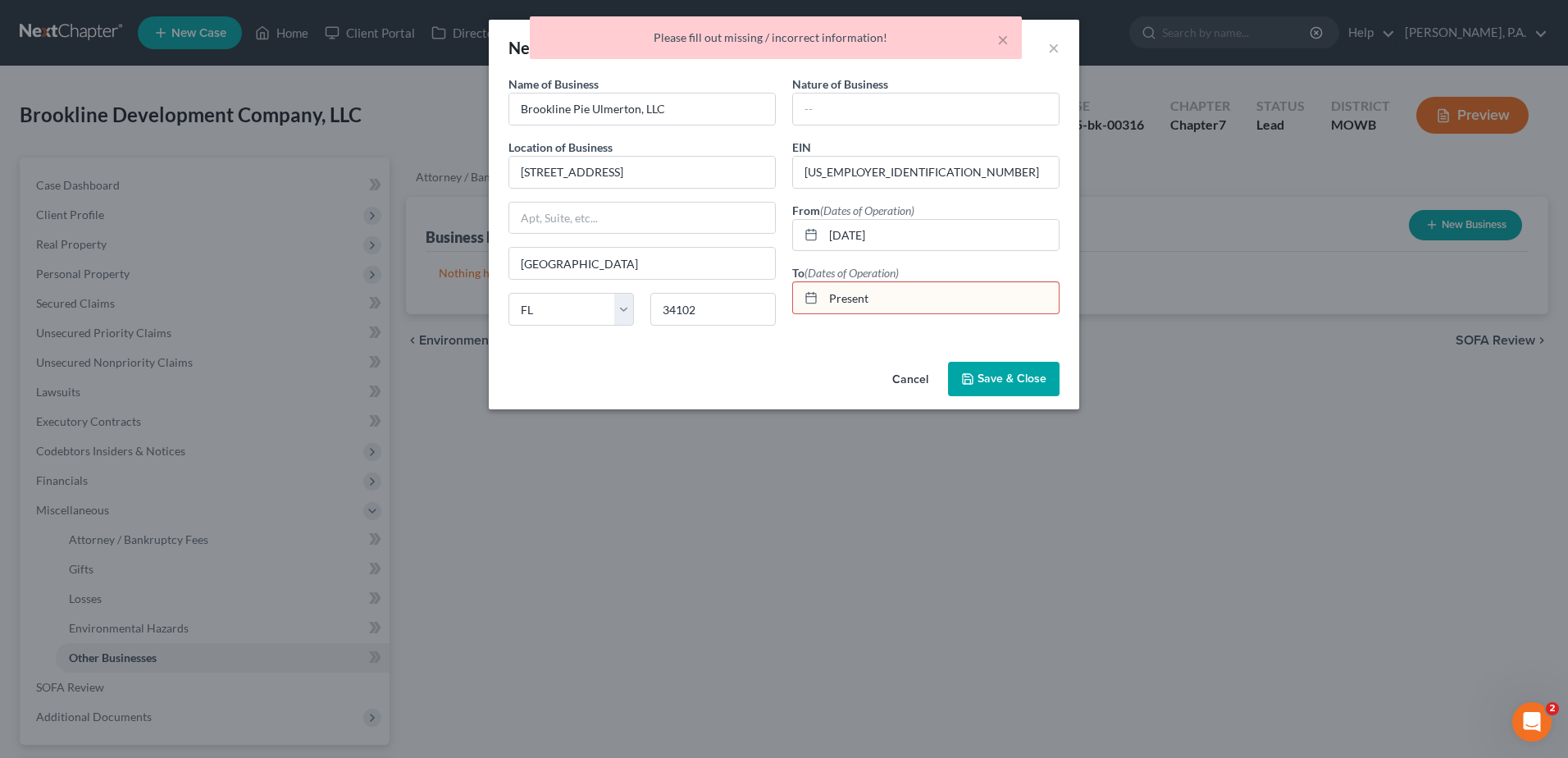
click at [891, 295] on input "Present" at bounding box center [941, 298] width 235 height 32
type input "P"
click at [853, 349] on div "Name of Business * Brookline Pie Ulmerton, LLC Location of Business 799 5th Ave…" at bounding box center [783, 215] width 590 height 280
click at [991, 380] on span "Save & Close" at bounding box center [1012, 379] width 69 height 14
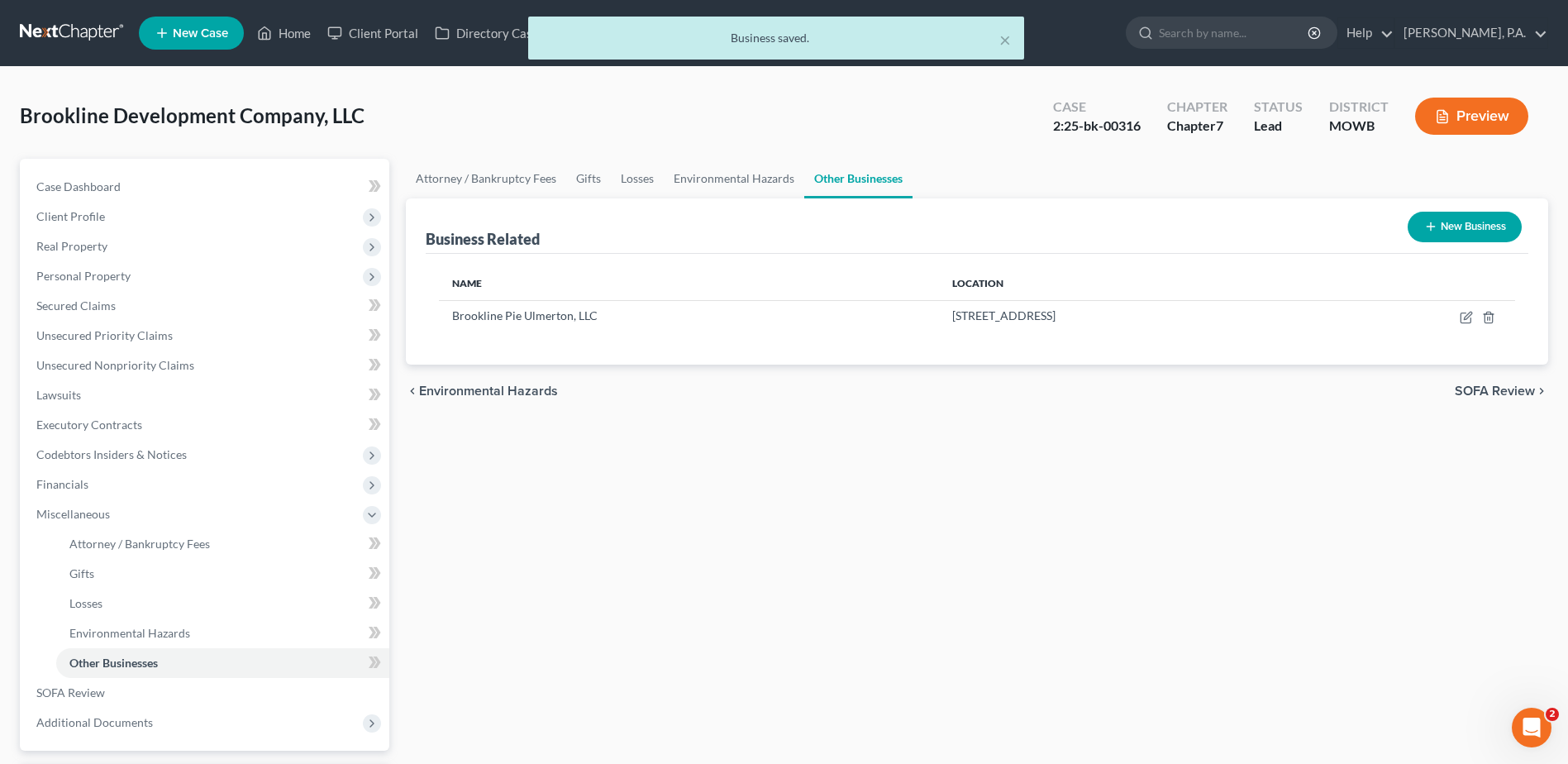
click at [1473, 222] on button "New Business" at bounding box center [1465, 226] width 114 height 31
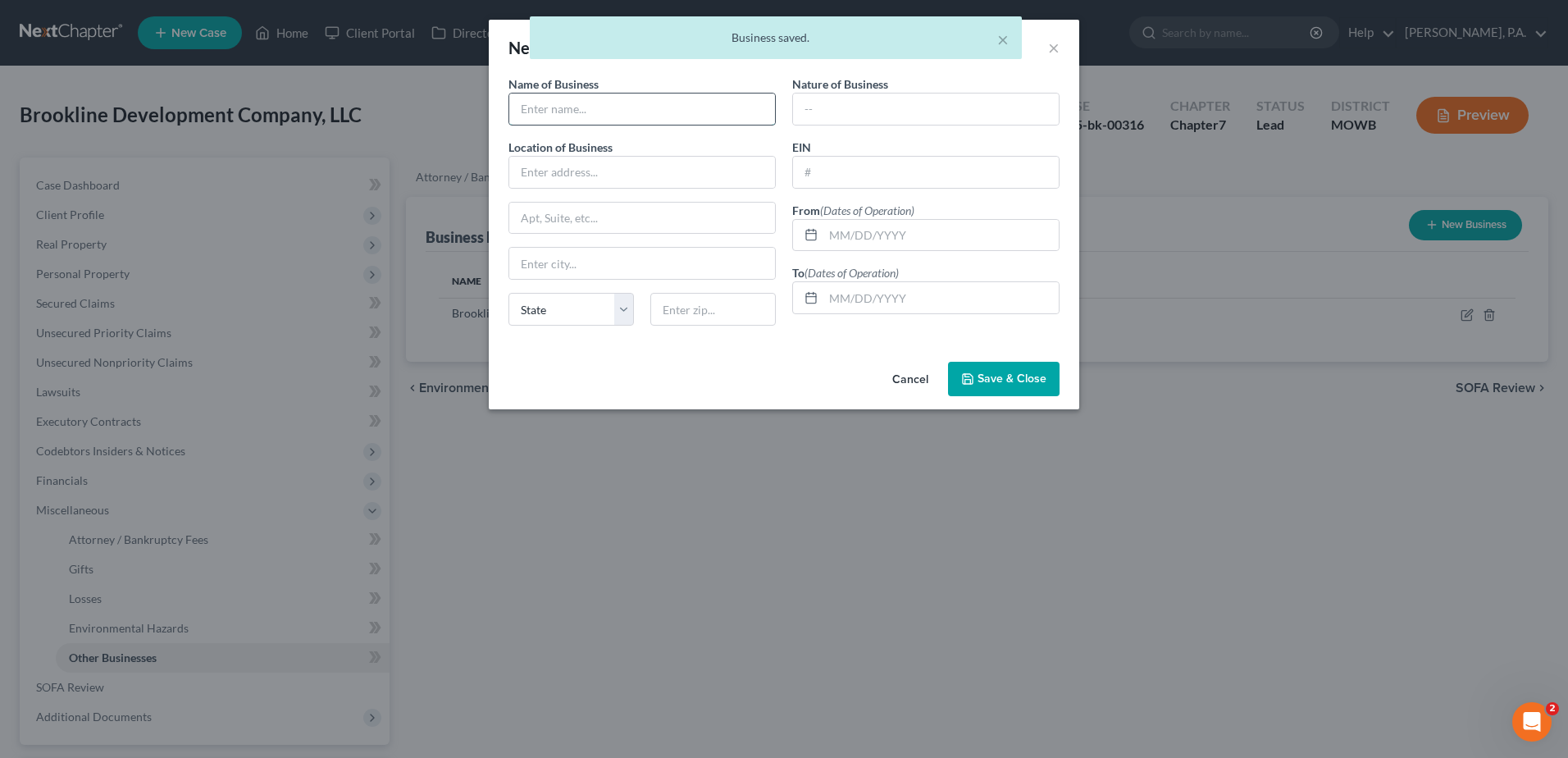
click at [668, 119] on input "text" at bounding box center [642, 110] width 266 height 32
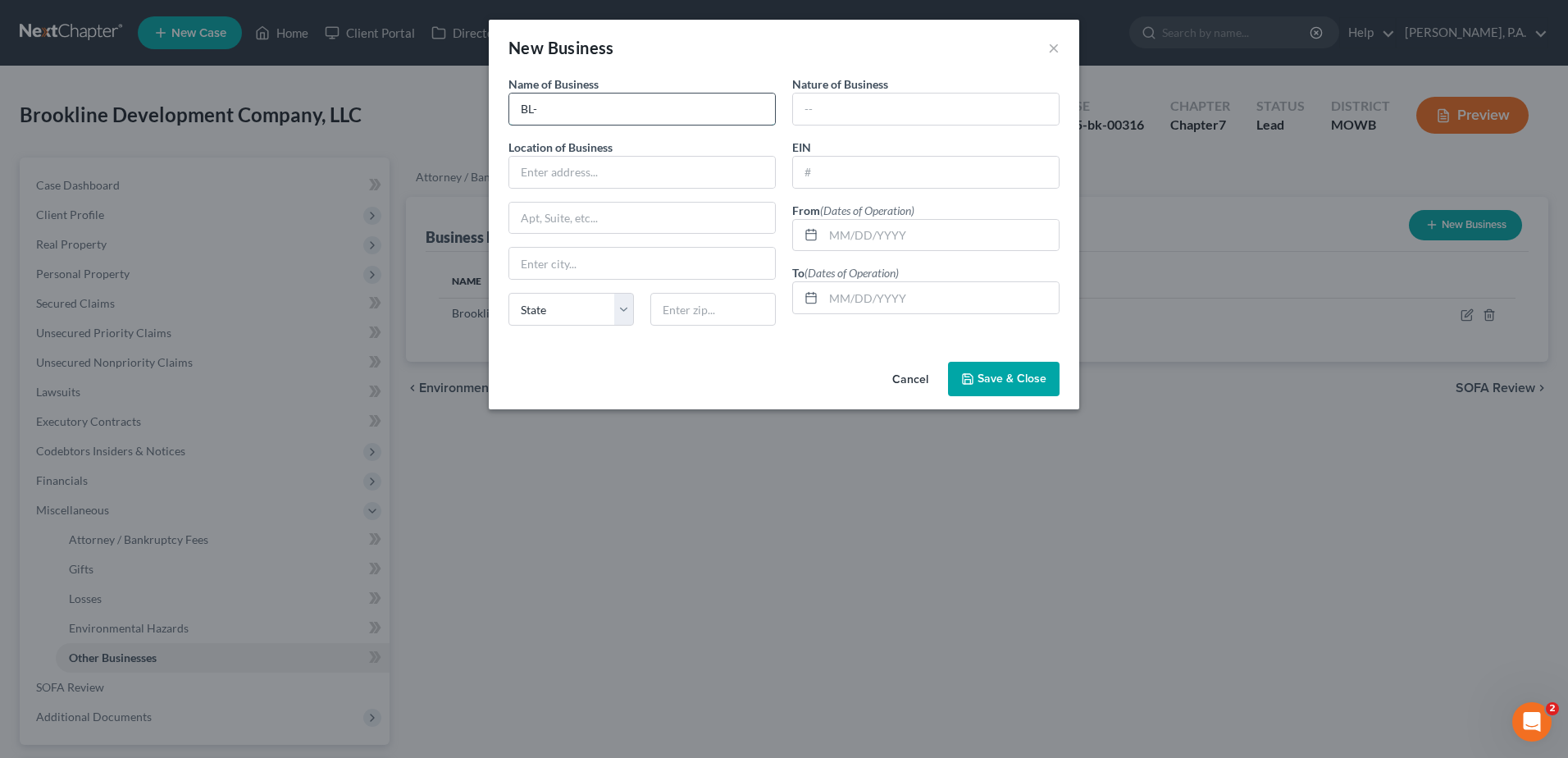
type input "BL-Branch Group One, LLC"
click at [588, 174] on input "text" at bounding box center [642, 173] width 266 height 32
type input "120 E. Washington Street"
click at [559, 263] on input "text" at bounding box center [642, 263] width 266 height 32
type input "Syracuse"
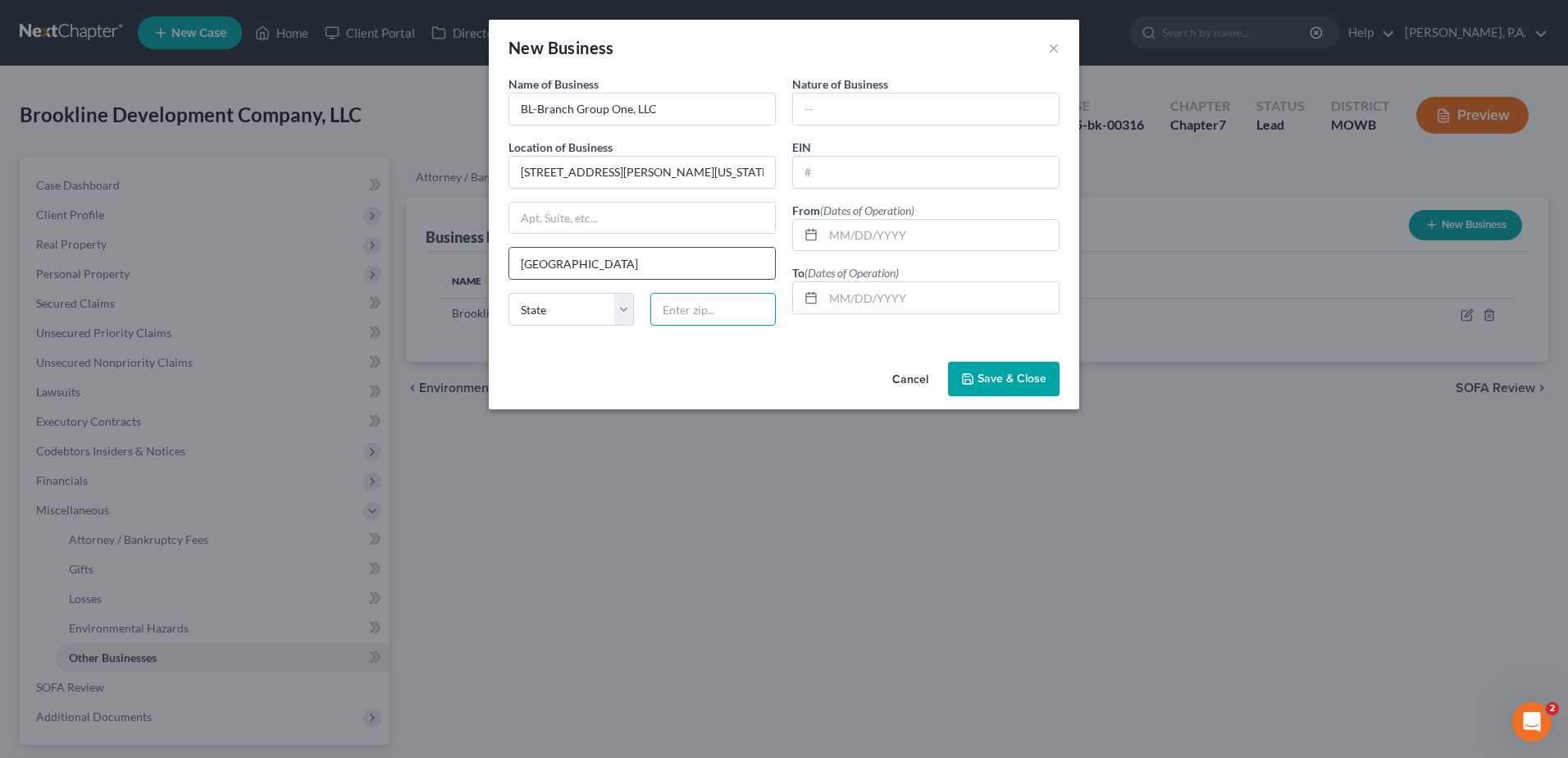
type input "13205"
select select "35"
click at [581, 311] on select "State AL AK AR AZ CA CO CT DE DC FL GA GU HI ID IL IN IA KS KY LA ME MD MA MI M…" at bounding box center [571, 309] width 125 height 32
click at [818, 166] on input "text" at bounding box center [926, 173] width 266 height 32
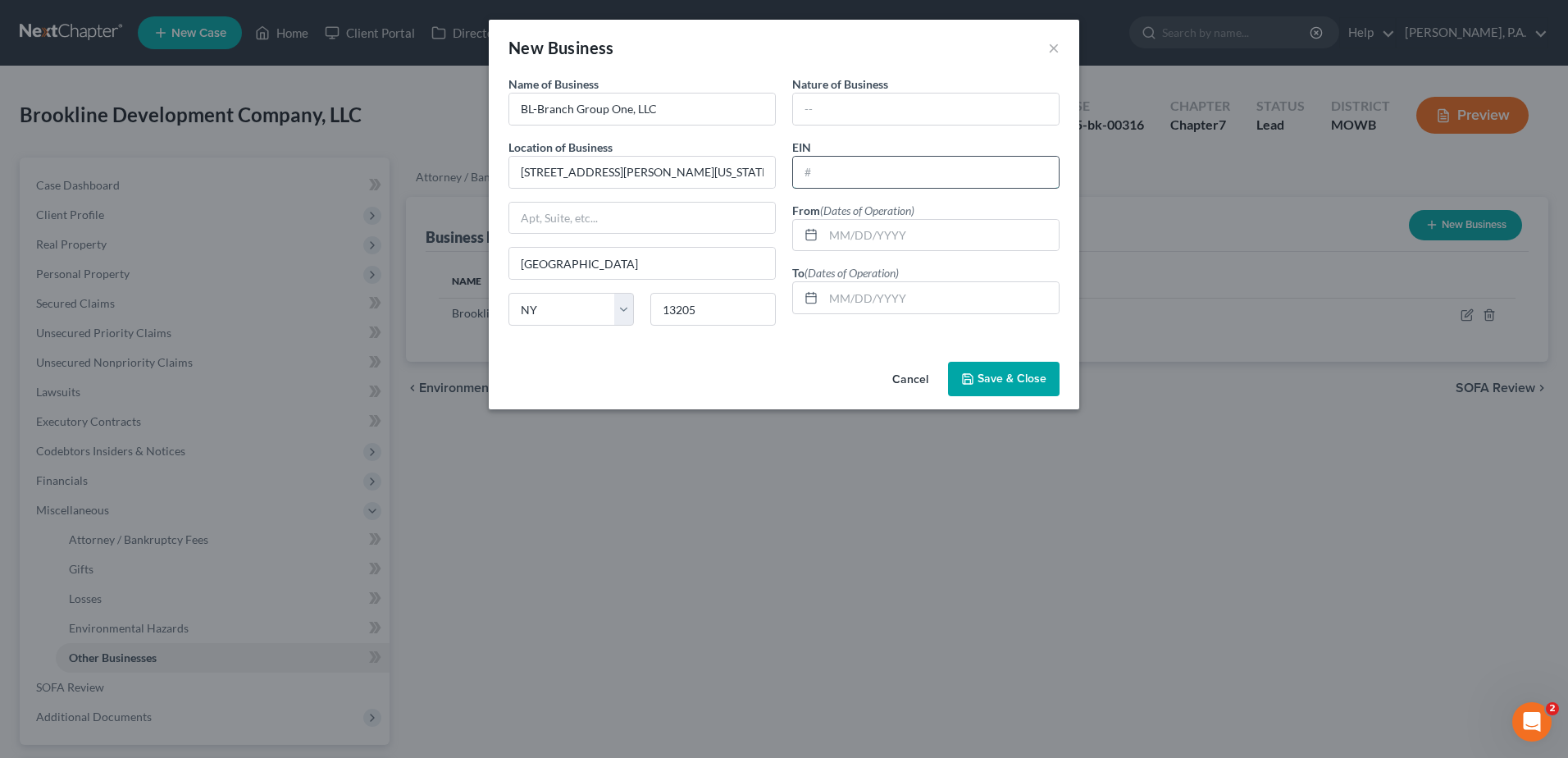
click at [844, 176] on input "text" at bounding box center [926, 173] width 266 height 32
type input "82-4064085"
click at [854, 247] on input "text" at bounding box center [941, 236] width 235 height 32
type input "01/12/2018"
click at [1000, 390] on button "Save & Close" at bounding box center [1003, 379] width 111 height 34
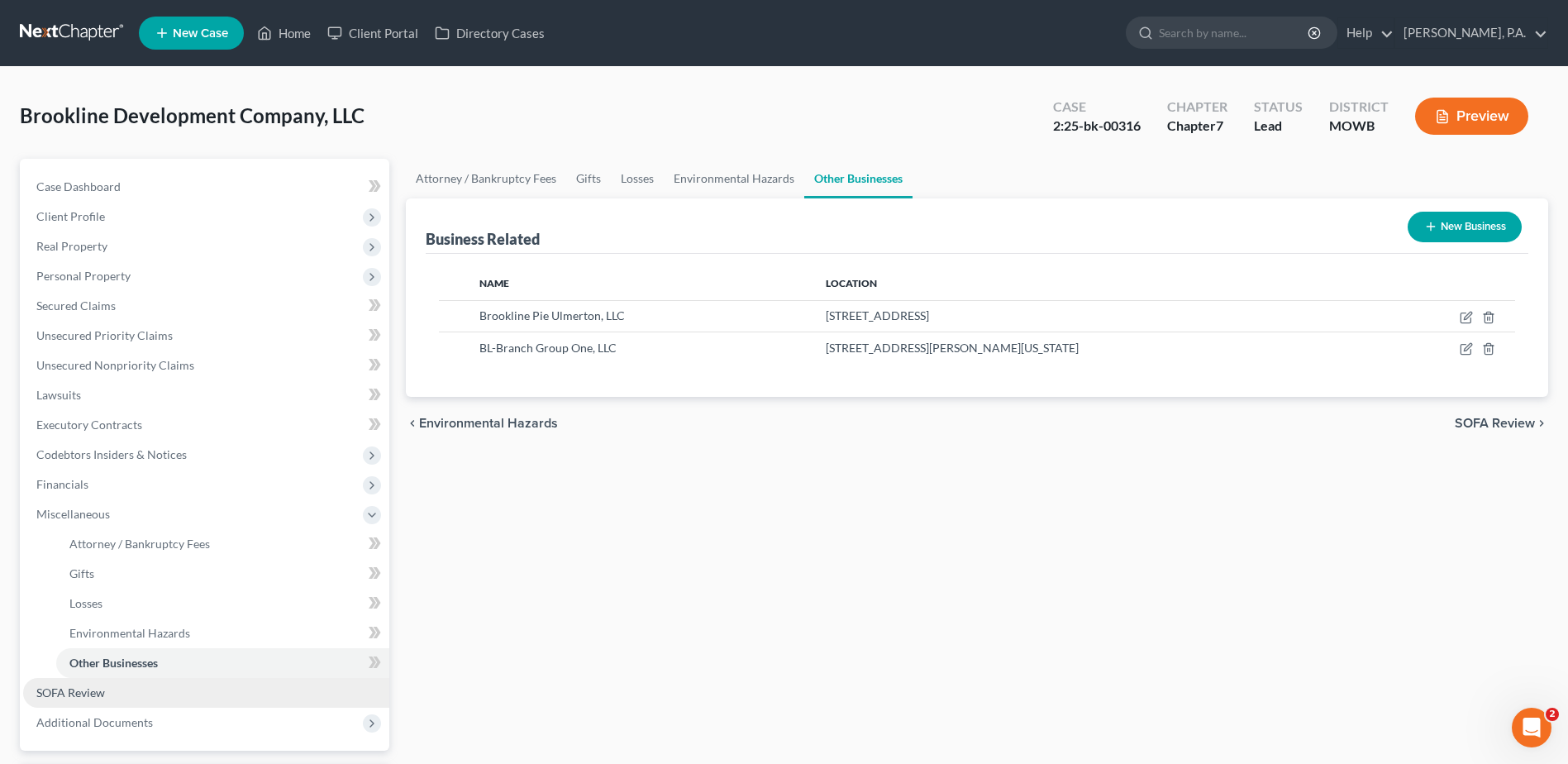
click at [108, 693] on link "SOFA Review" at bounding box center [206, 693] width 366 height 30
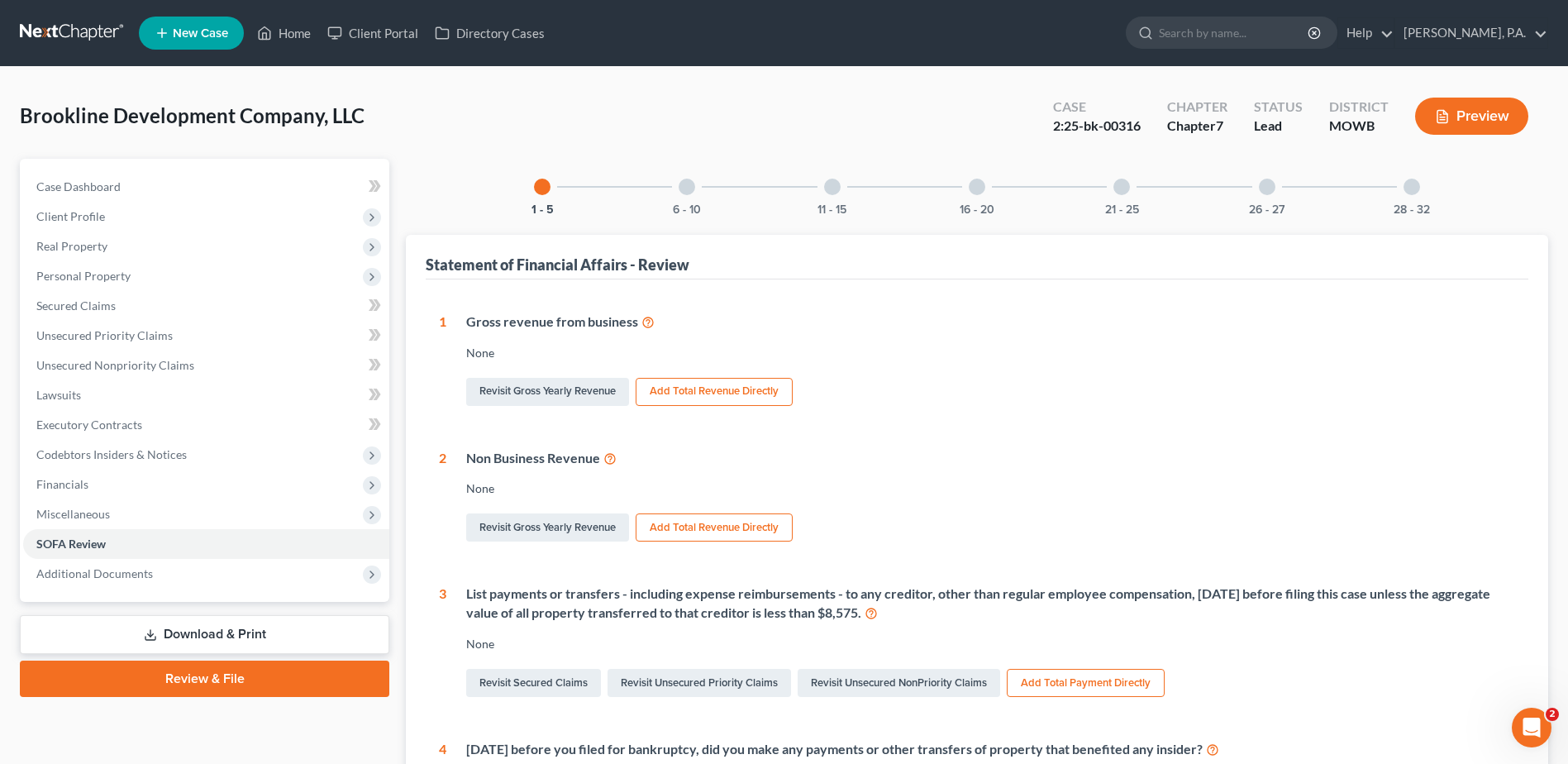
click at [979, 190] on div at bounding box center [977, 187] width 17 height 17
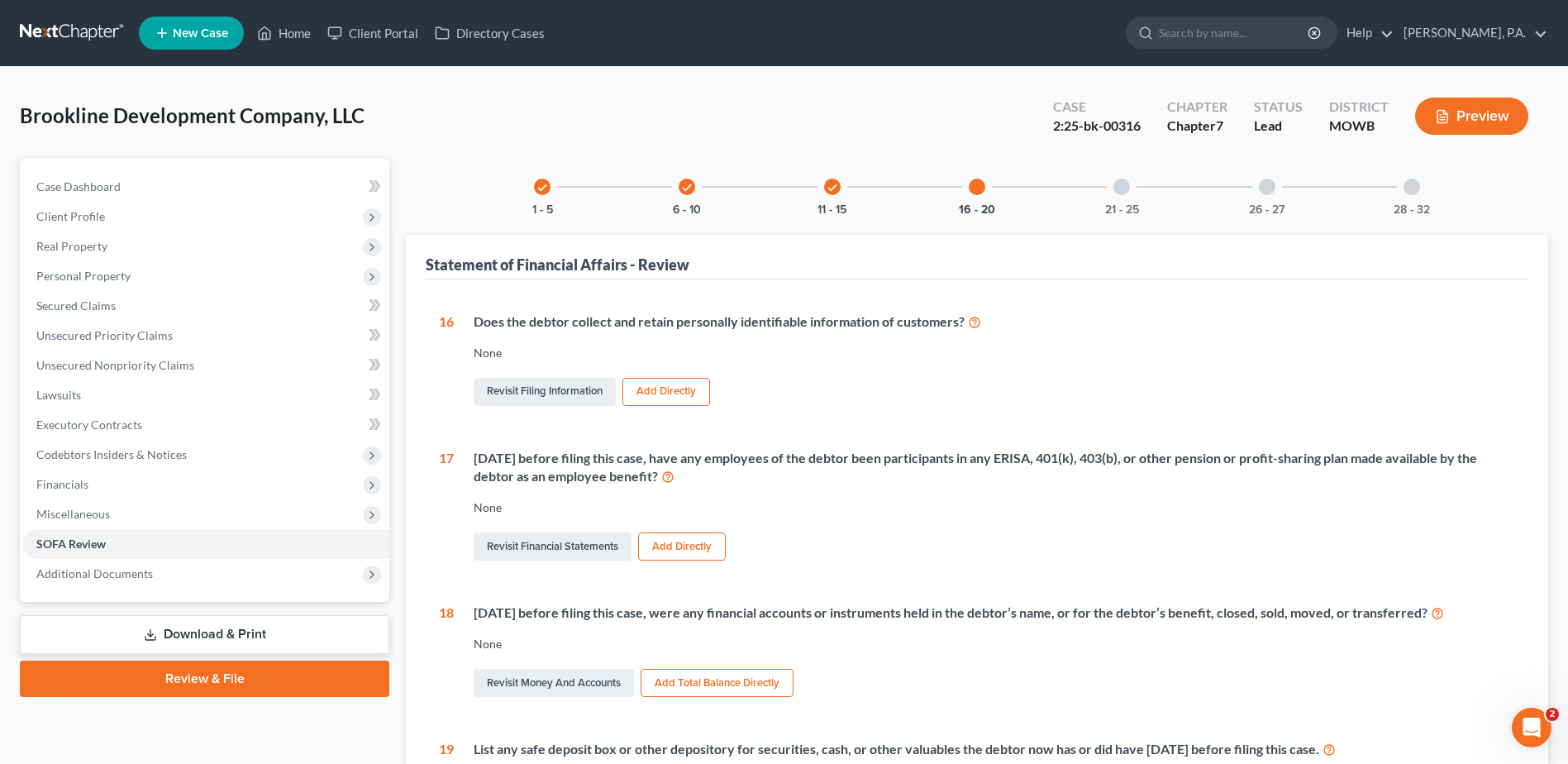
click at [1125, 189] on div at bounding box center [1122, 187] width 17 height 17
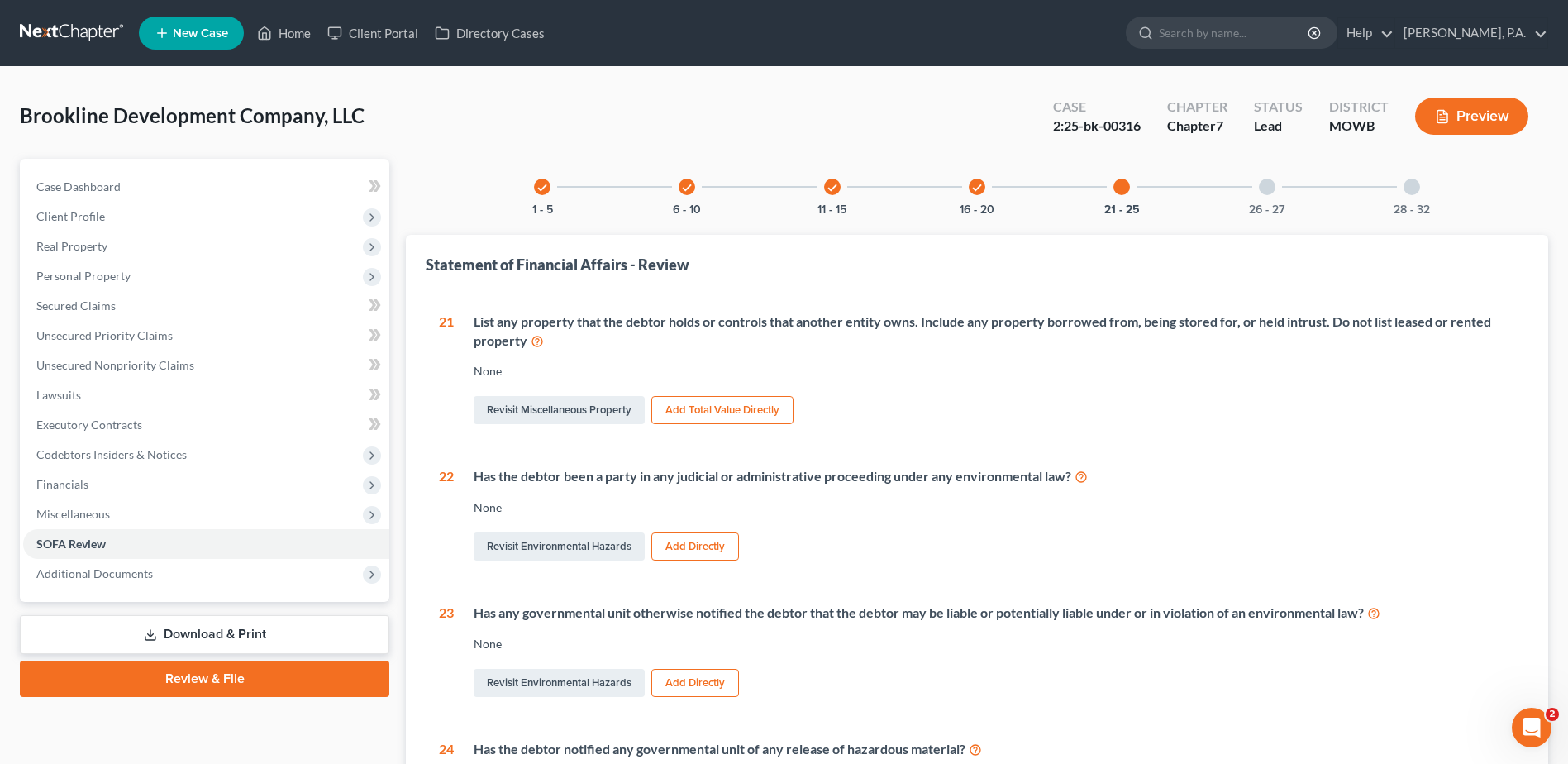
click at [1262, 193] on div at bounding box center [1267, 187] width 17 height 17
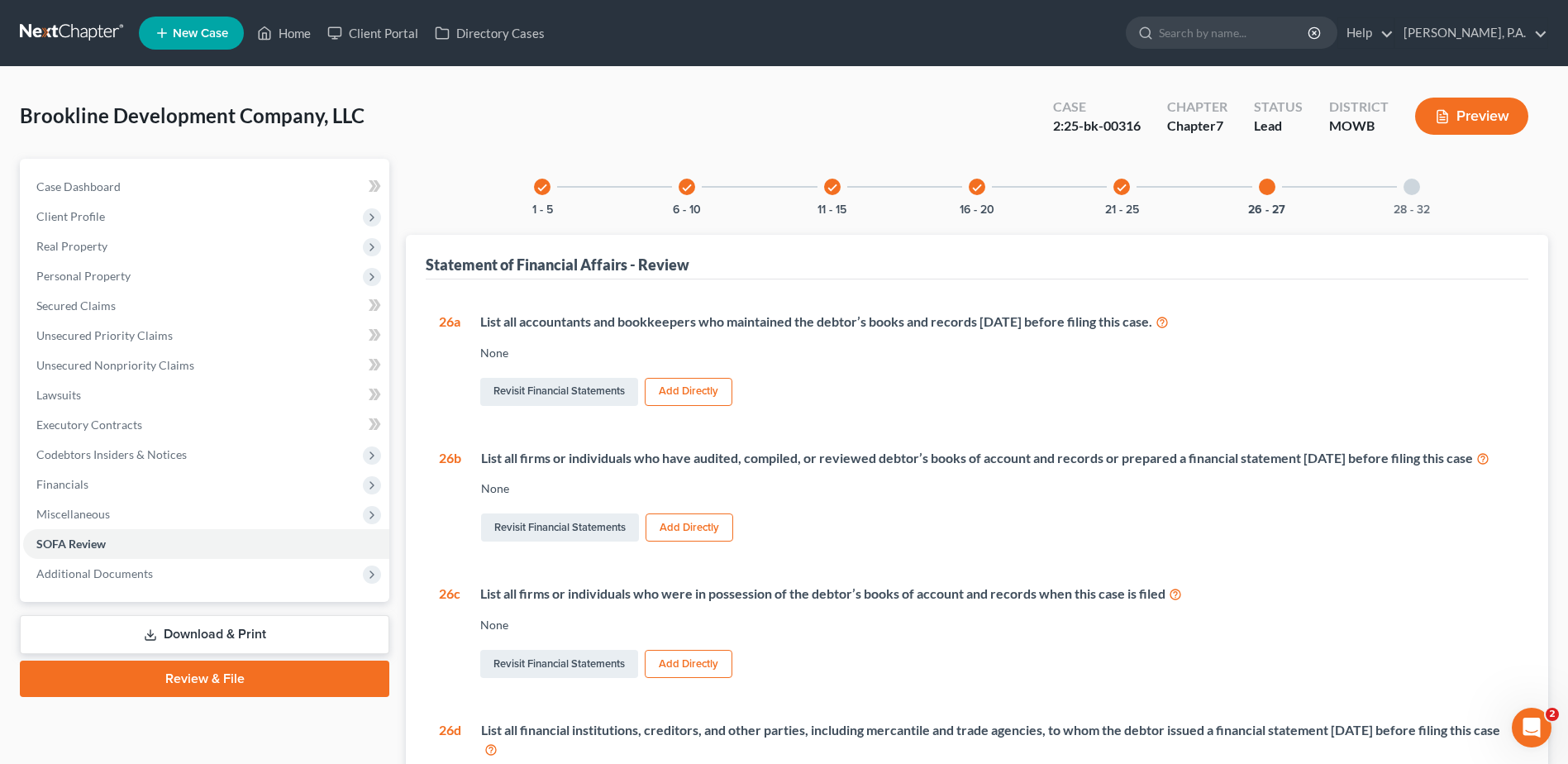
click at [667, 392] on button "Add Directly" at bounding box center [689, 392] width 88 height 28
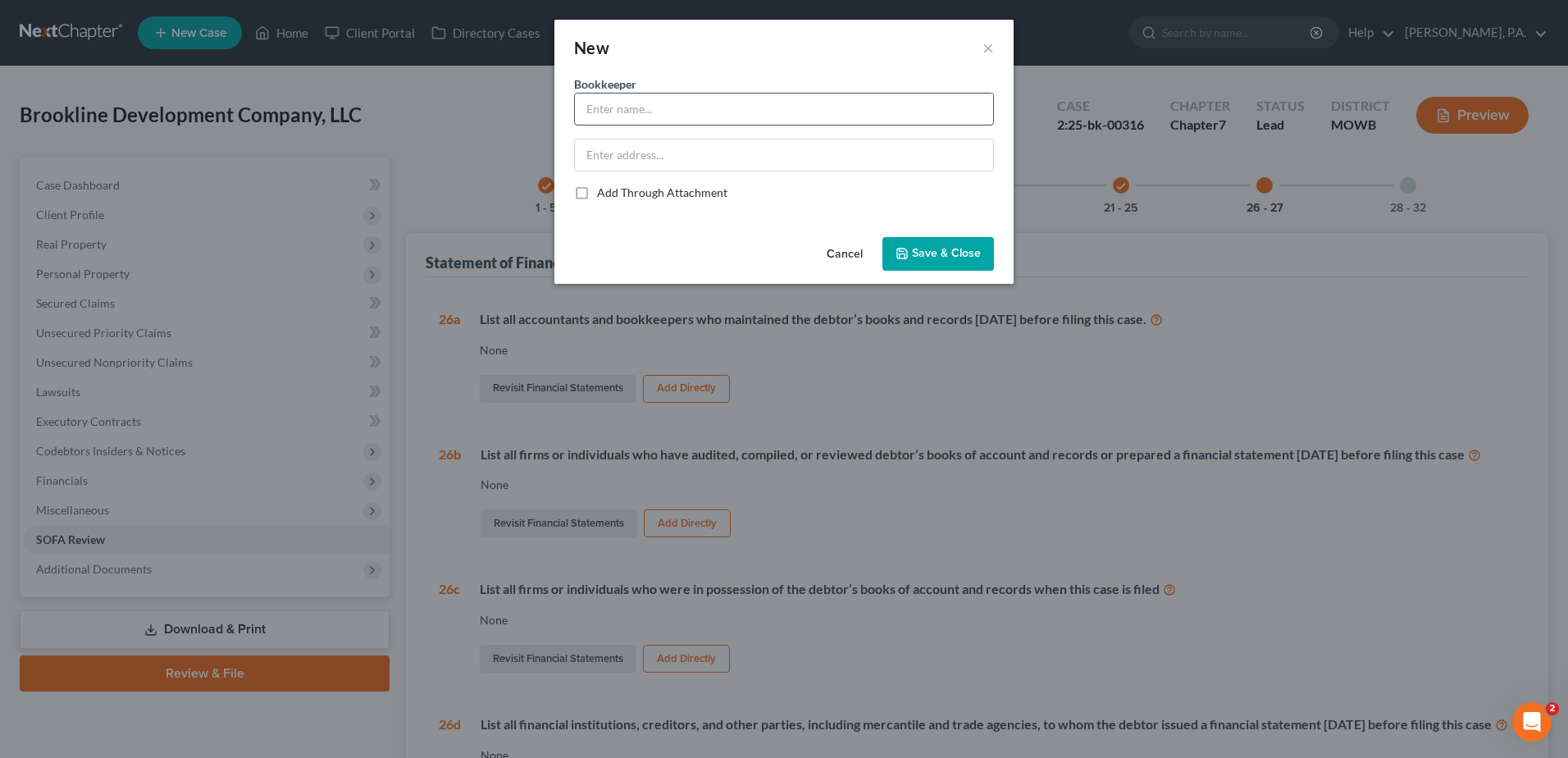
click at [684, 111] on input "text" at bounding box center [784, 110] width 418 height 32
type input "Lisa Norris"
type input "120 E. Washington Street, Syracuse, NY 13202"
click at [915, 249] on span "Save & Close" at bounding box center [946, 254] width 69 height 14
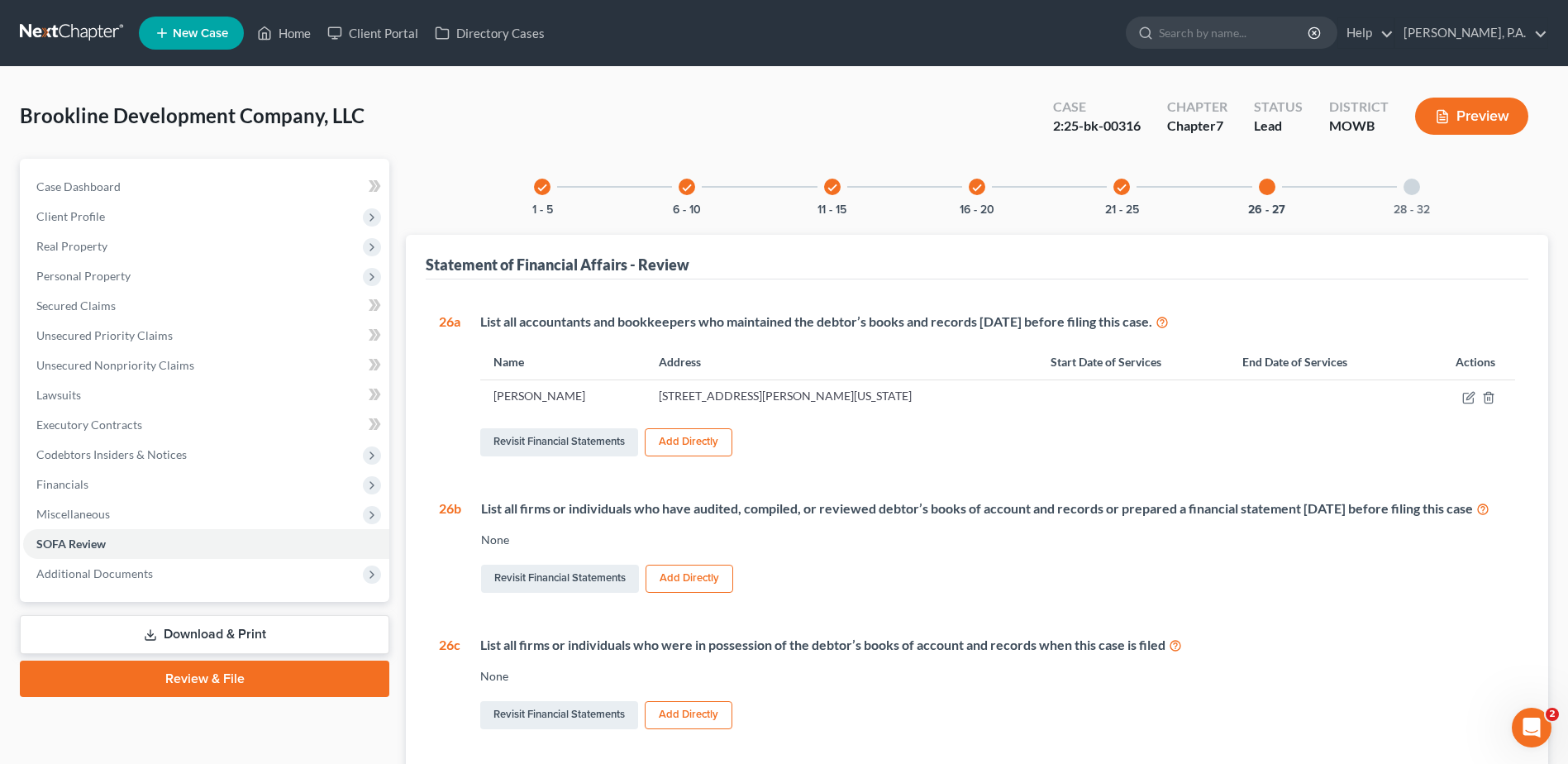
click at [675, 441] on button "Add Directly" at bounding box center [689, 443] width 88 height 28
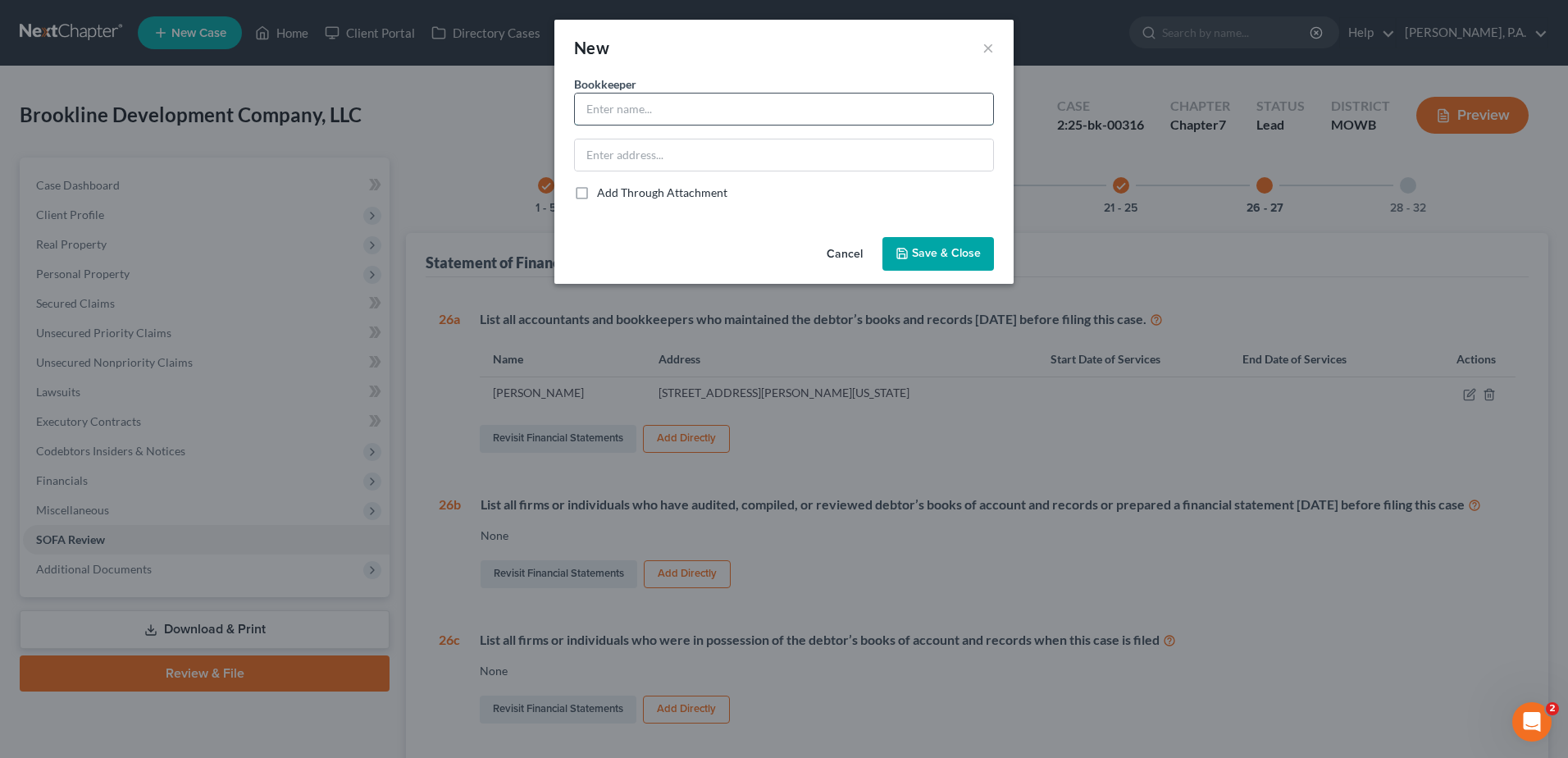
click at [804, 113] on input "text" at bounding box center [784, 110] width 418 height 32
type input "Christina Lockwood"
type input "120 E. Washington Street, Syracuse, NY 13202"
click at [937, 246] on button "Save & Close" at bounding box center [937, 254] width 111 height 34
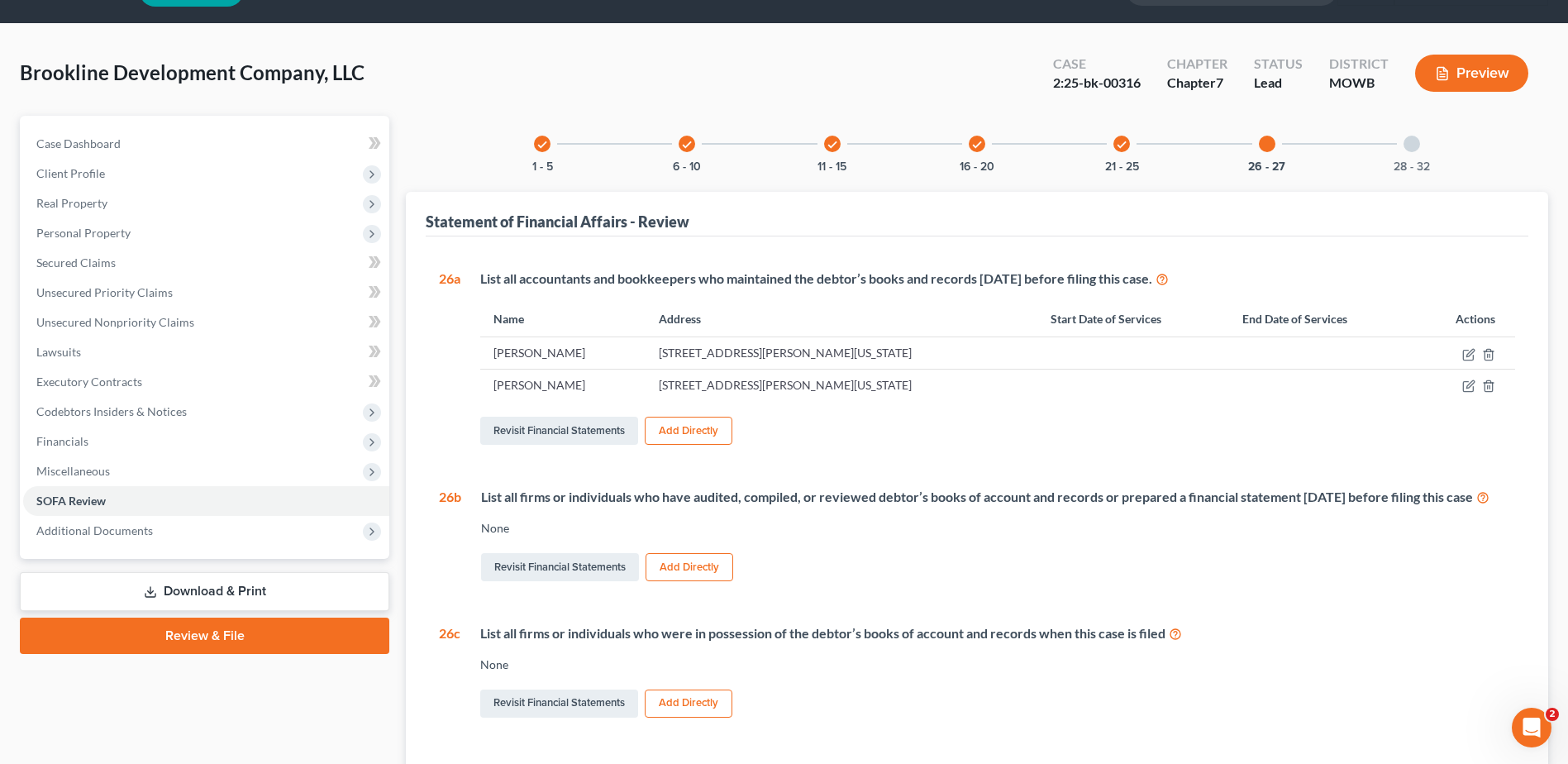
scroll to position [83, 0]
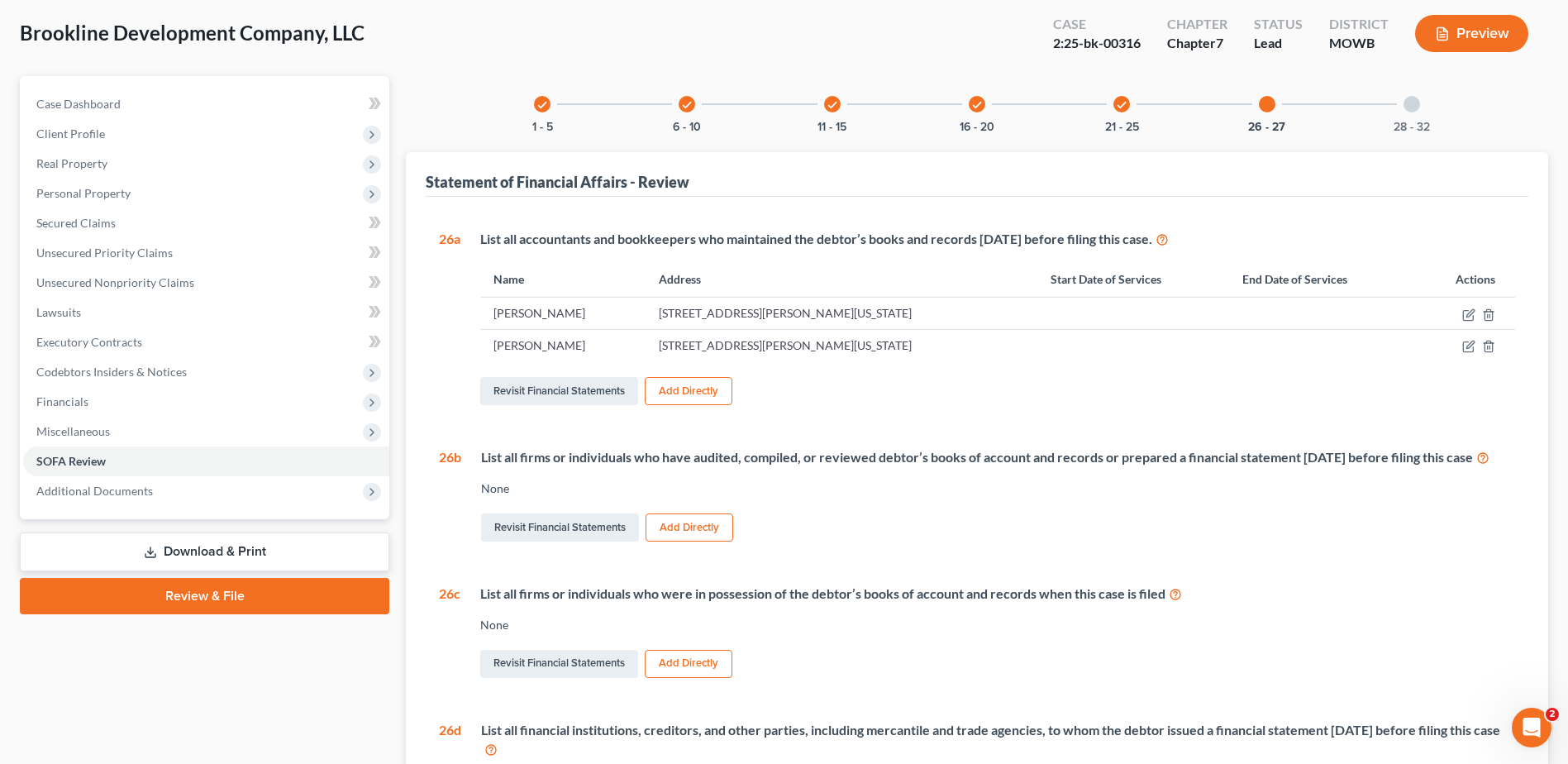
click at [699, 542] on button "Add Directly" at bounding box center [689, 528] width 88 height 28
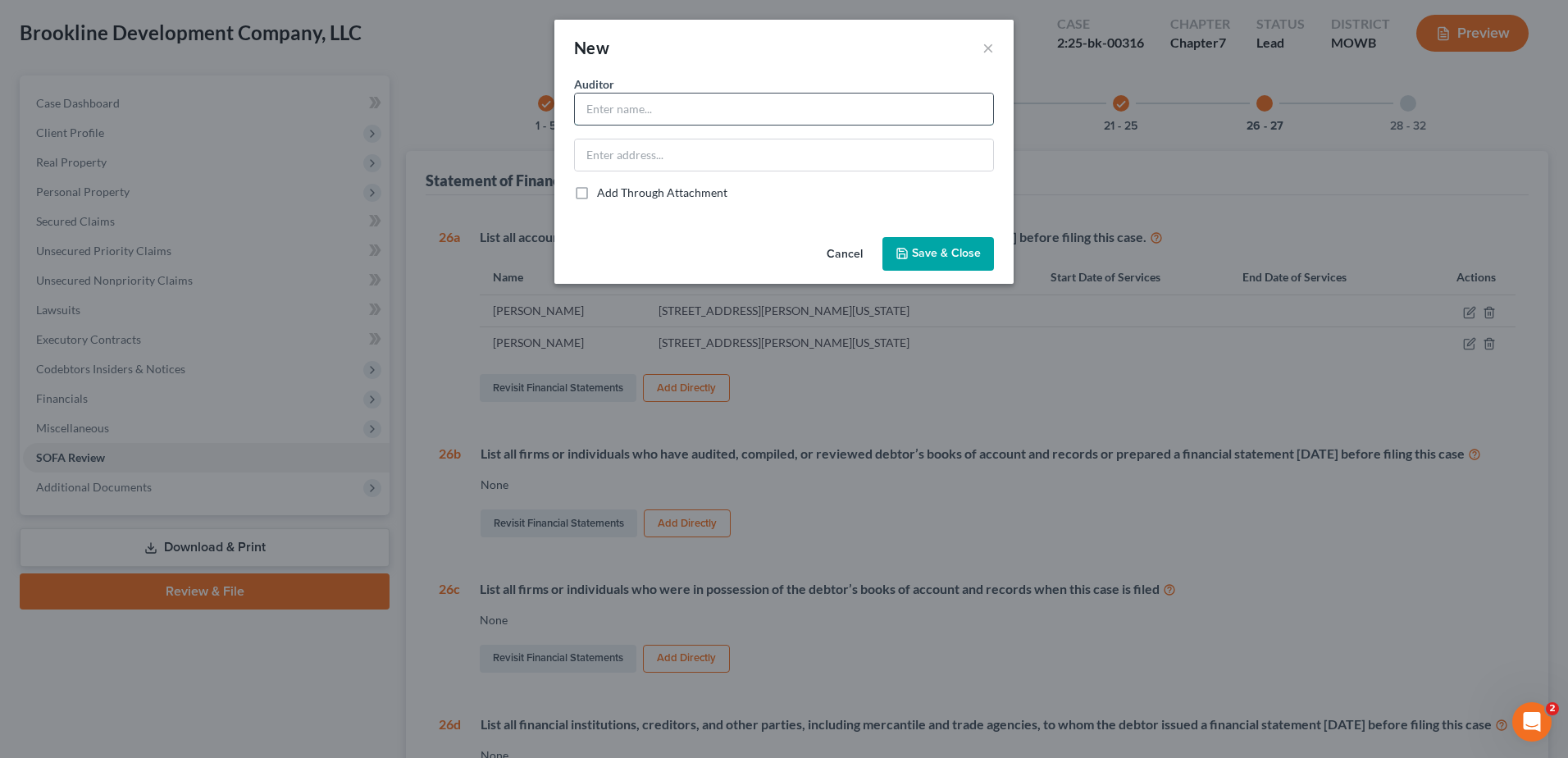
click at [678, 120] on input "text" at bounding box center [784, 110] width 418 height 32
type input "Christina Lockwood"
type input "120 E. Washington Street, Syracuse, NY 13202"
click at [951, 270] on button "Save & Close" at bounding box center [937, 254] width 111 height 34
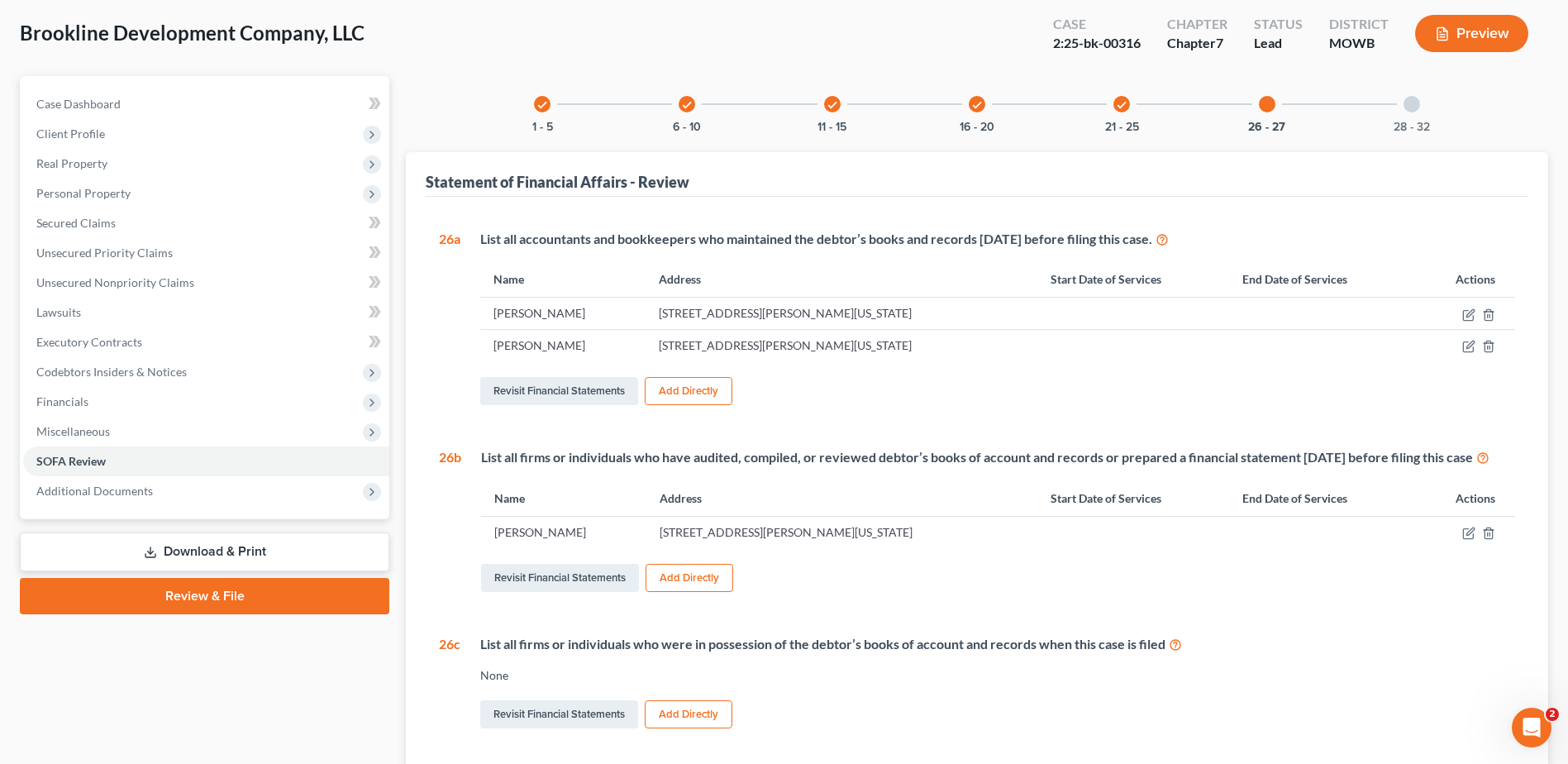
click at [689, 592] on button "Add Directly" at bounding box center [689, 578] width 88 height 28
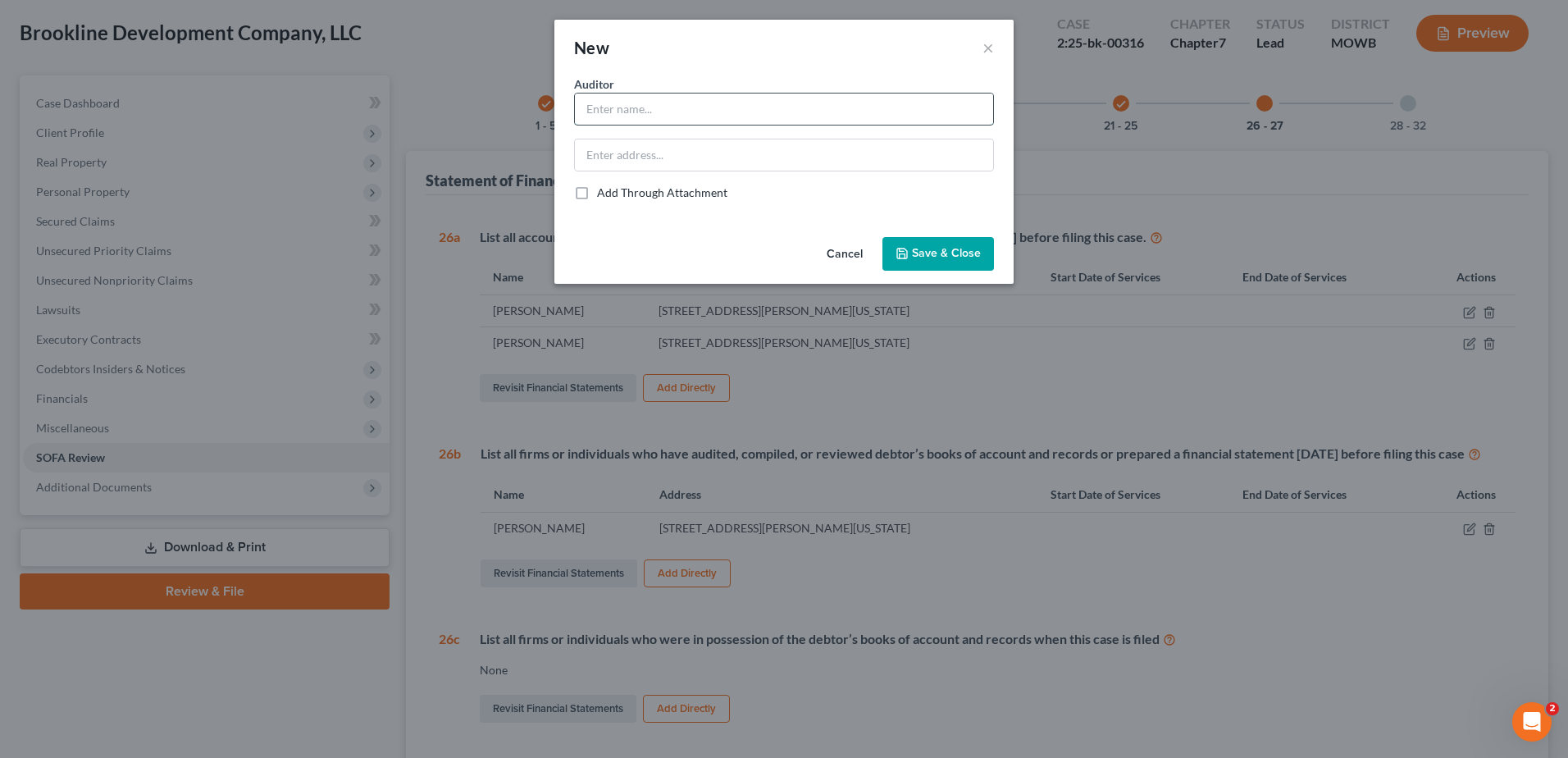
click at [652, 111] on input "text" at bounding box center [784, 110] width 418 height 32
type input "Lisa Norris"
click at [630, 159] on input "text" at bounding box center [784, 155] width 418 height 32
type input "120 E. Washington Street, Syracuse, NY 13202"
click at [924, 242] on button "Save & Close" at bounding box center [937, 254] width 111 height 34
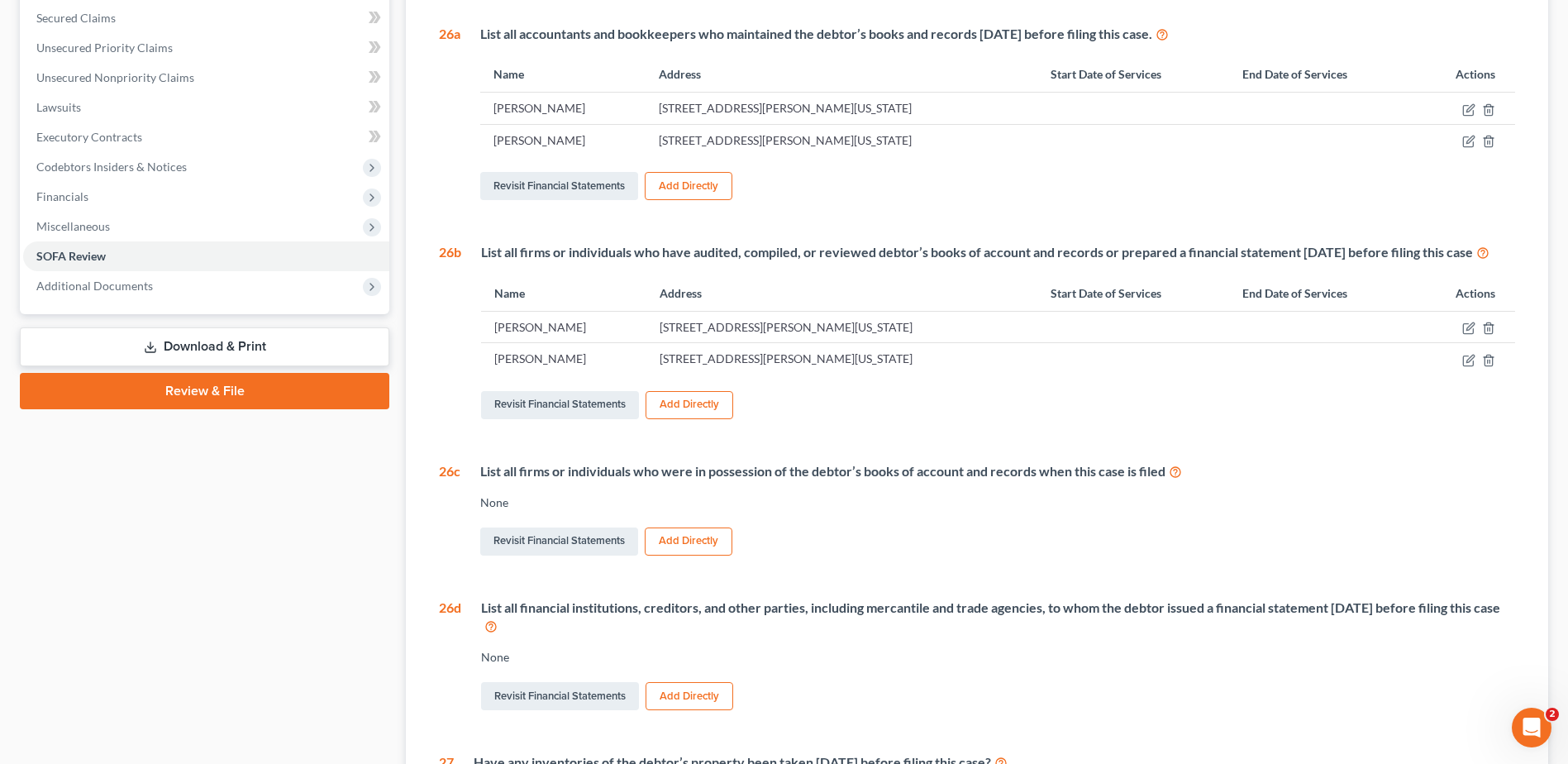
scroll to position [248, 0]
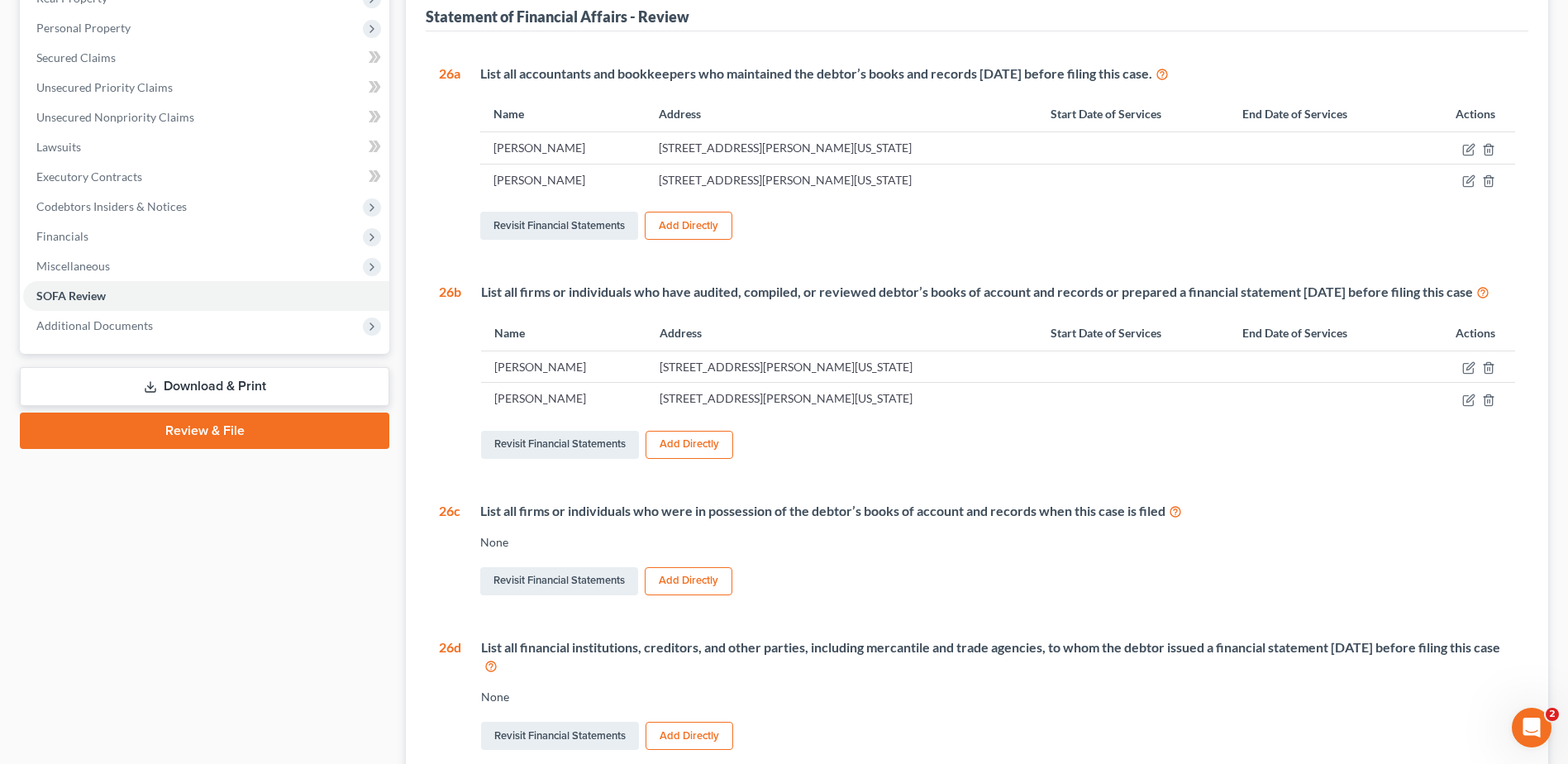
click at [681, 595] on button "Add Directly" at bounding box center [689, 582] width 88 height 28
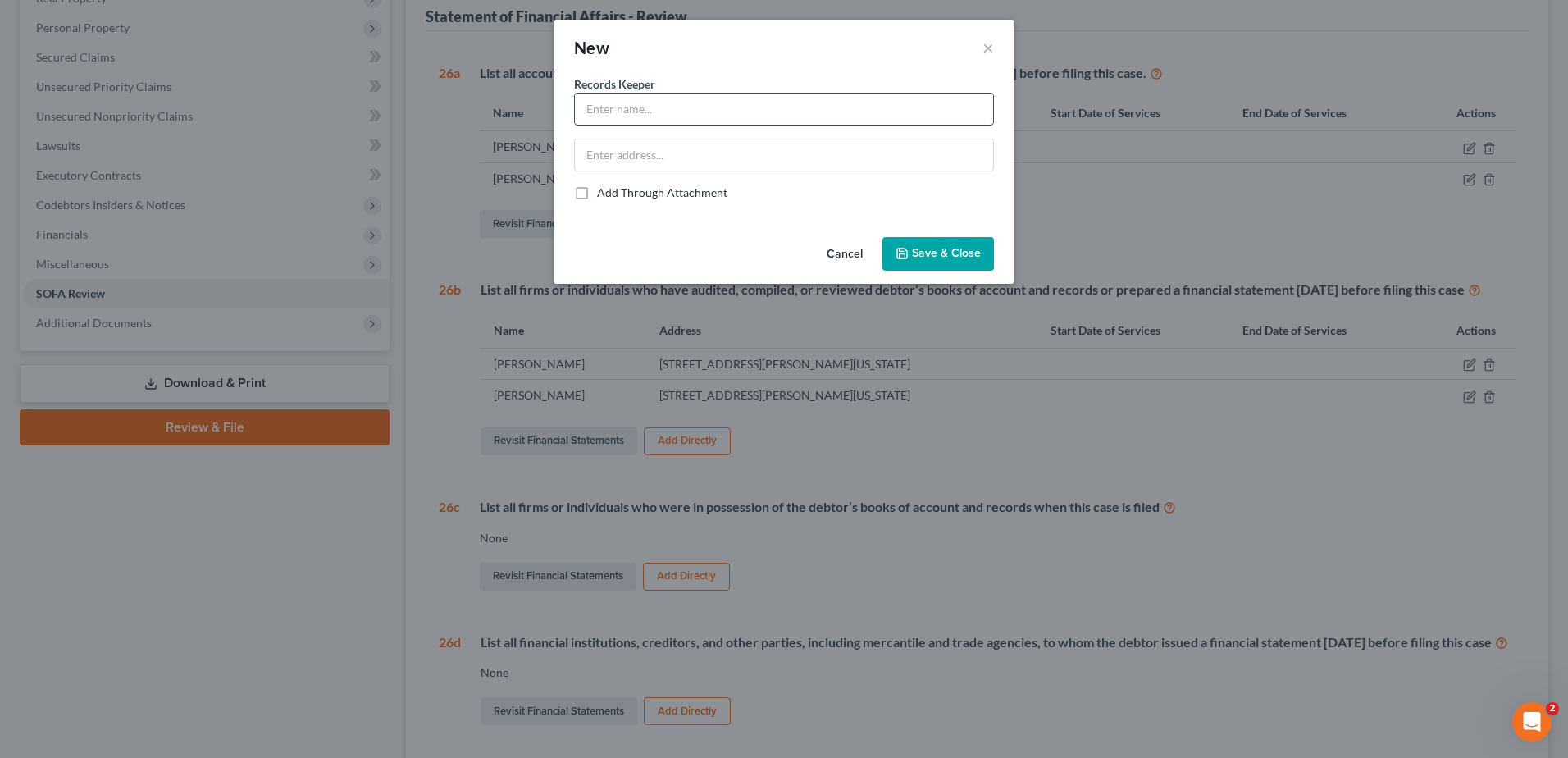
click at [610, 111] on input "text" at bounding box center [784, 110] width 418 height 32
type input "Lisa Norris"
type input "120 E. Washington Street, Syracuse, NY 13202"
click at [970, 258] on span "Save & Close" at bounding box center [946, 254] width 69 height 14
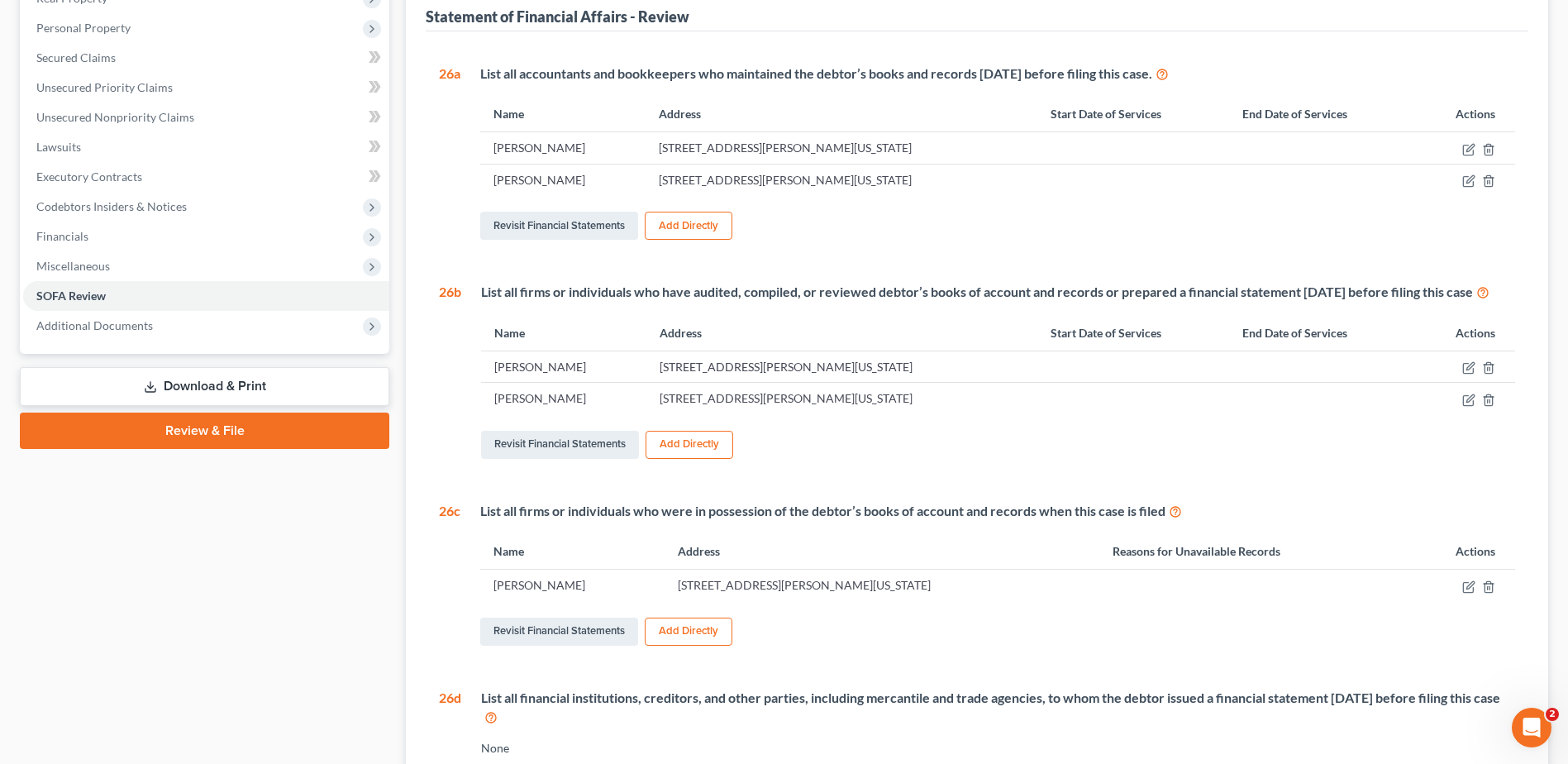
click at [693, 646] on button "Add Directly" at bounding box center [689, 632] width 88 height 28
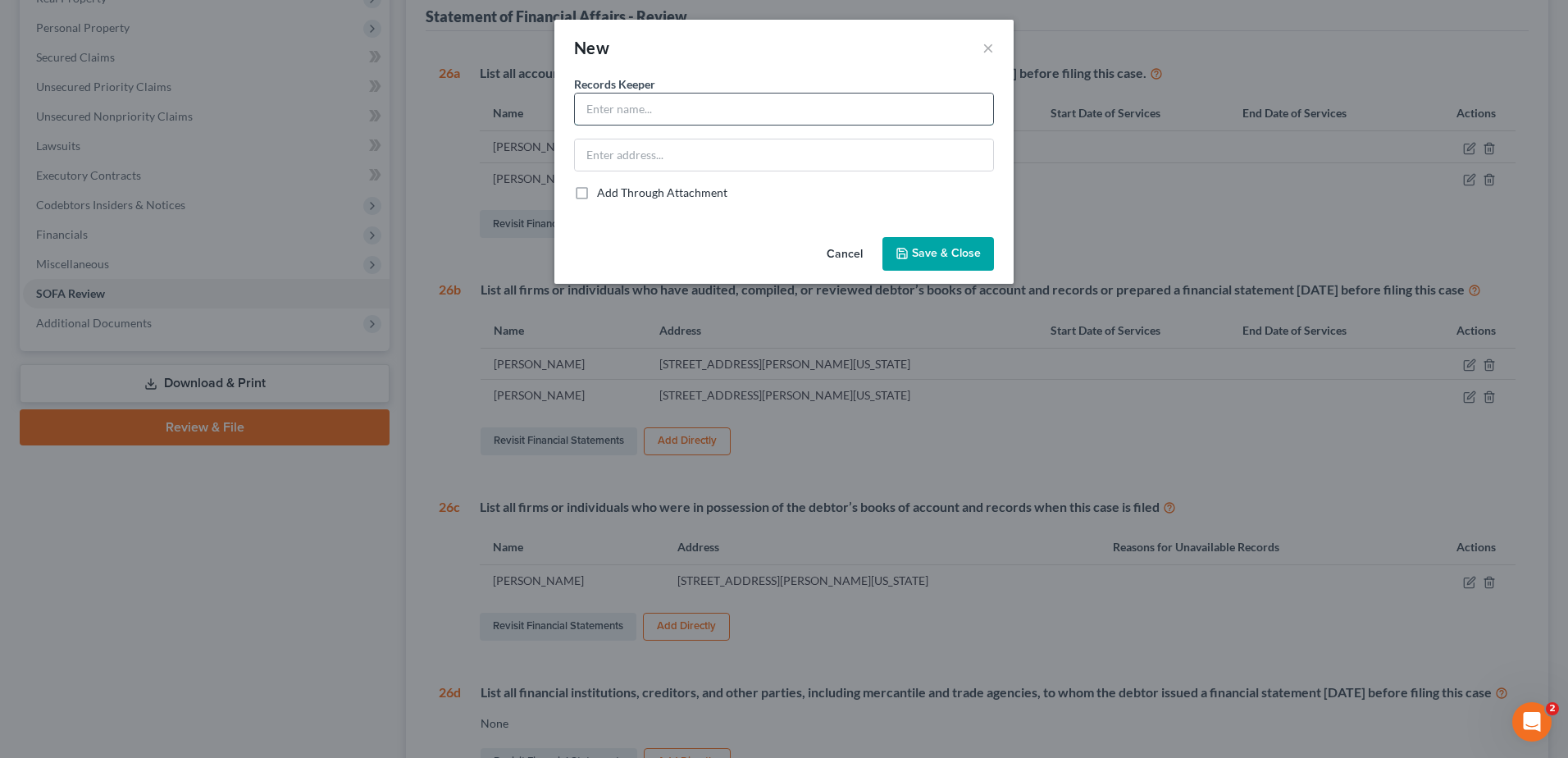
click at [645, 117] on input "text" at bounding box center [784, 110] width 418 height 32
type input "Christina Lockwood"
click at [644, 157] on input "text" at bounding box center [784, 155] width 418 height 32
type input "120 E. Washington Street, Syracuse, NY 13202"
click at [909, 243] on button "Save & Close" at bounding box center [937, 254] width 111 height 34
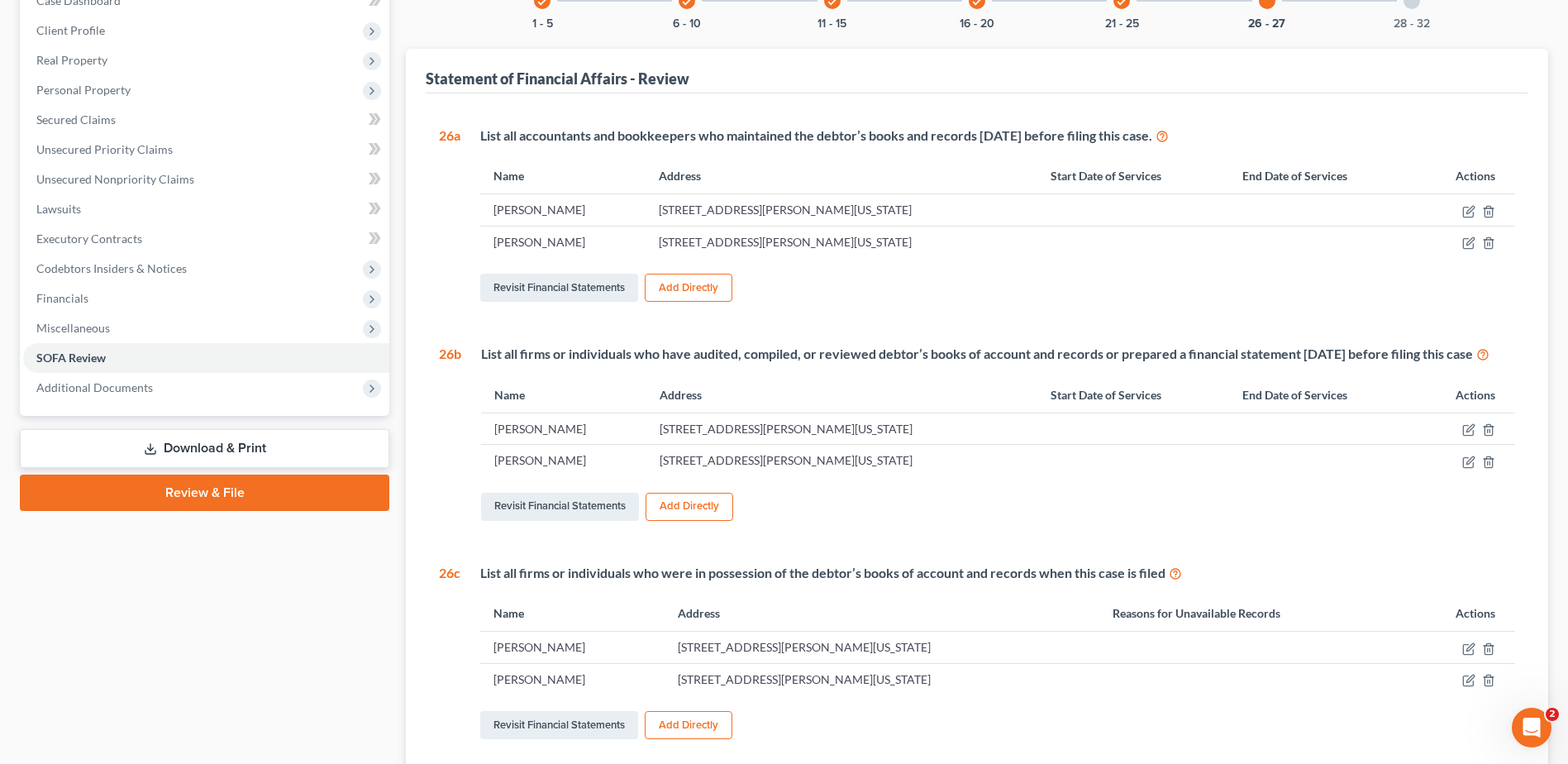
scroll to position [72, 0]
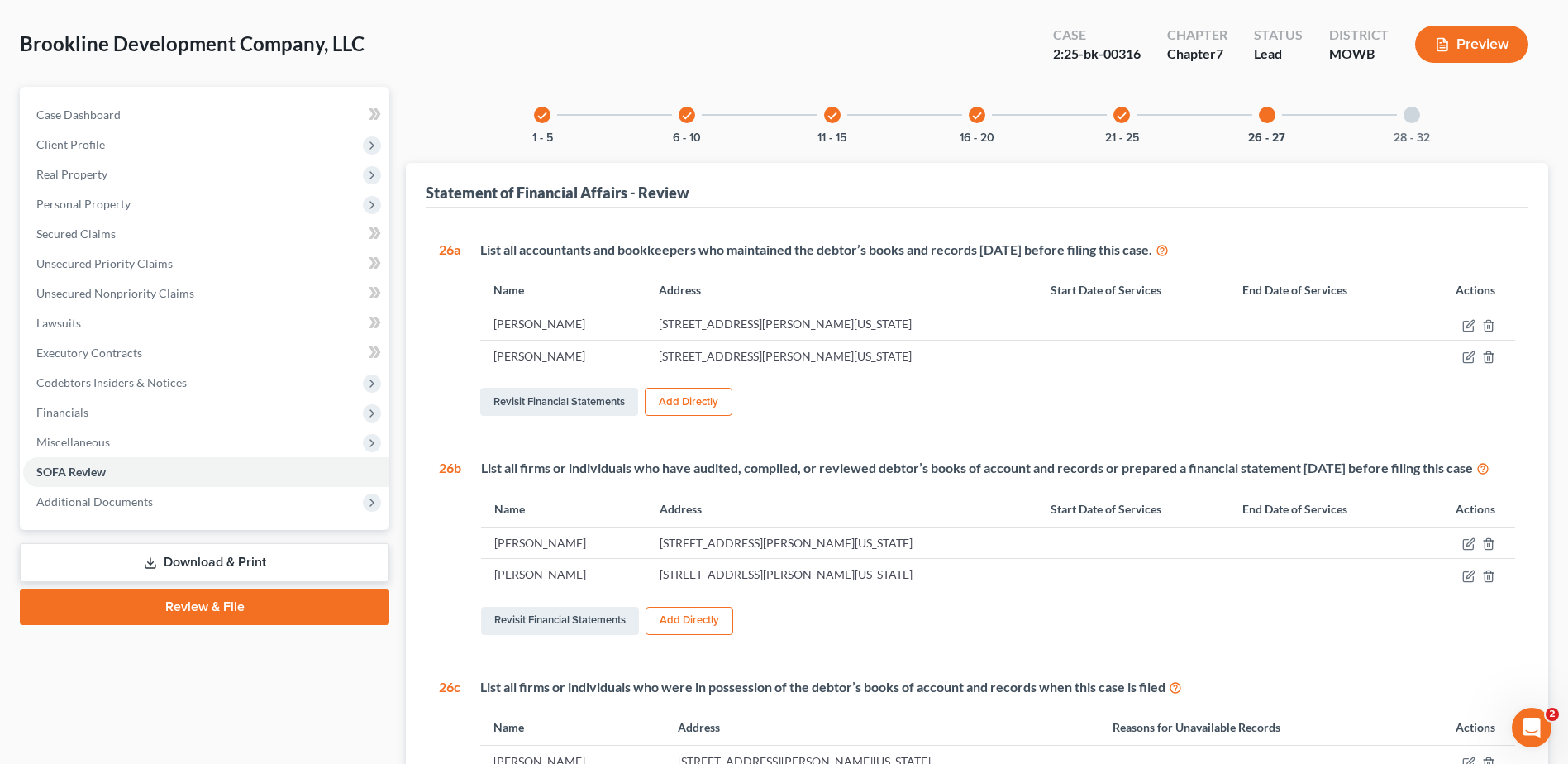
click at [1411, 116] on div at bounding box center [1412, 115] width 17 height 17
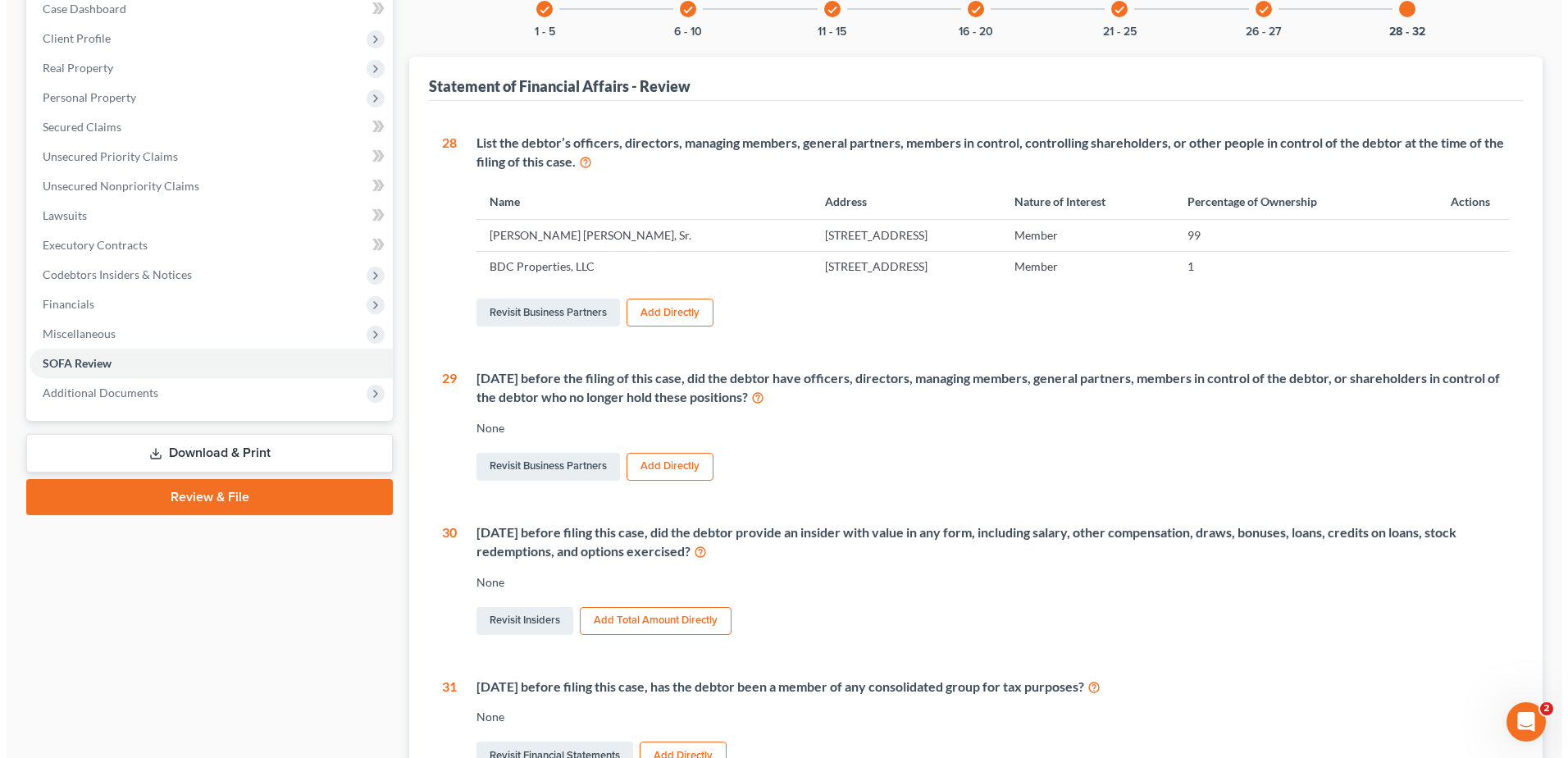
scroll to position [0, 0]
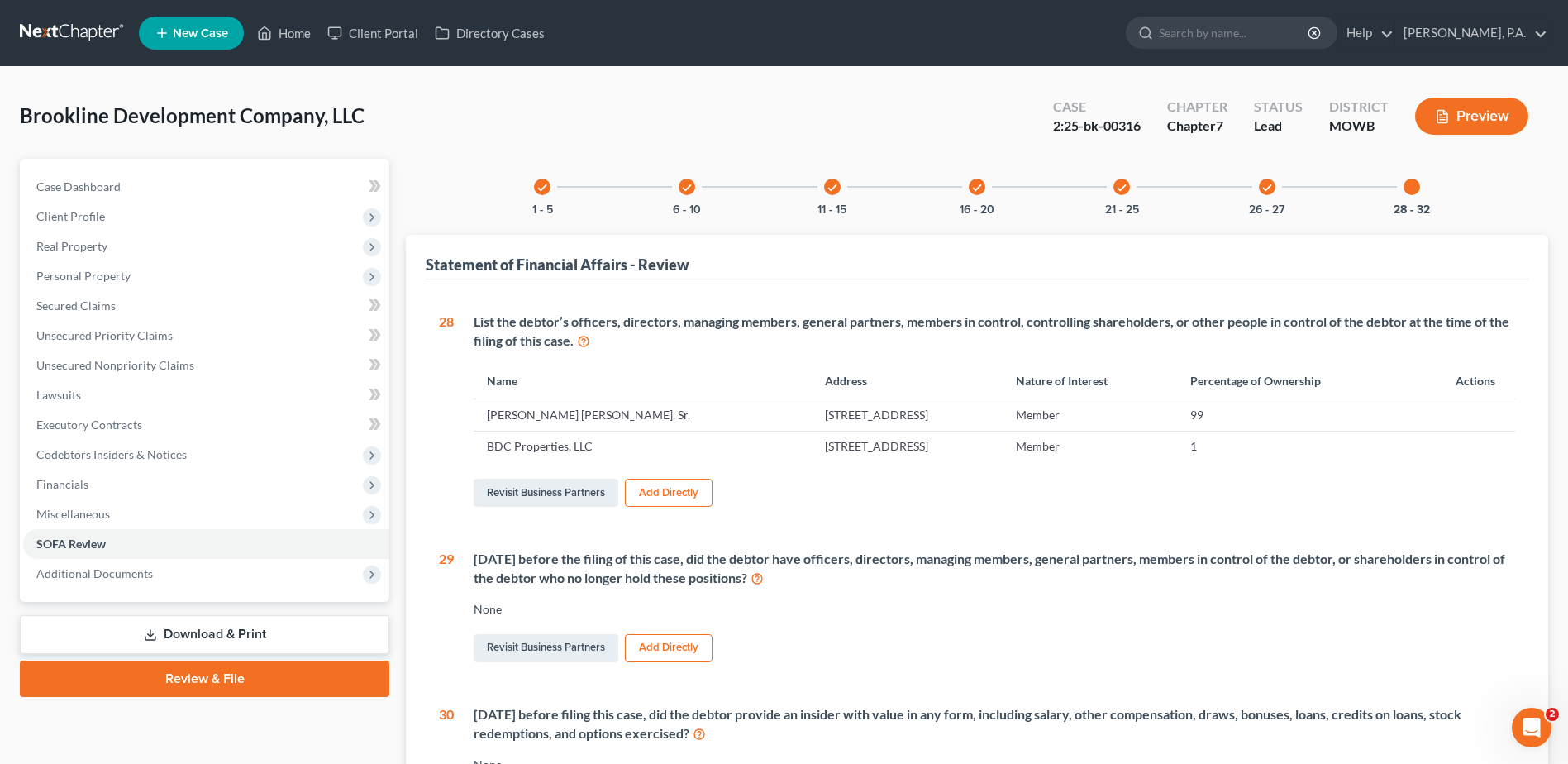
click at [1450, 114] on icon "button" at bounding box center [1442, 116] width 15 height 15
